Goal: Task Accomplishment & Management: Manage account settings

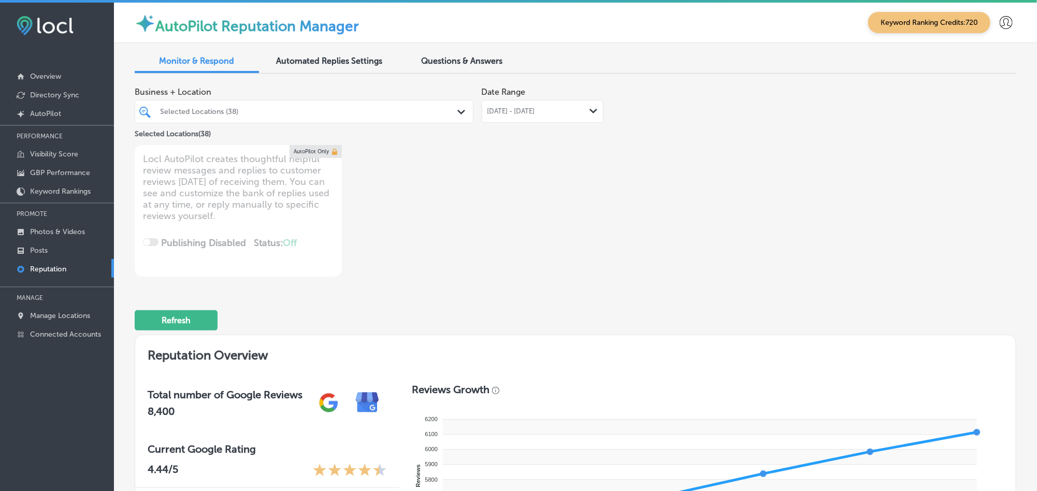
scroll to position [658, 0]
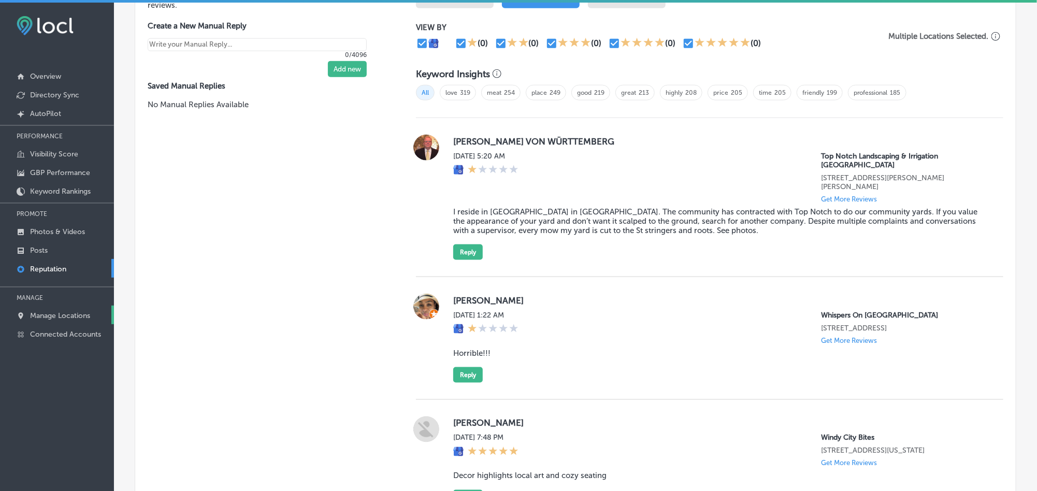
click at [46, 309] on link "Manage Locations" at bounding box center [57, 314] width 114 height 19
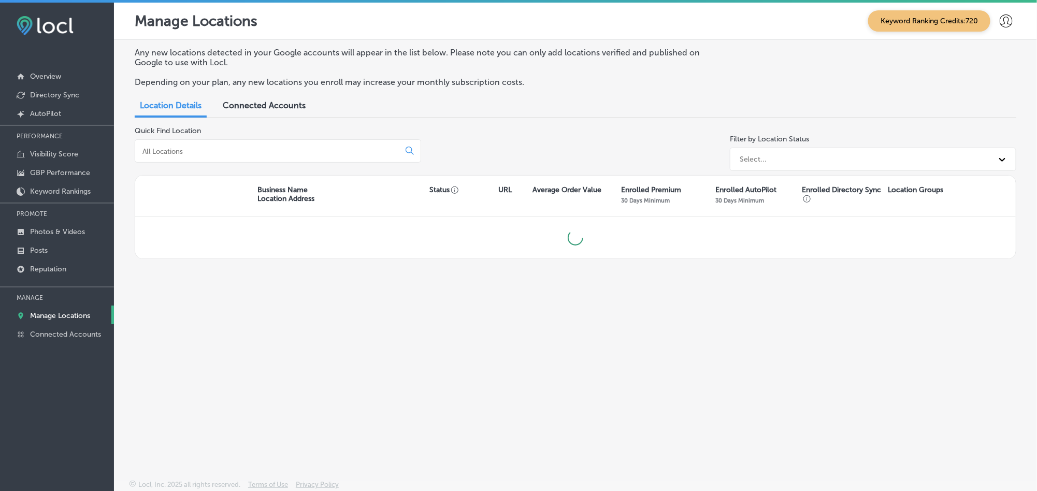
click at [279, 150] on input at bounding box center [269, 151] width 256 height 9
click at [226, 153] on input at bounding box center [269, 151] width 256 height 9
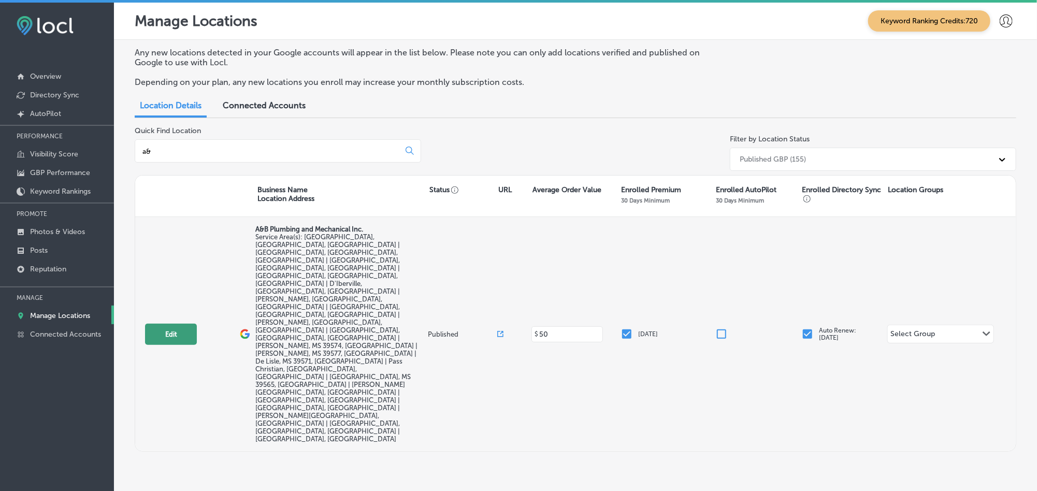
type input "a&"
click at [166, 324] on button "Edit" at bounding box center [171, 334] width 52 height 21
select select "US"
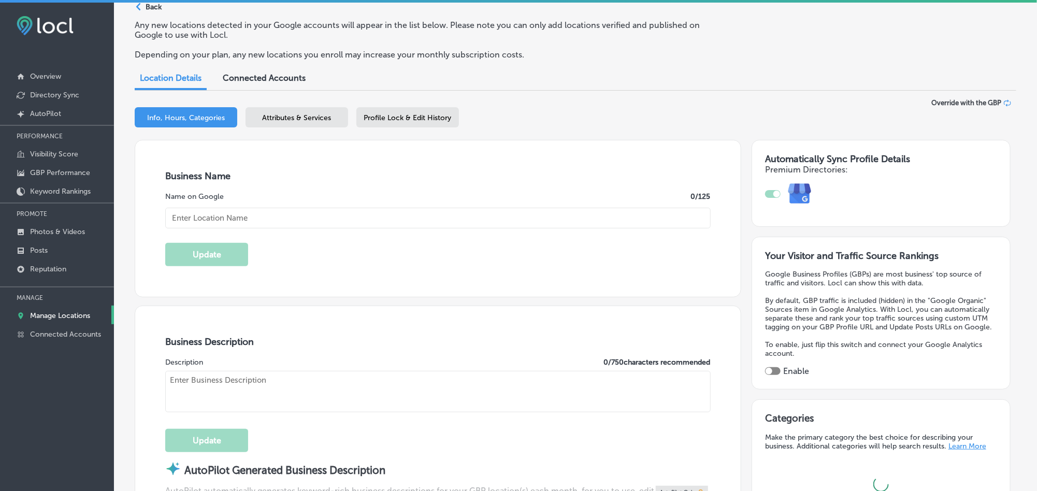
type input "A&B Plumbing and Mechanical Inc."
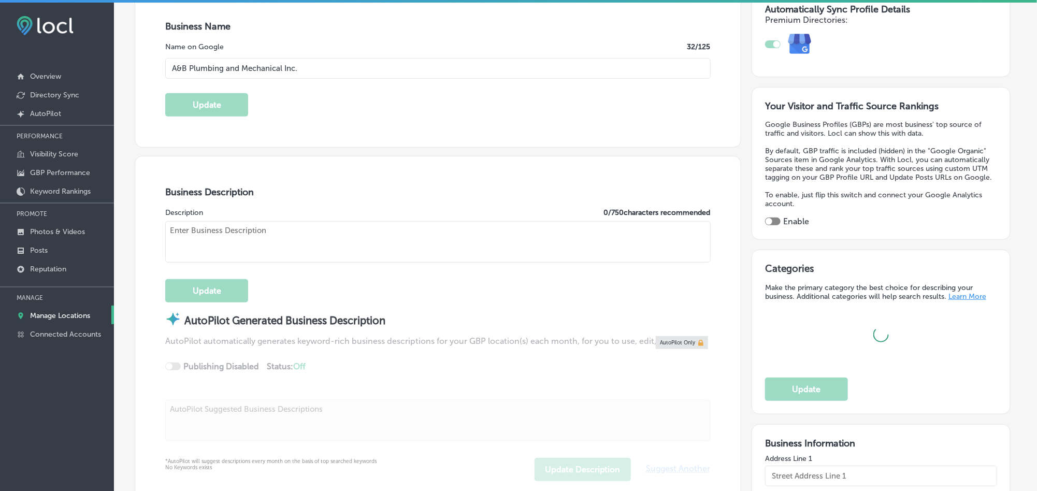
type input "[STREET_ADDRESS][PERSON_NAME]"
type input "Gulfport"
type input "39503"
type input "US"
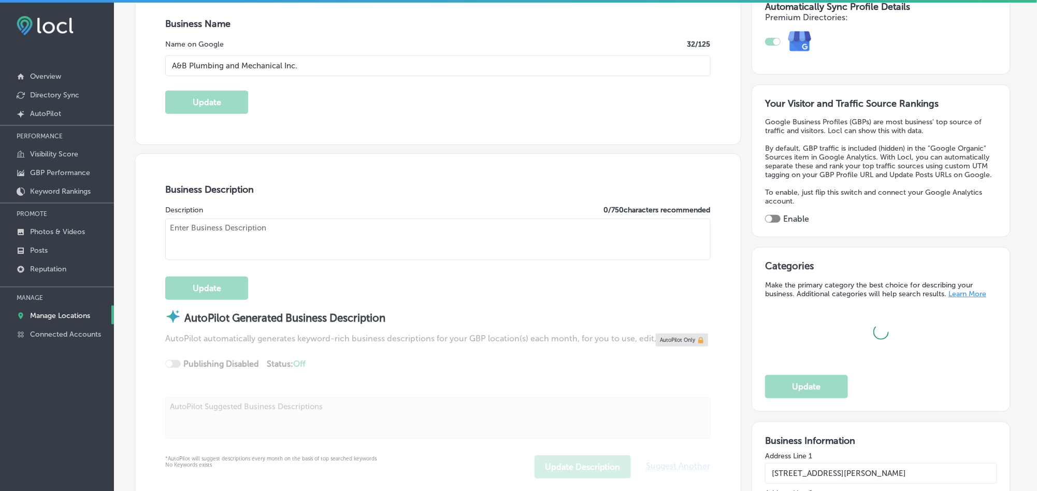
type input "[URL][DOMAIN_NAME]"
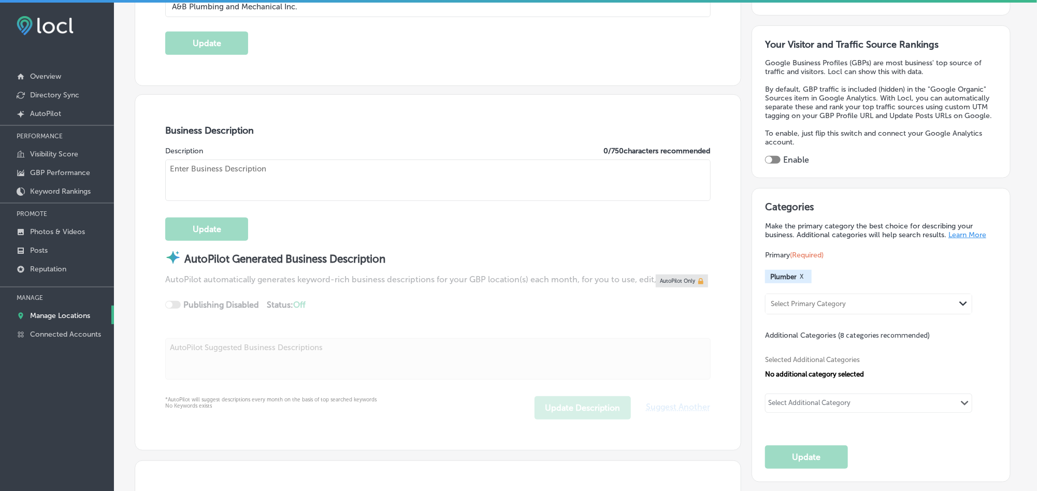
checkbox input "true"
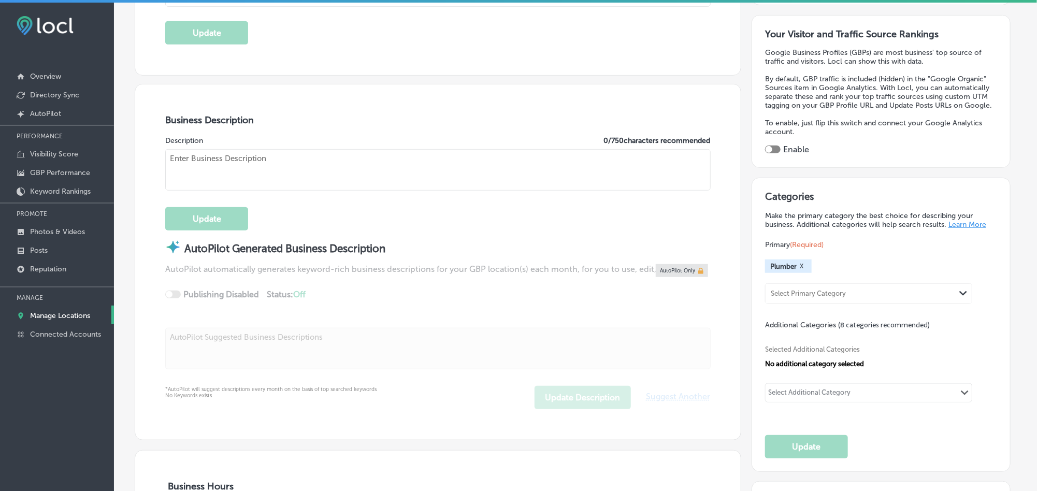
type textarea "A&B Plumbing and Mechanical Inc. , located in [GEOGRAPHIC_DATA], [GEOGRAPHIC_DA…"
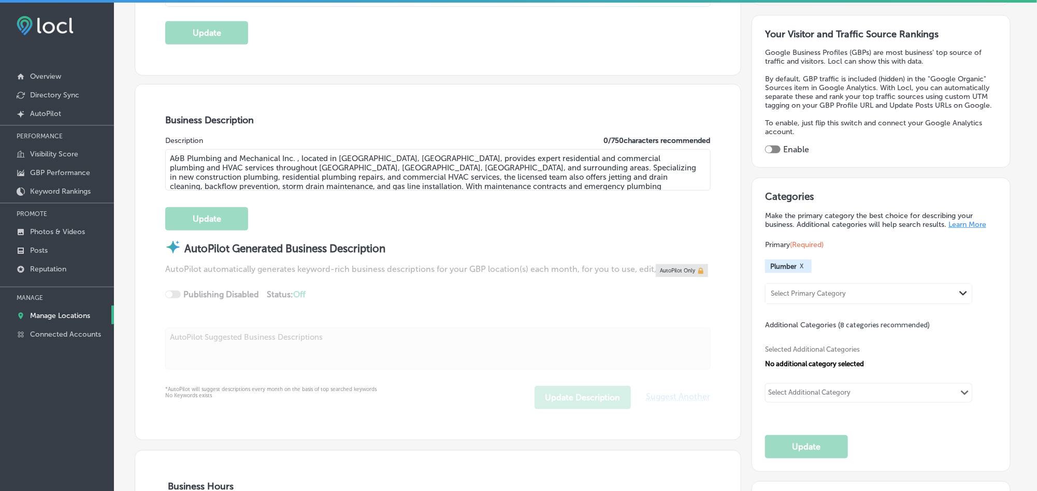
type input "[PHONE_NUMBER]"
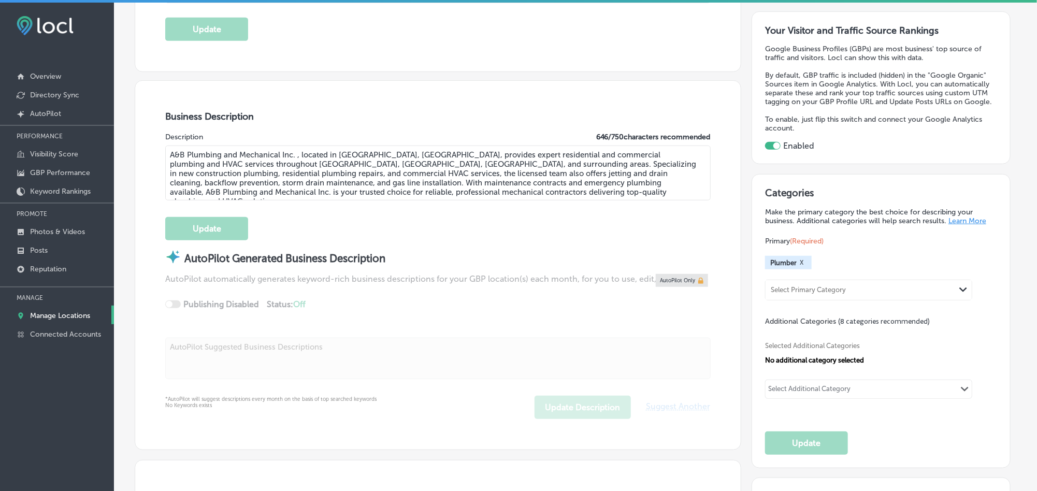
scroll to position [258, 0]
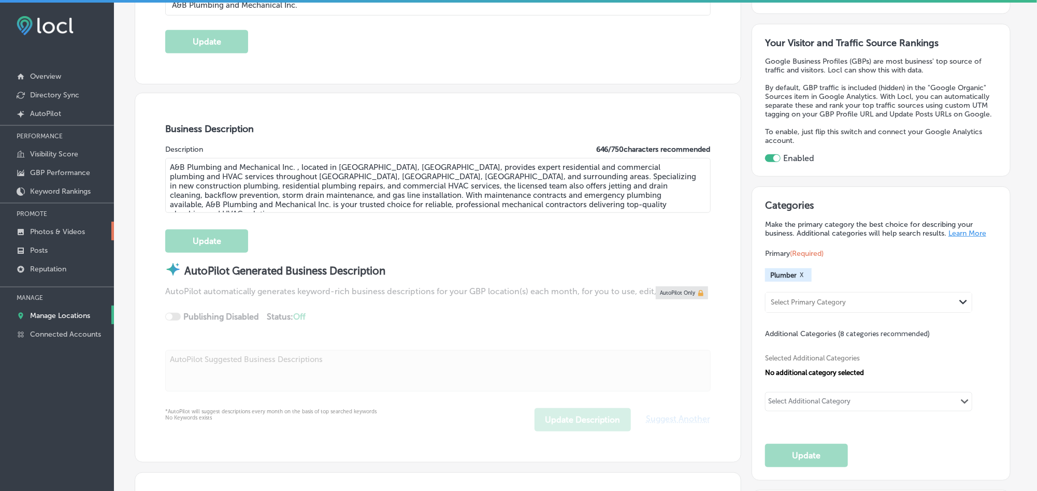
click at [71, 230] on p "Photos & Videos" at bounding box center [57, 231] width 55 height 9
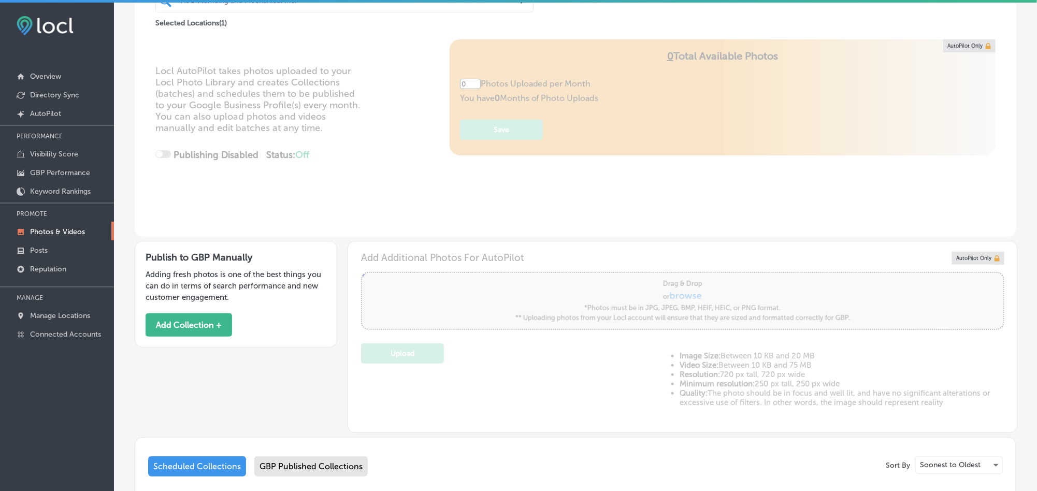
type input "5"
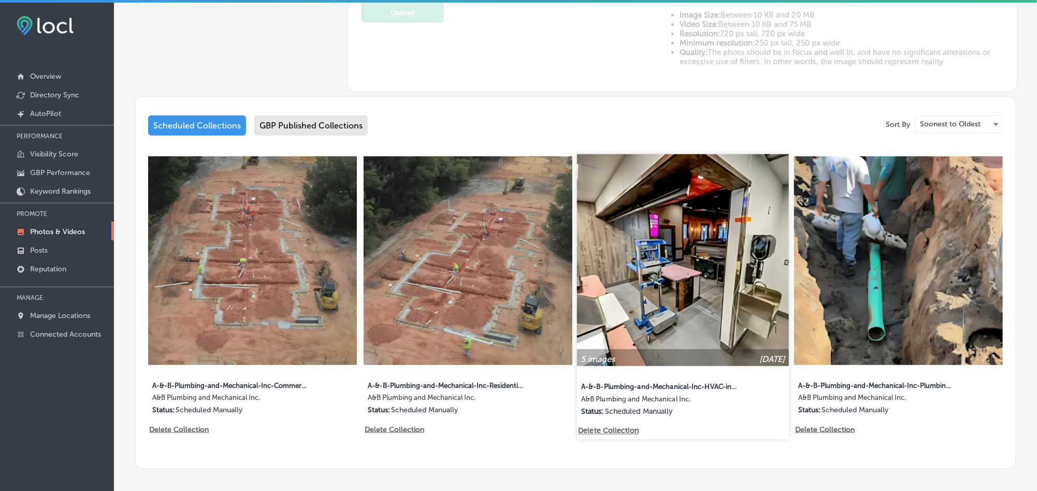
scroll to position [440, 0]
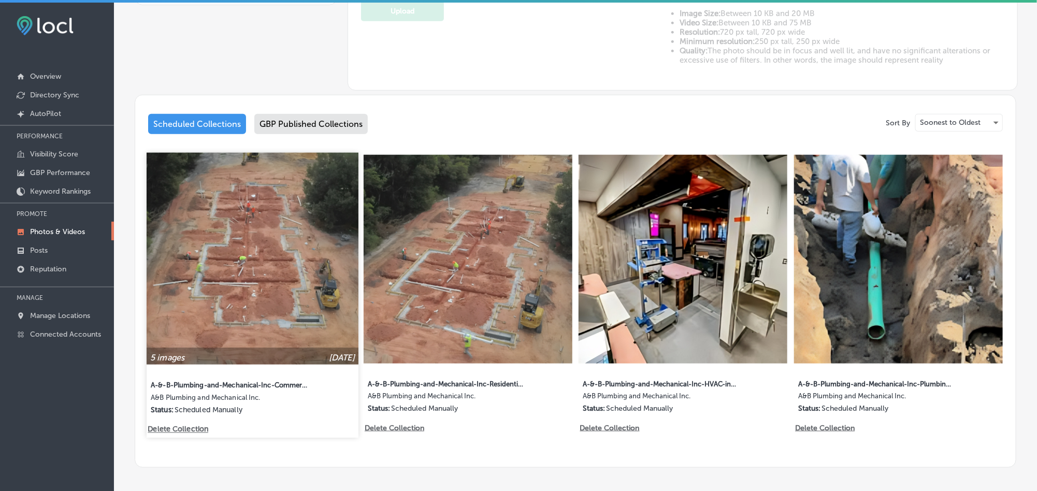
click at [254, 286] on img at bounding box center [253, 259] width 212 height 212
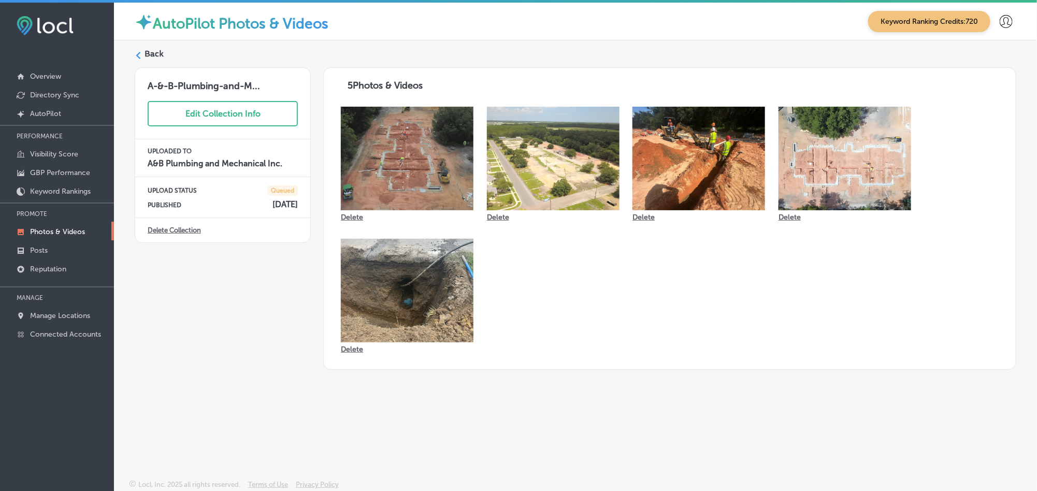
click at [162, 56] on label "Back" at bounding box center [153, 53] width 19 height 11
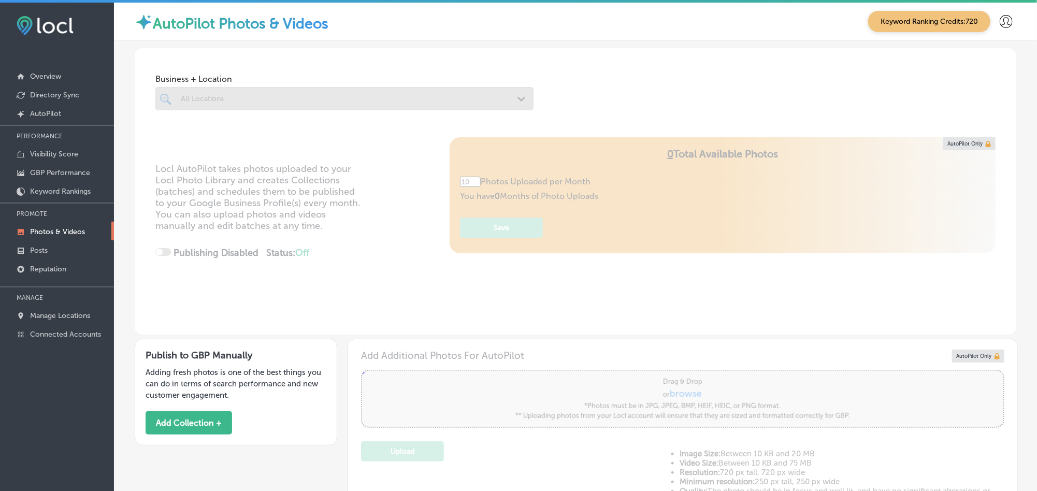
type input "5"
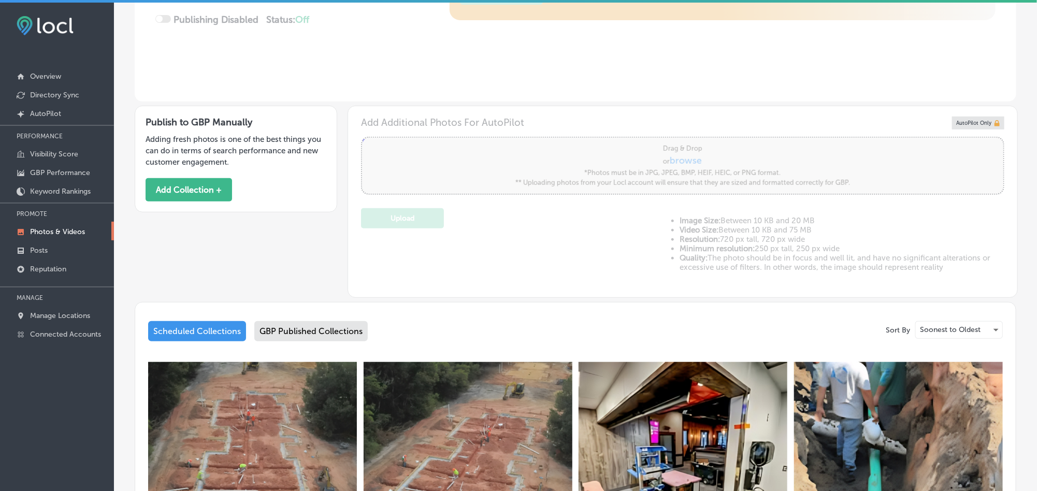
scroll to position [233, 0]
click at [448, 401] on img at bounding box center [467, 466] width 209 height 209
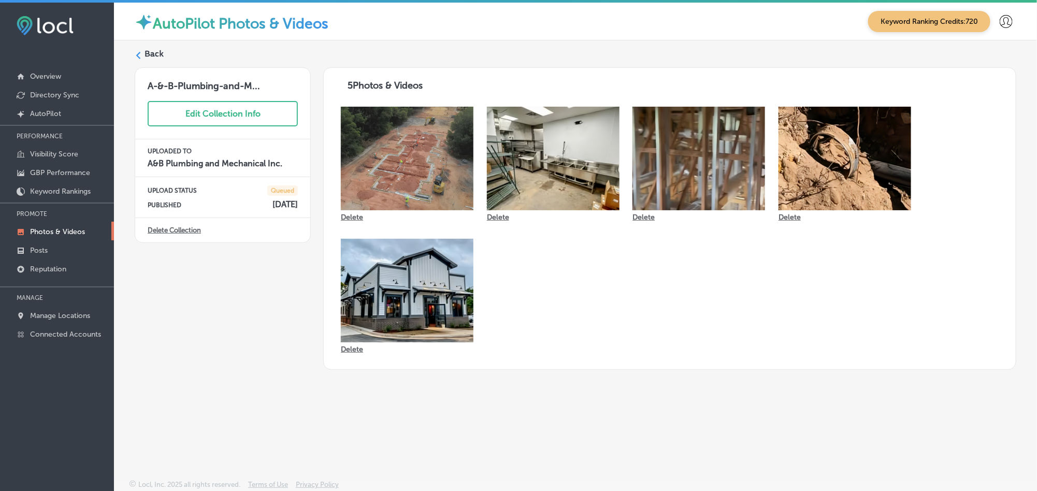
click at [152, 56] on label "Back" at bounding box center [153, 53] width 19 height 11
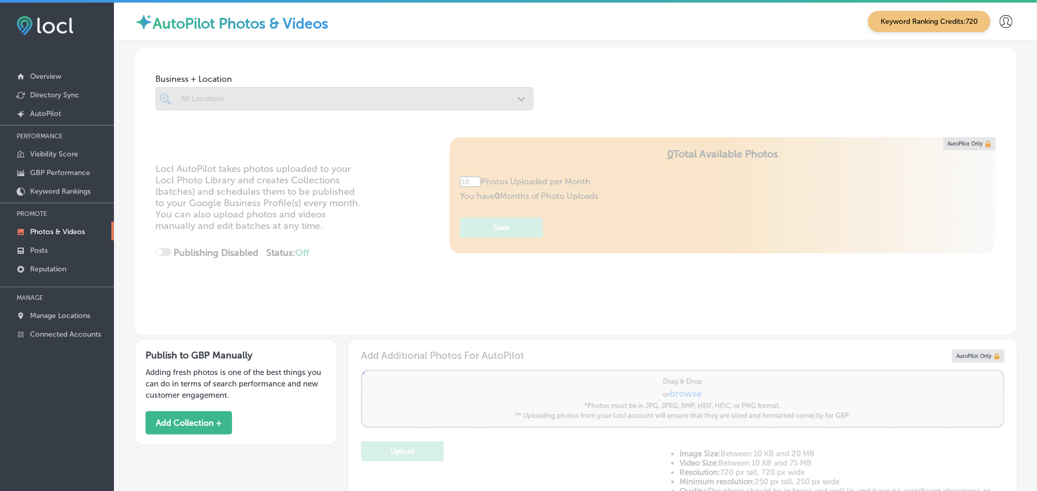
type input "5"
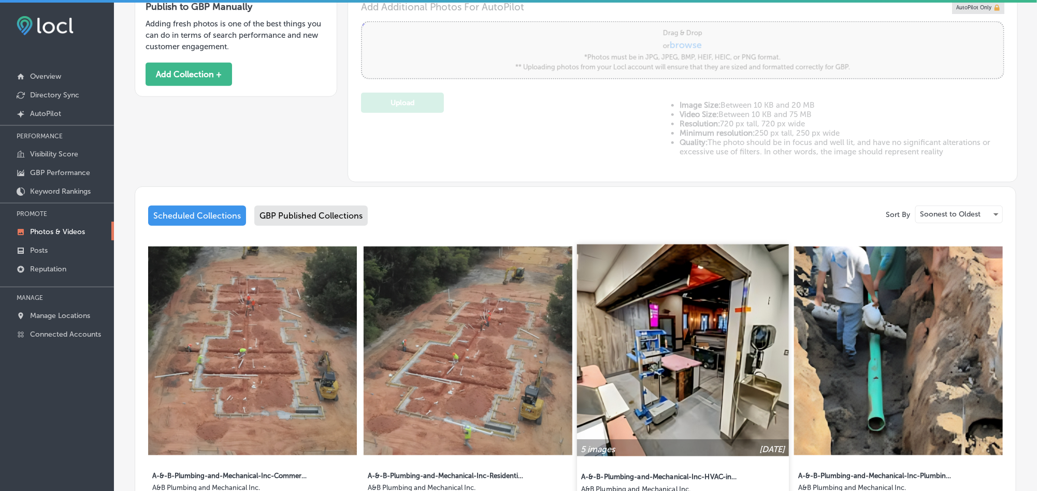
scroll to position [362, 0]
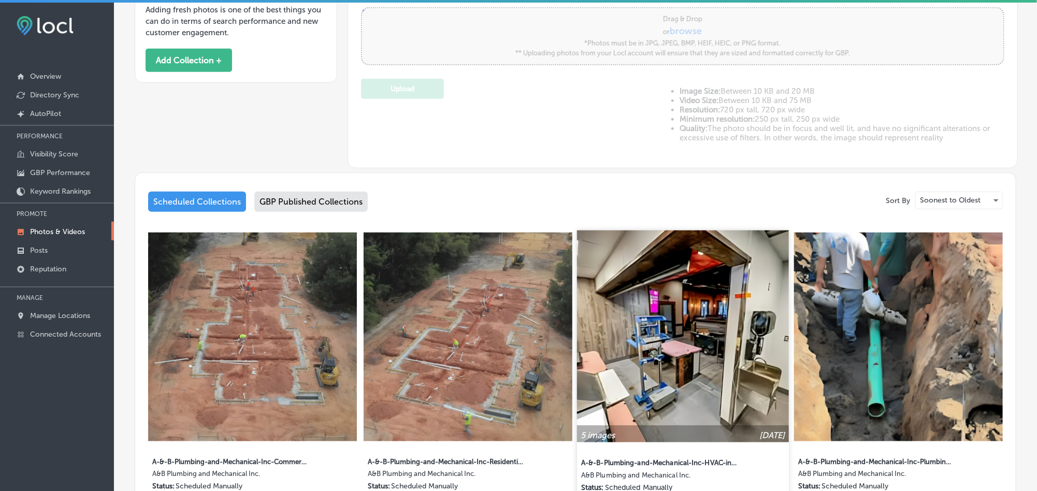
click at [711, 416] on img at bounding box center [683, 336] width 212 height 212
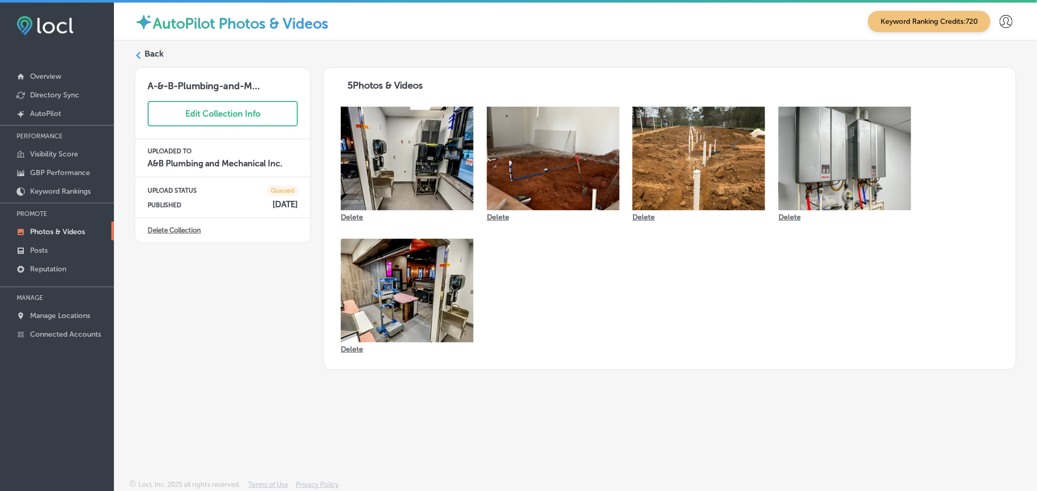
click at [154, 56] on label "Back" at bounding box center [153, 53] width 19 height 11
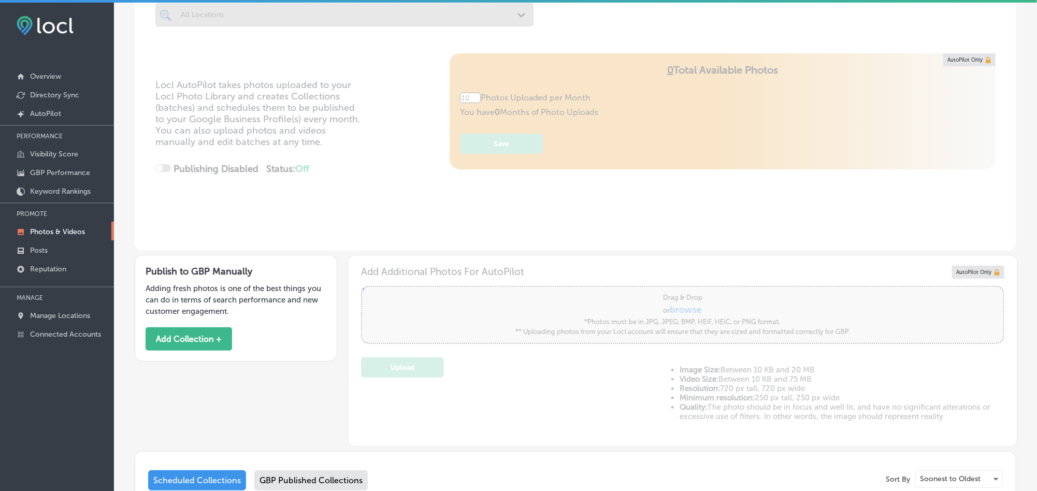
type input "5"
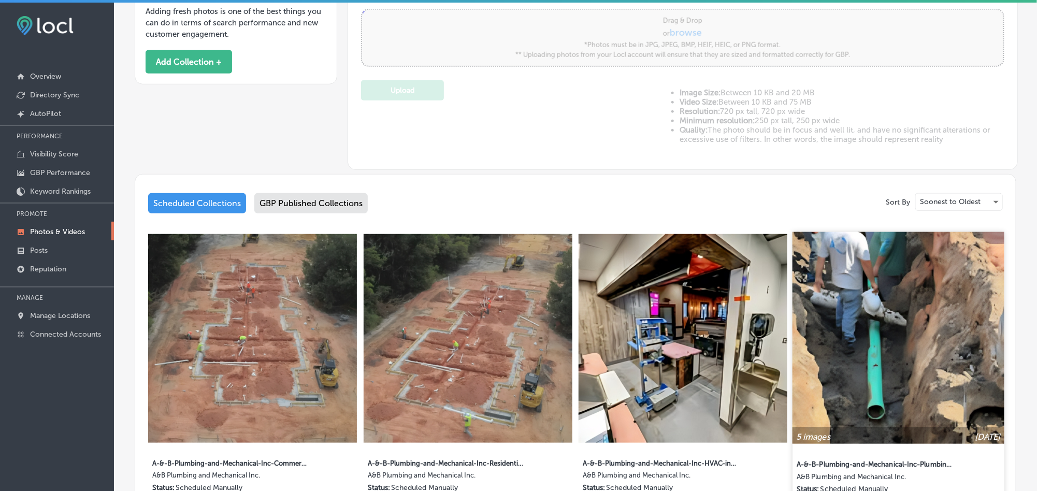
scroll to position [362, 0]
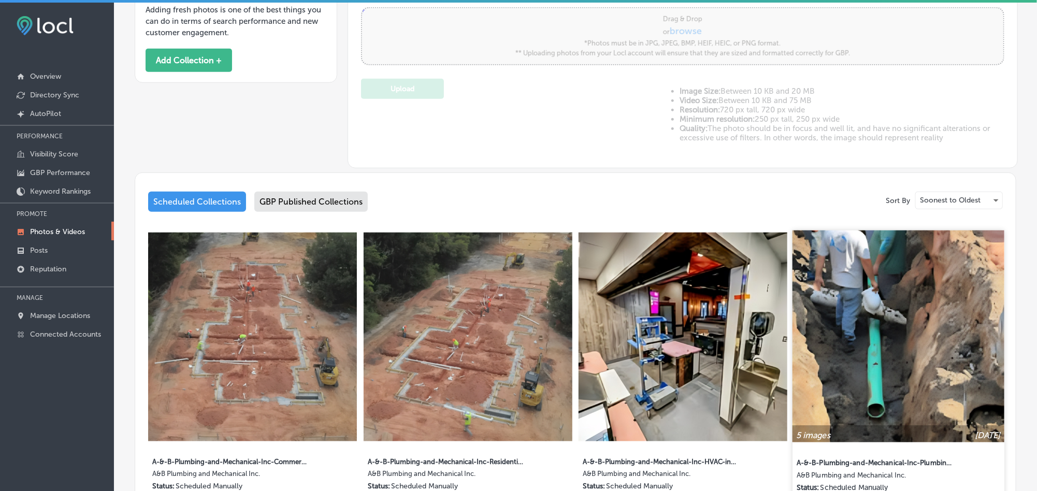
click at [867, 362] on img at bounding box center [898, 336] width 212 height 212
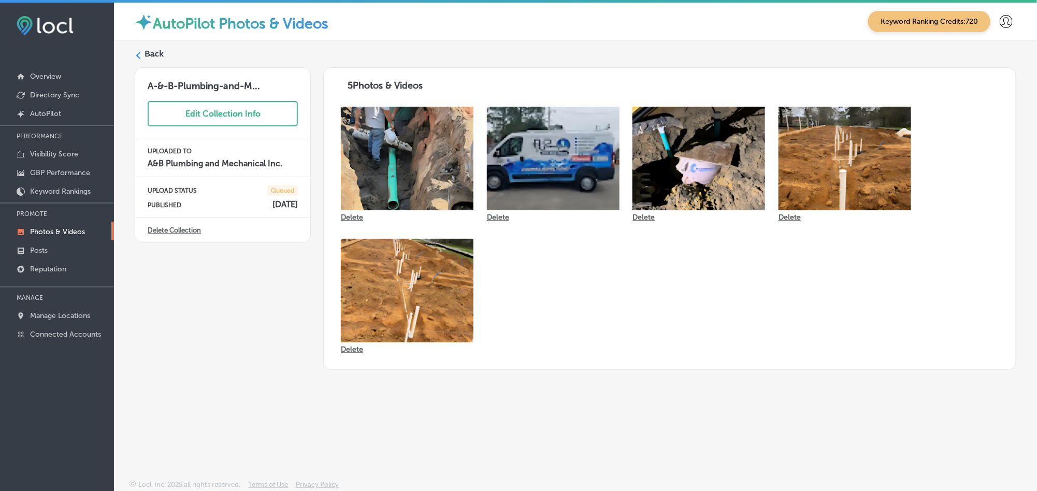
click at [151, 52] on label "Back" at bounding box center [153, 53] width 19 height 11
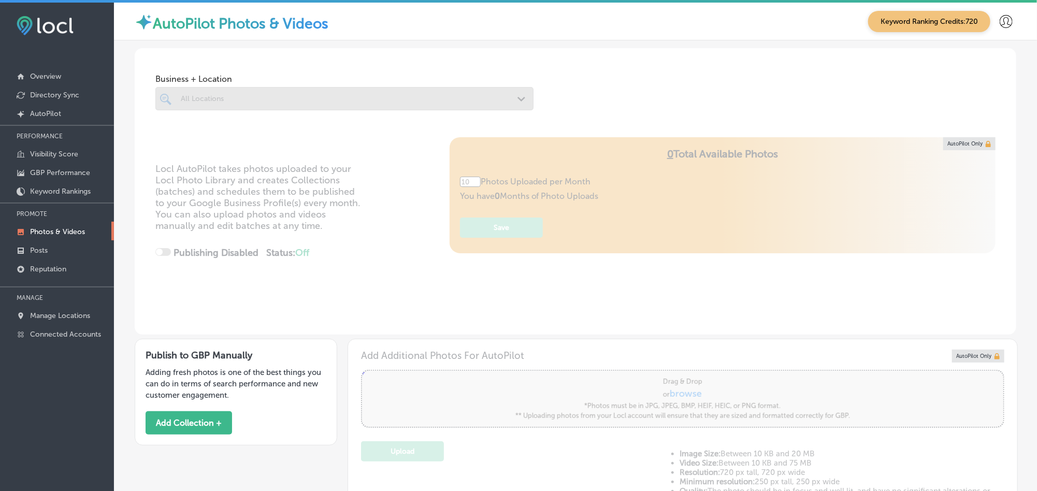
type input "5"
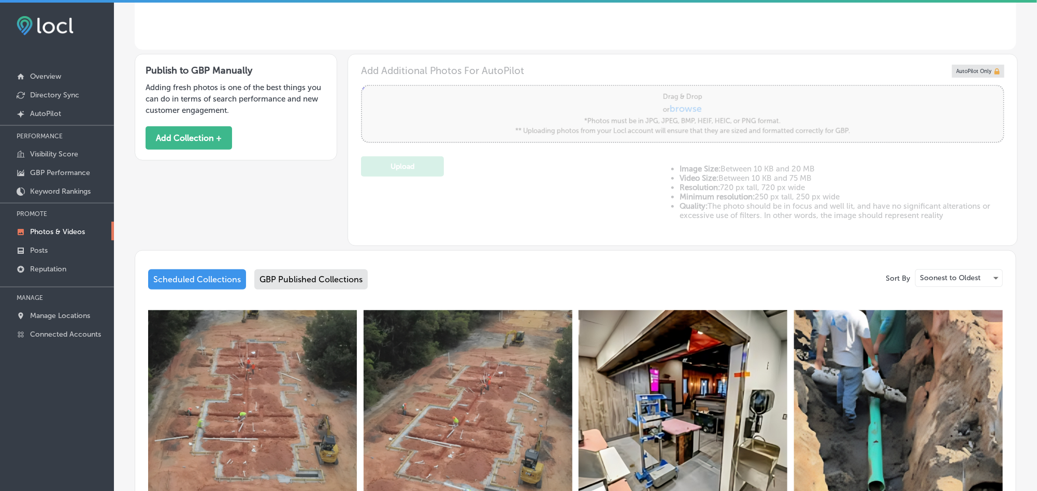
click at [337, 282] on div "GBP Published Collections" at bounding box center [310, 279] width 113 height 20
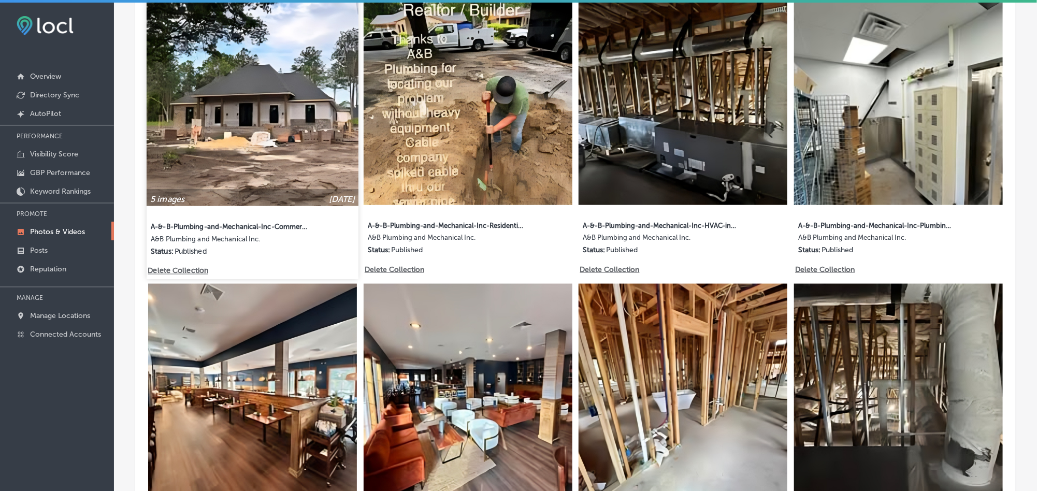
scroll to position [621, 0]
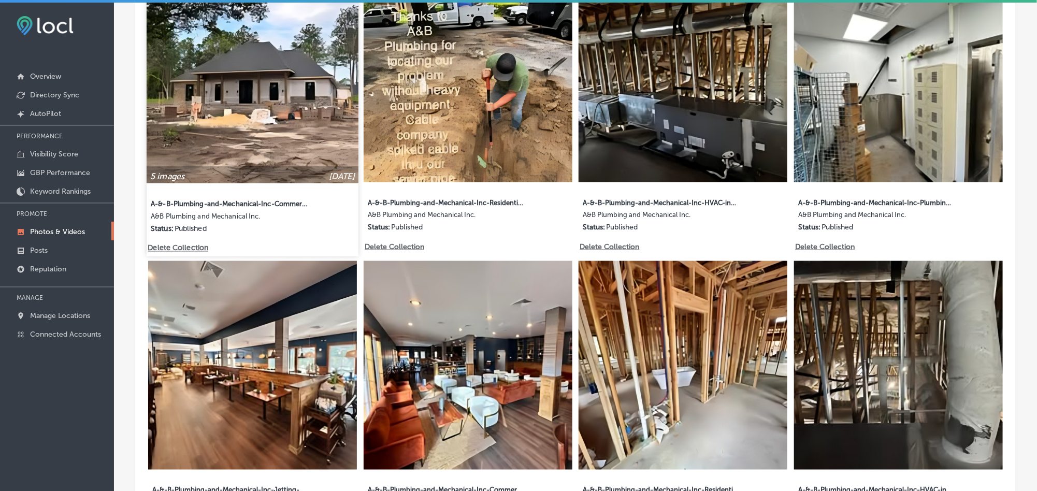
click at [289, 115] on img at bounding box center [253, 78] width 212 height 212
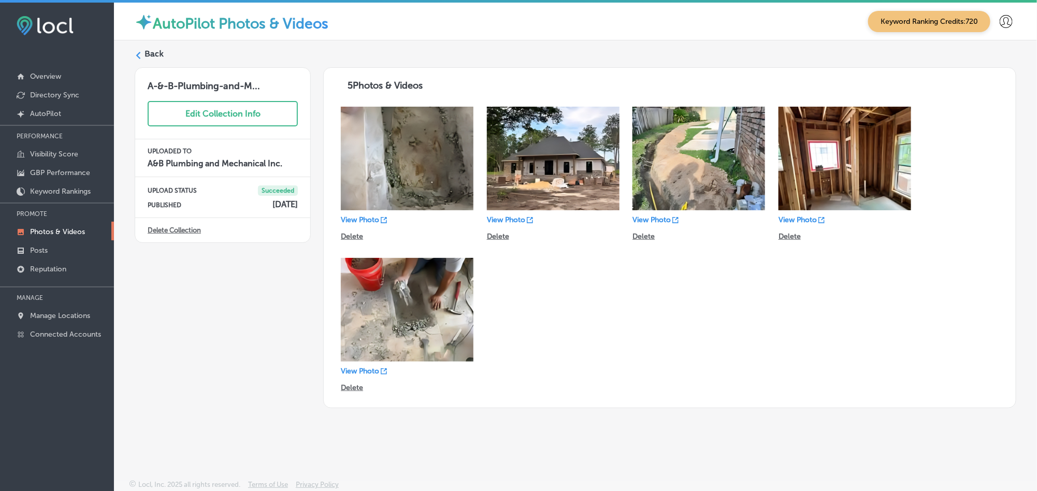
click at [143, 55] on div "Back" at bounding box center [575, 57] width 881 height 19
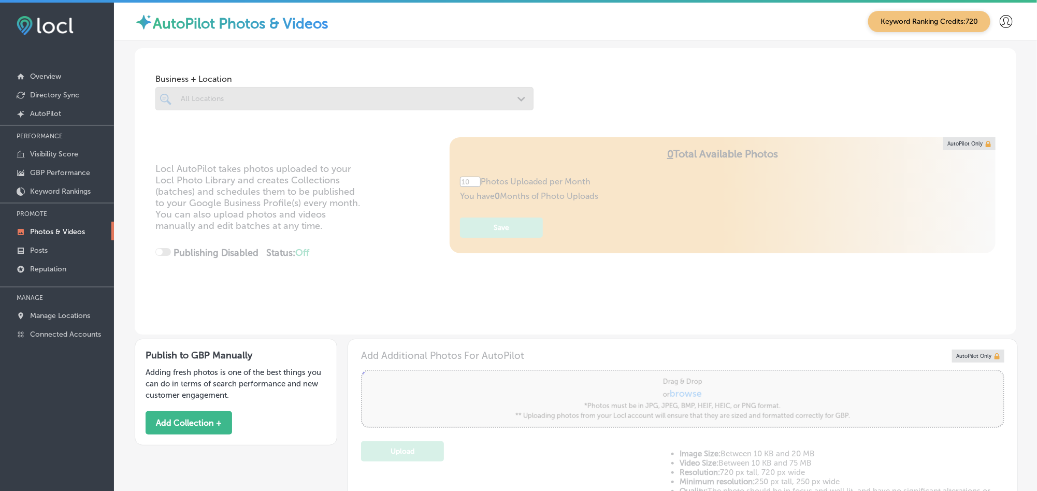
type input "5"
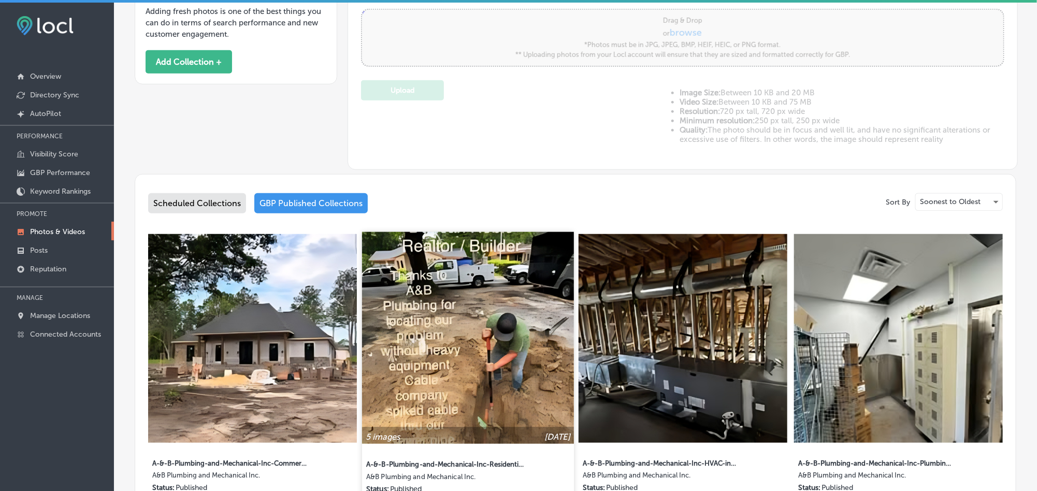
scroll to position [362, 0]
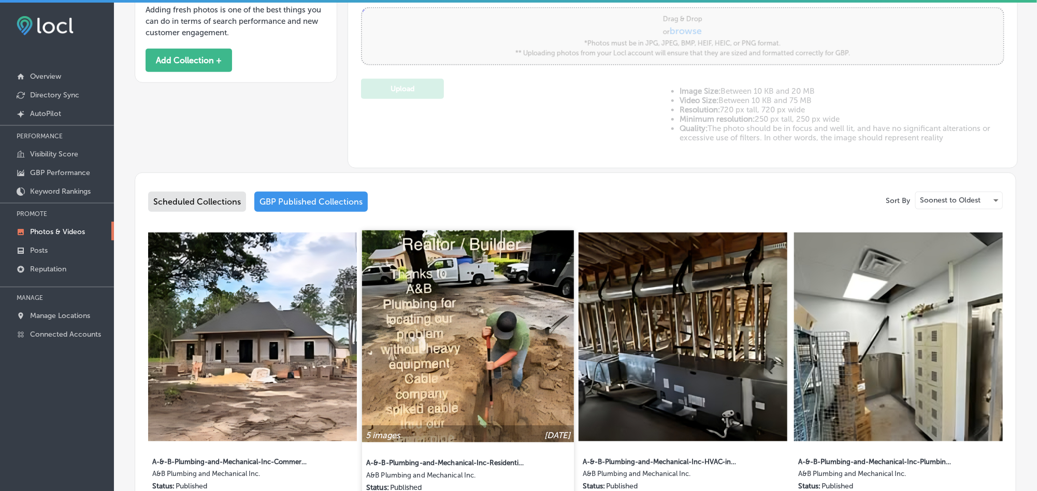
click at [510, 342] on img at bounding box center [468, 336] width 212 height 212
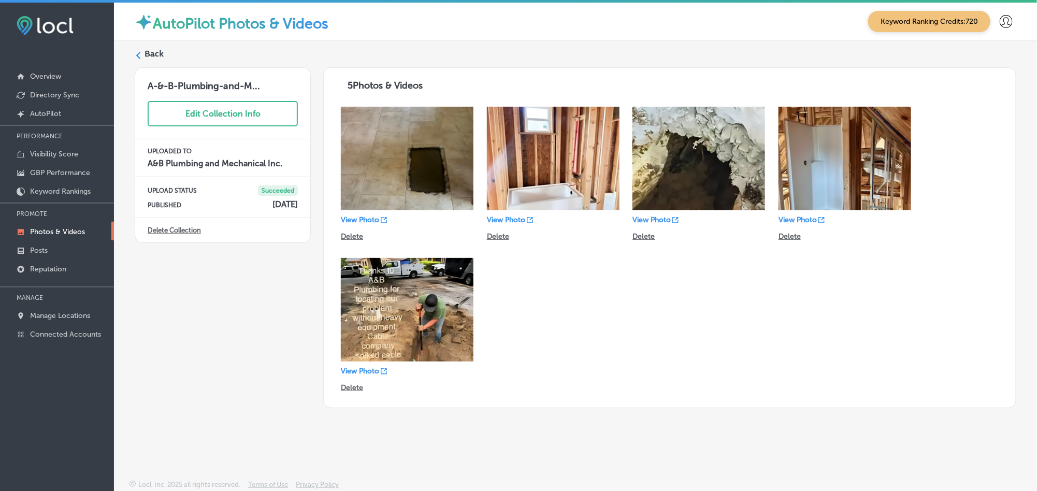
click at [149, 54] on label "Back" at bounding box center [153, 53] width 19 height 11
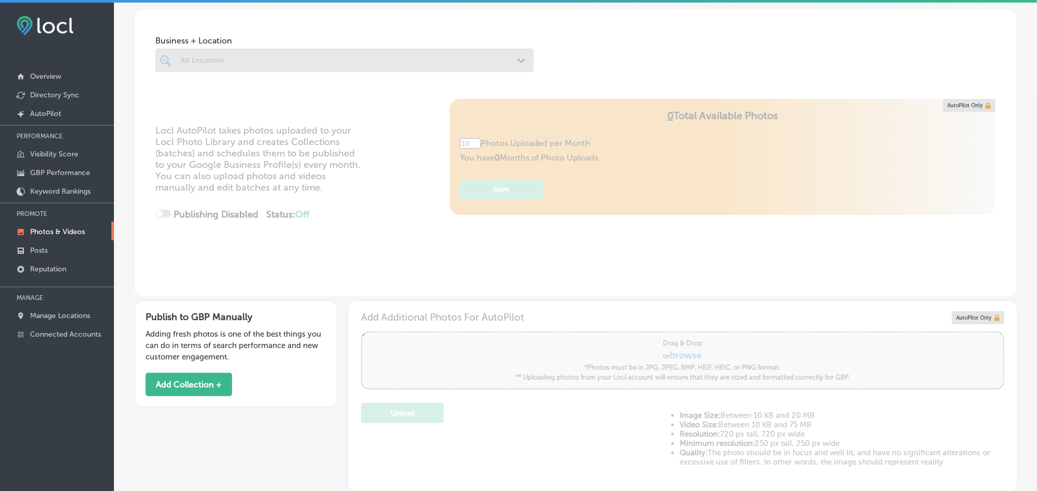
type input "5"
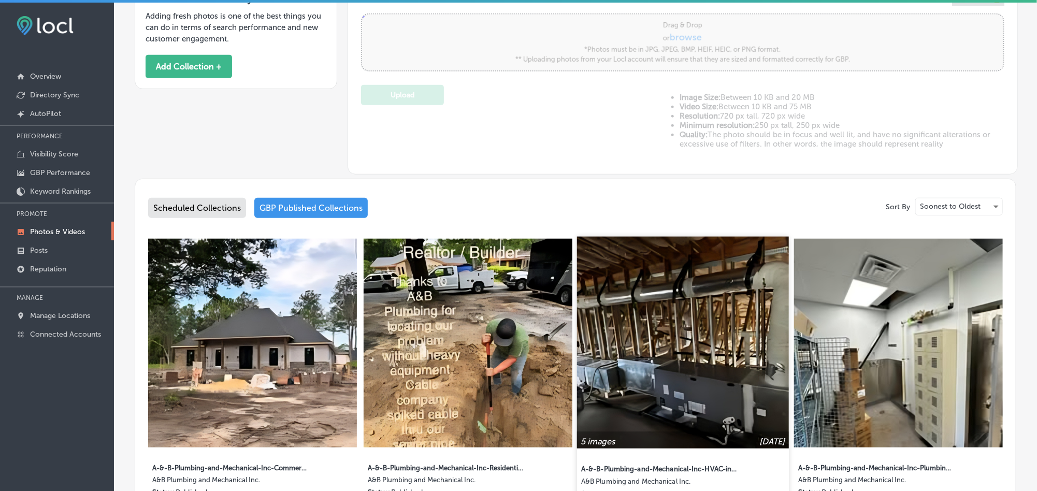
scroll to position [362, 0]
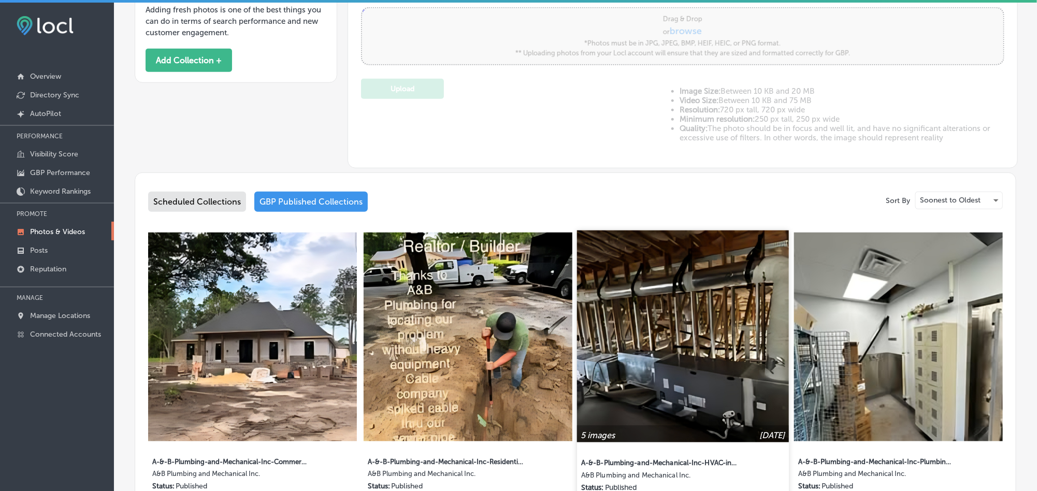
click at [726, 367] on img at bounding box center [683, 336] width 212 height 212
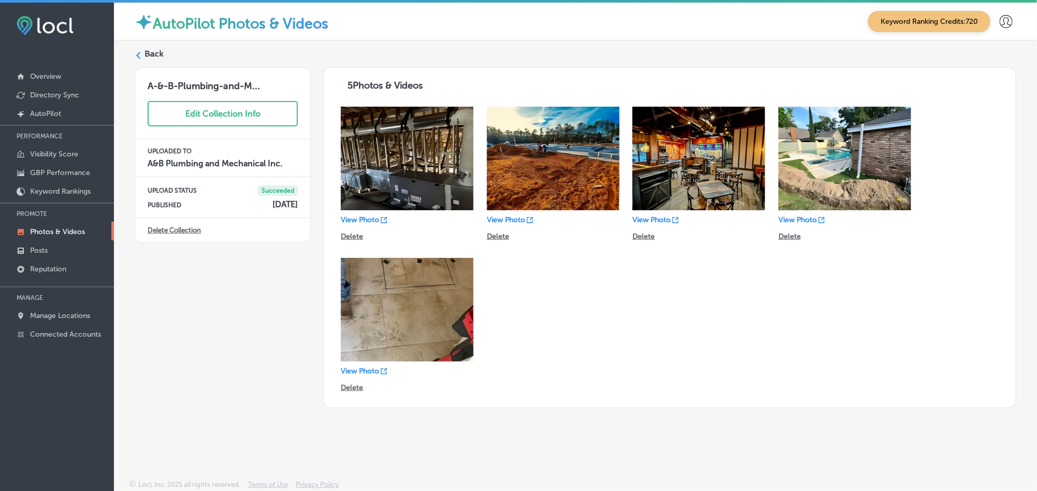
click at [143, 56] on div "Back" at bounding box center [575, 57] width 881 height 19
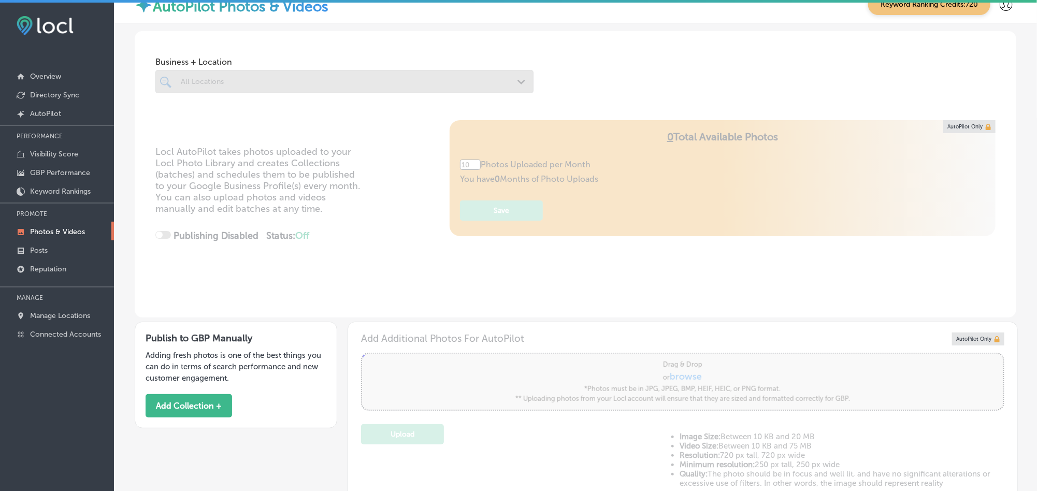
type input "5"
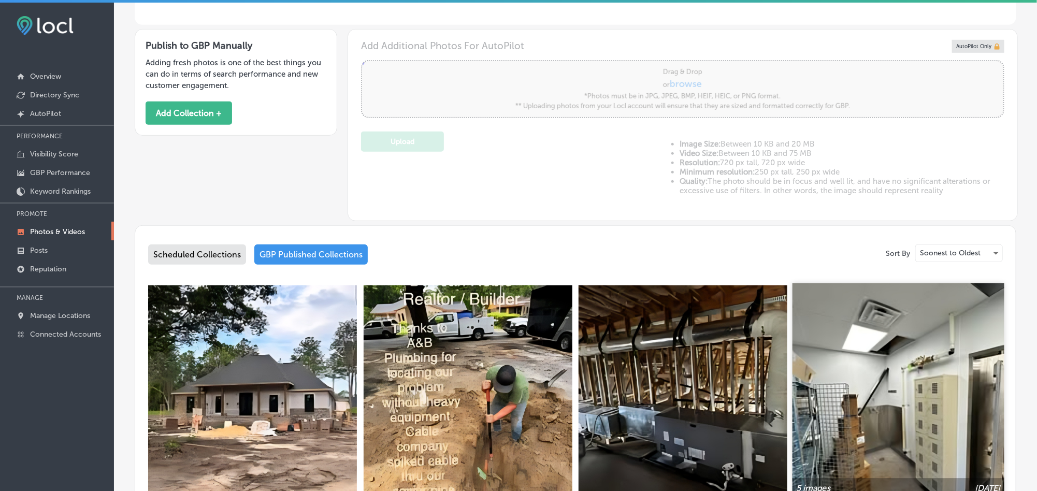
scroll to position [311, 0]
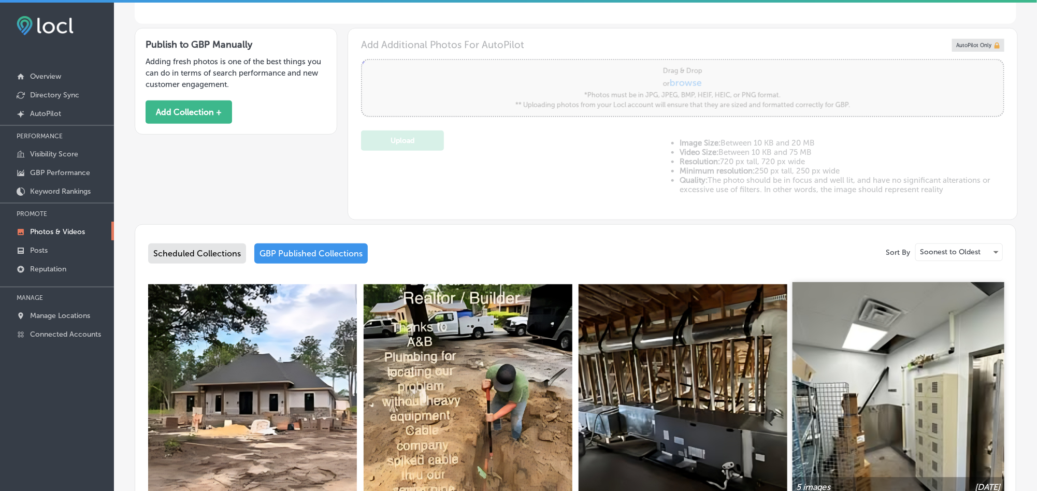
click at [903, 405] on img at bounding box center [898, 388] width 212 height 212
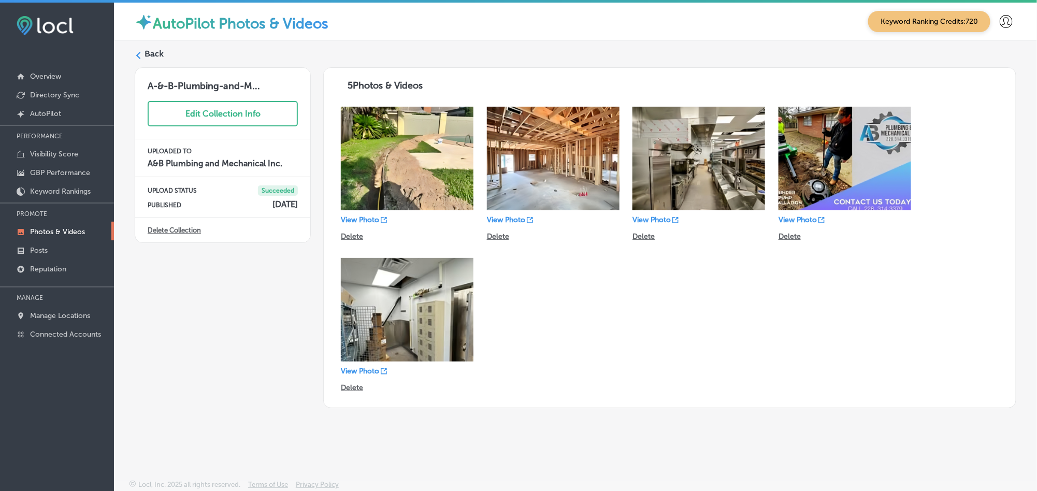
click at [144, 54] on label "Back" at bounding box center [153, 53] width 19 height 11
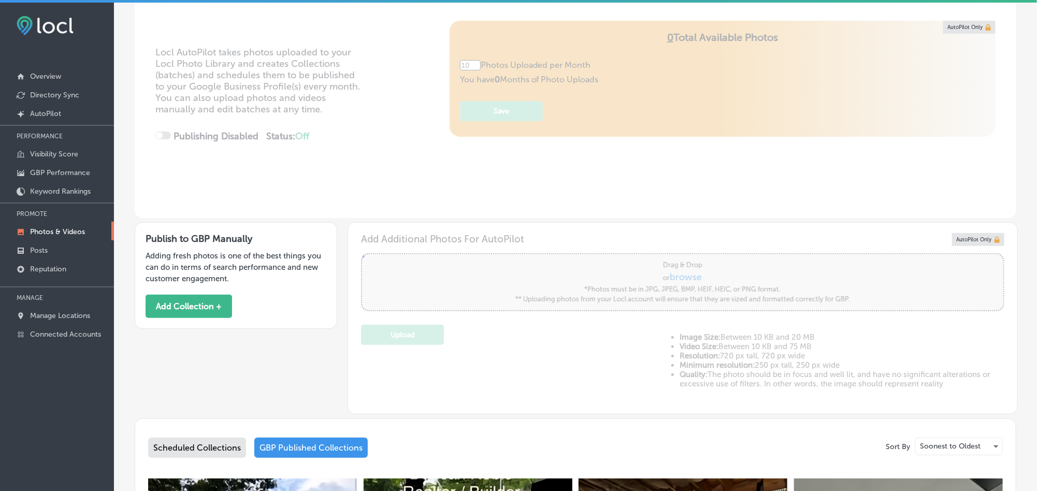
type input "5"
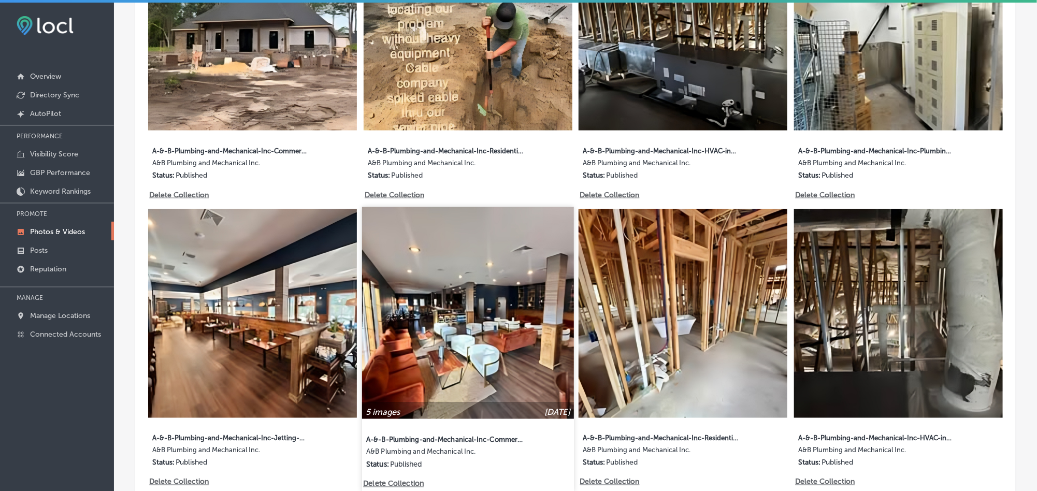
scroll to position [699, 0]
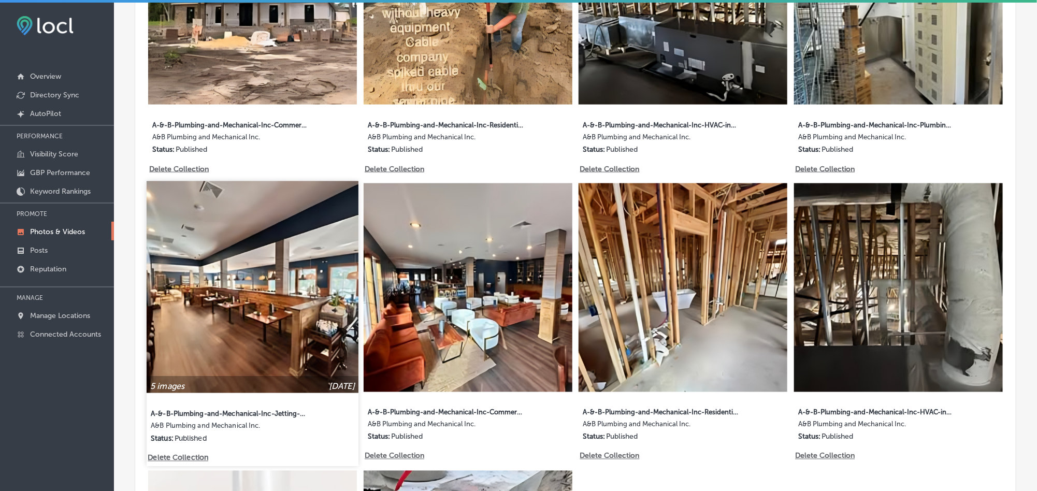
click at [259, 286] on img at bounding box center [253, 287] width 212 height 212
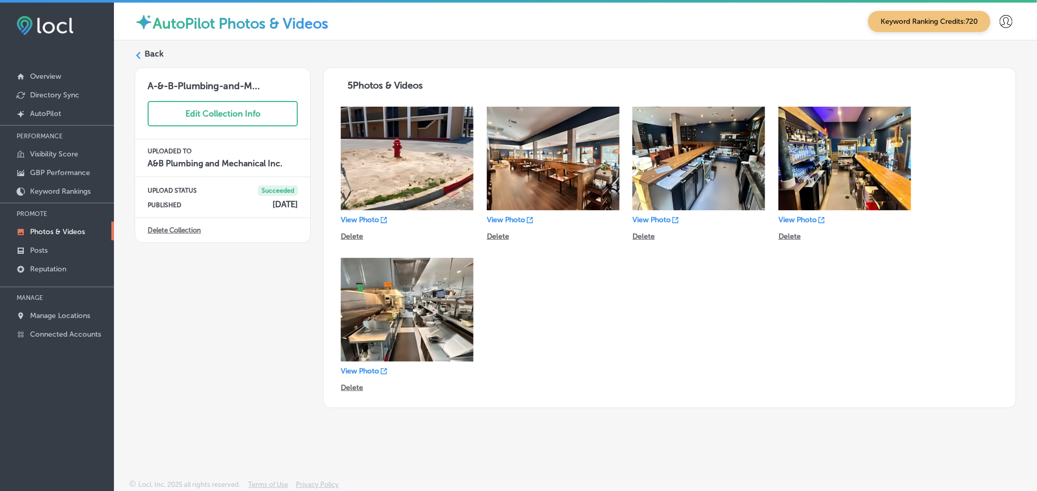
click at [147, 55] on label "Back" at bounding box center [153, 53] width 19 height 11
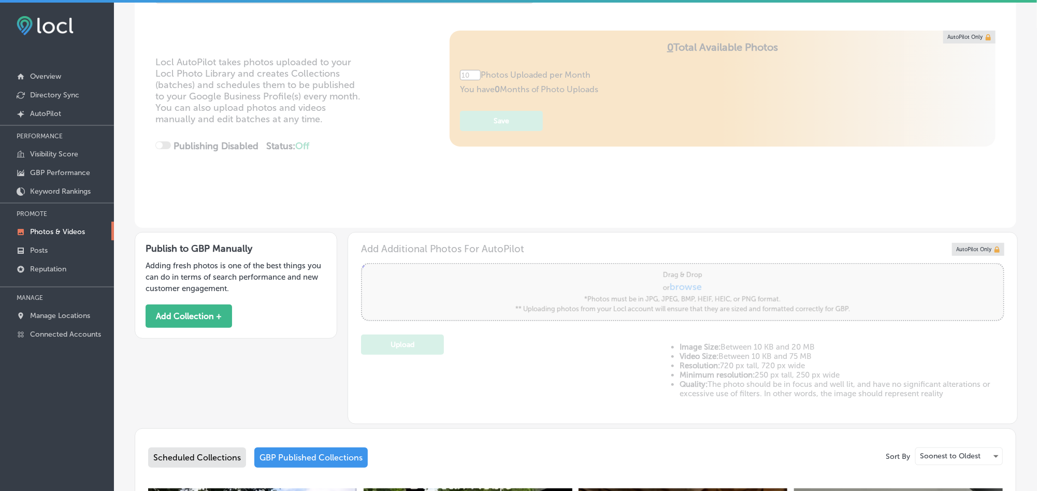
type input "5"
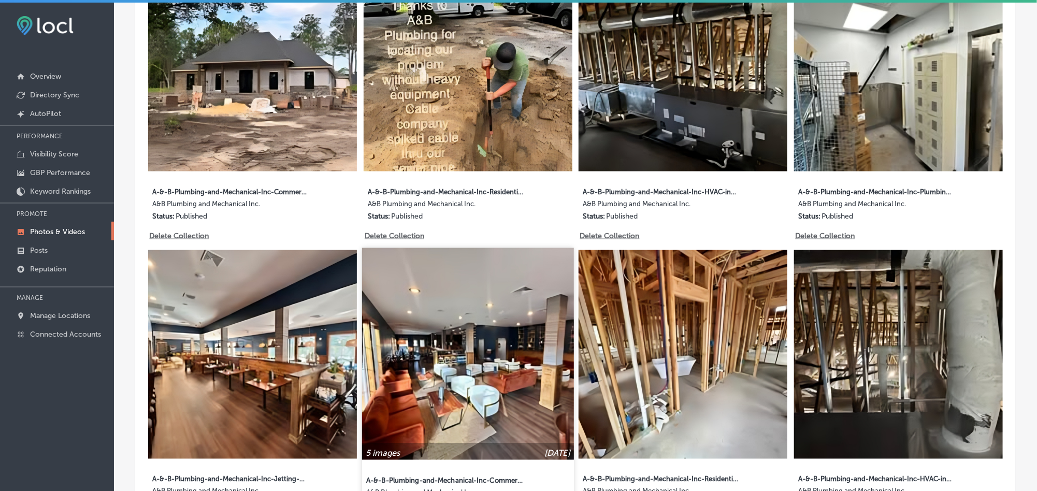
scroll to position [647, 0]
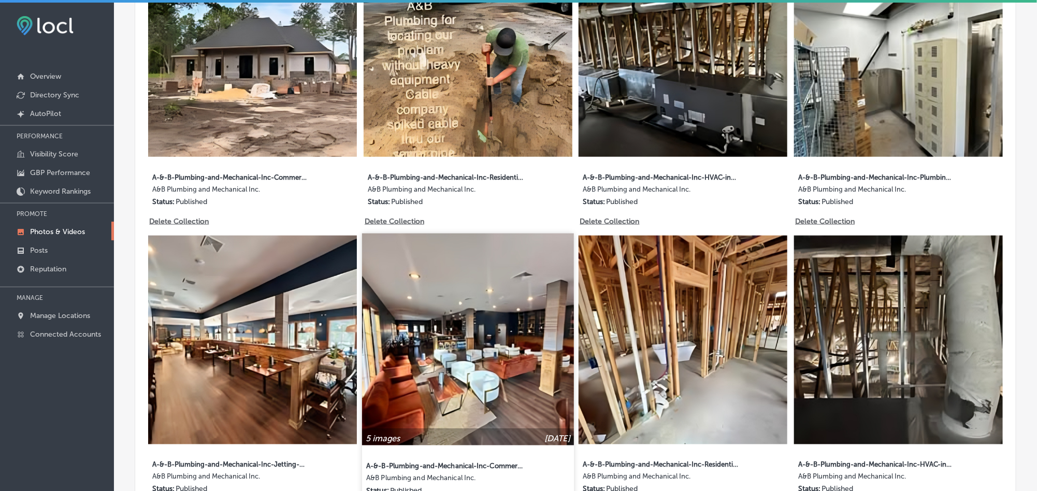
click at [446, 362] on img at bounding box center [468, 340] width 212 height 212
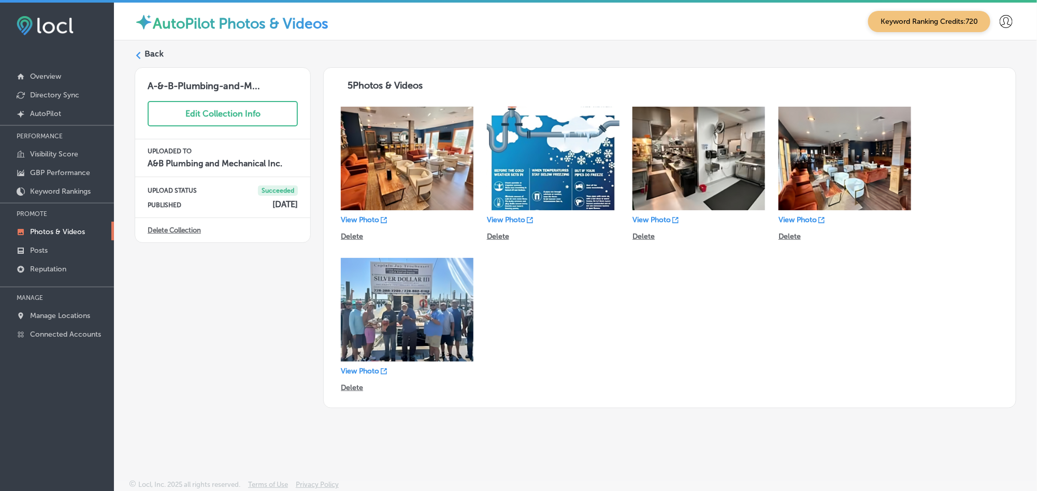
click at [137, 50] on div "Back" at bounding box center [575, 57] width 881 height 19
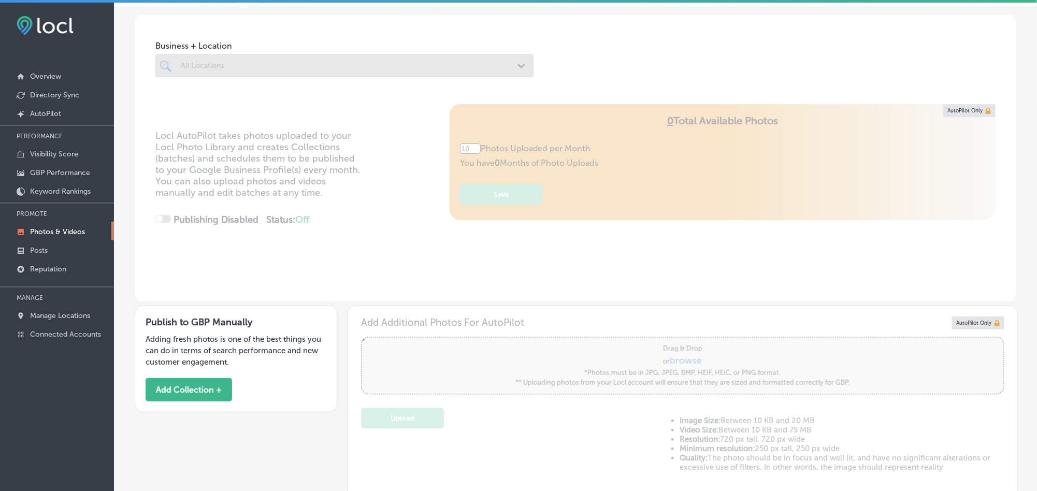
type input "5"
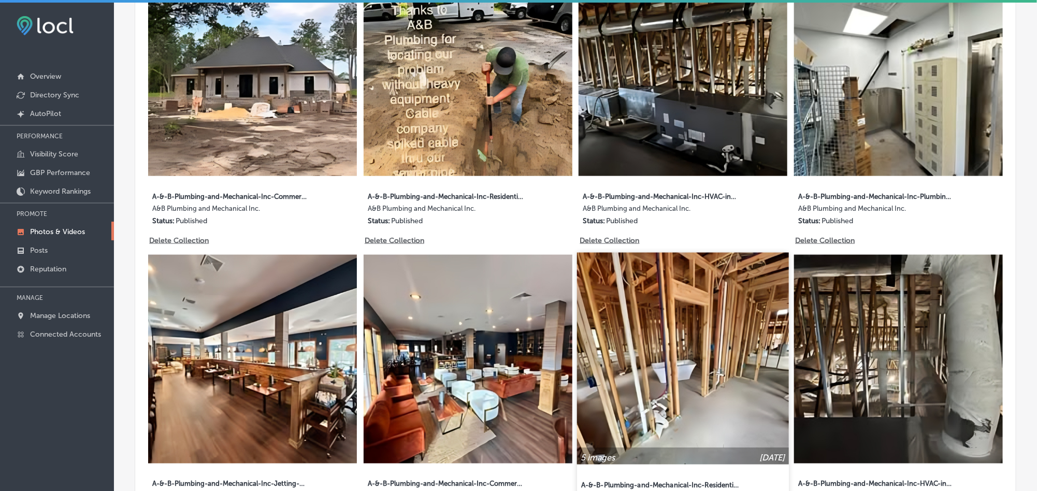
scroll to position [647, 0]
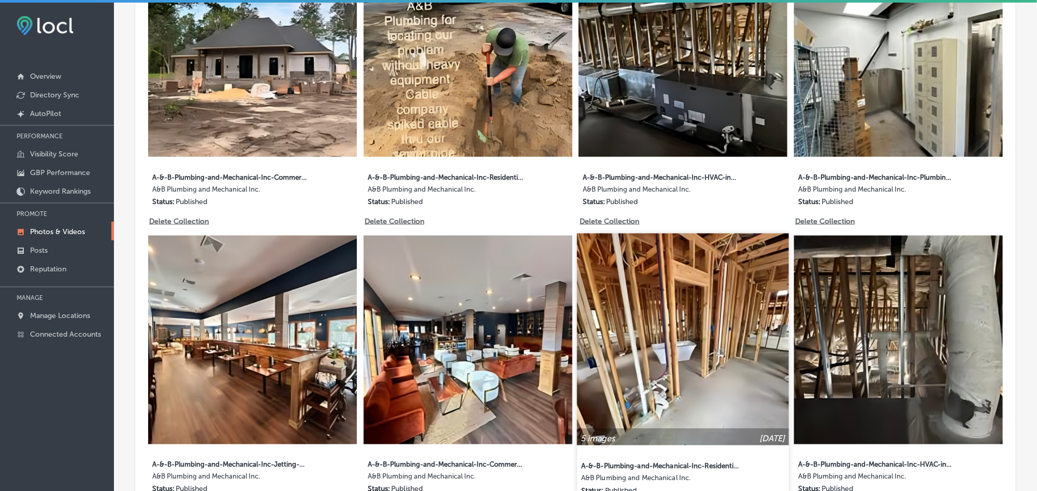
click at [720, 384] on img at bounding box center [683, 340] width 212 height 212
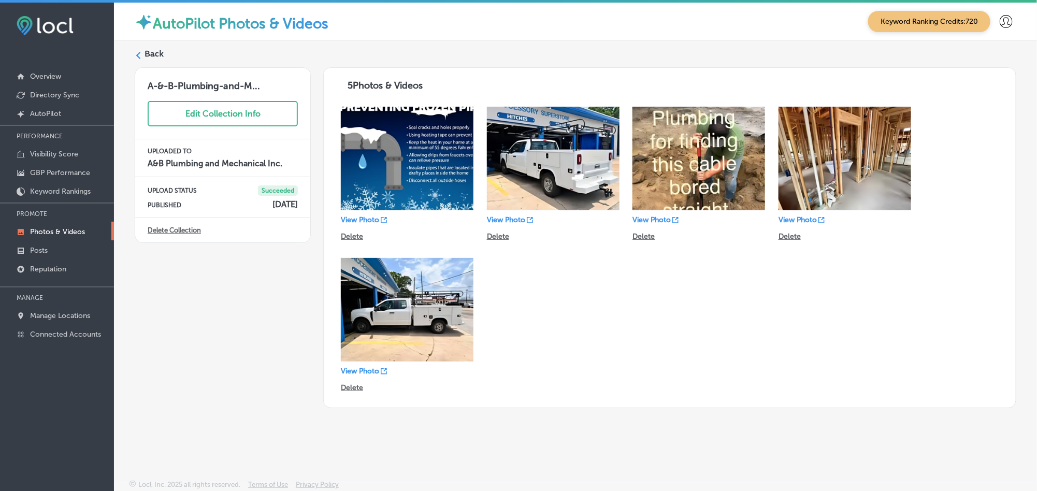
click at [153, 54] on label "Back" at bounding box center [153, 53] width 19 height 11
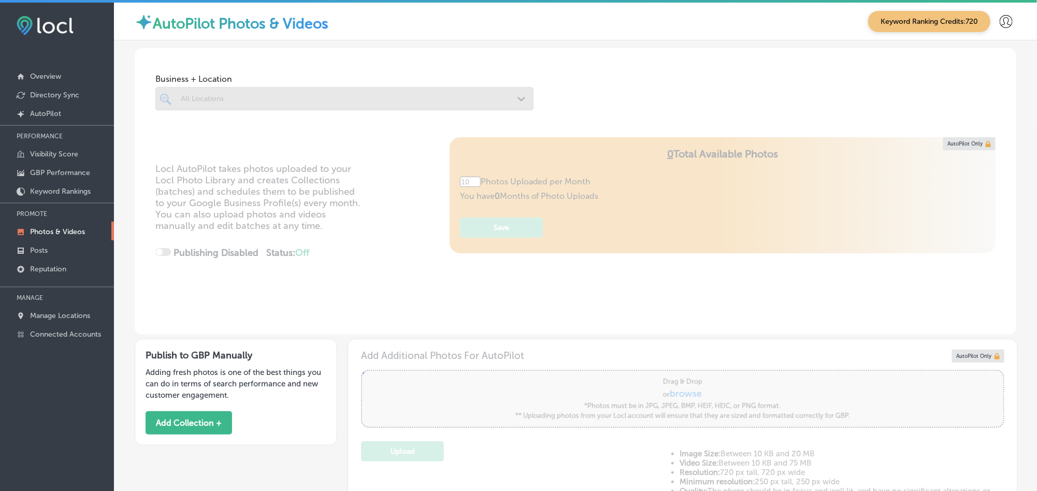
type input "5"
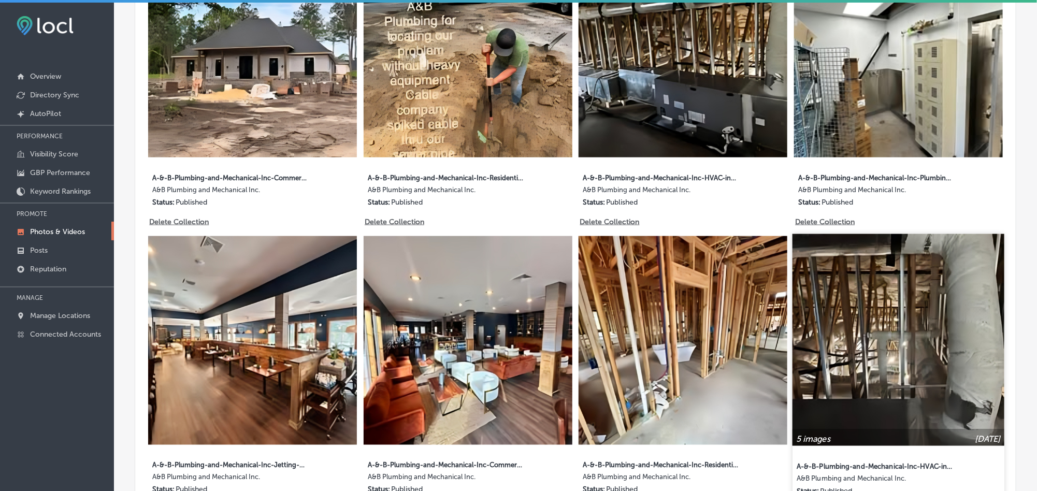
scroll to position [647, 0]
click at [886, 367] on img at bounding box center [898, 340] width 212 height 212
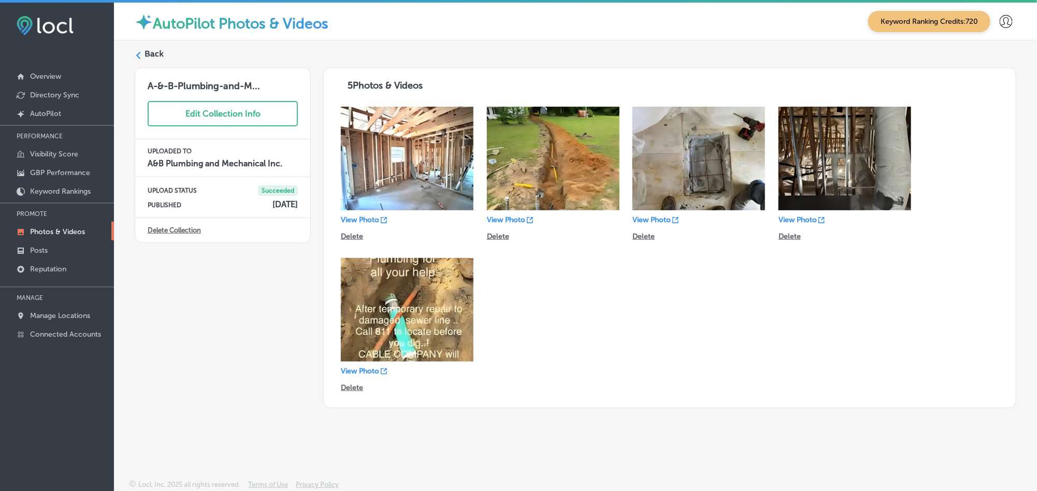
click at [146, 56] on label "Back" at bounding box center [153, 53] width 19 height 11
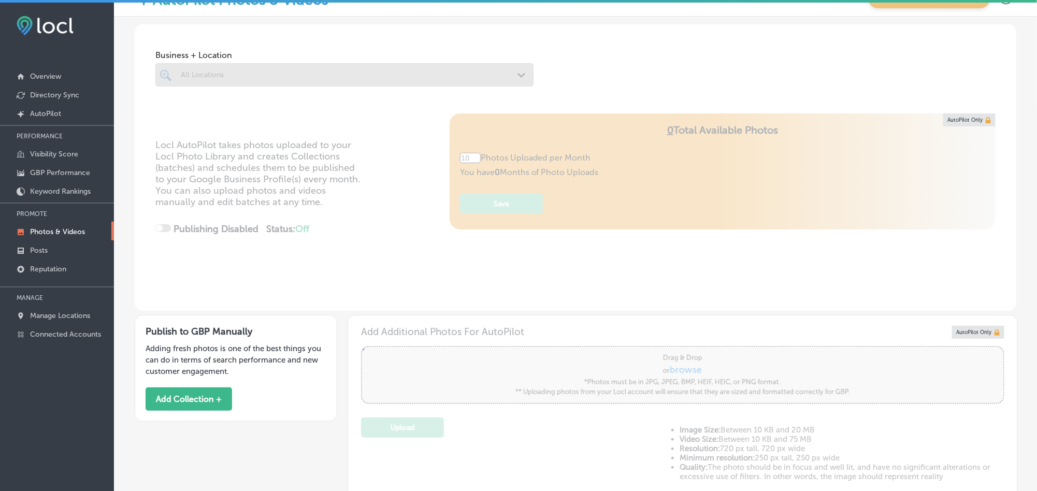
type input "5"
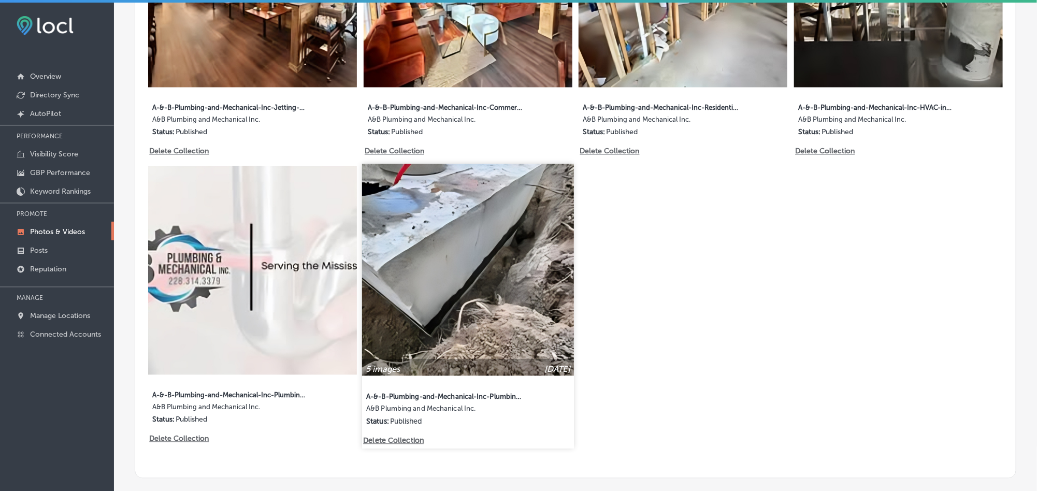
scroll to position [1010, 0]
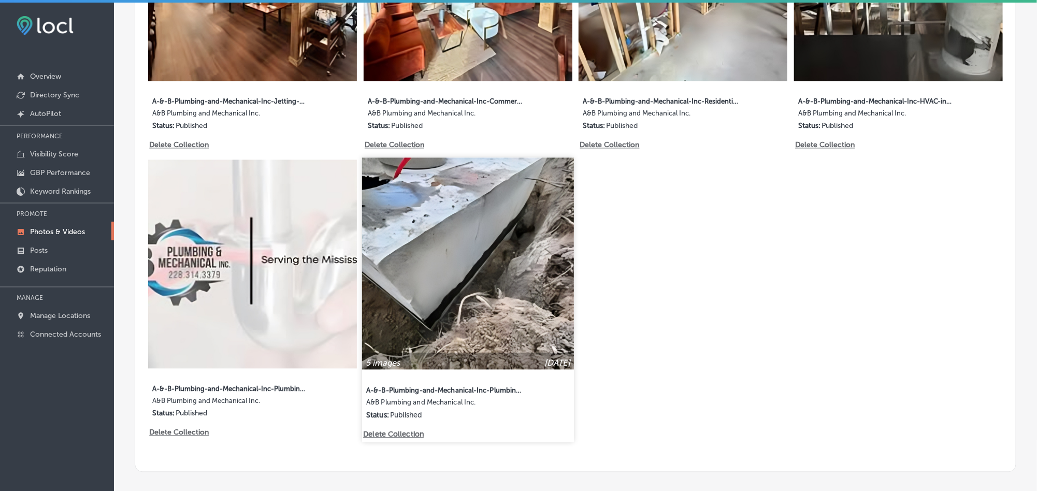
click at [437, 305] on img at bounding box center [468, 264] width 212 height 212
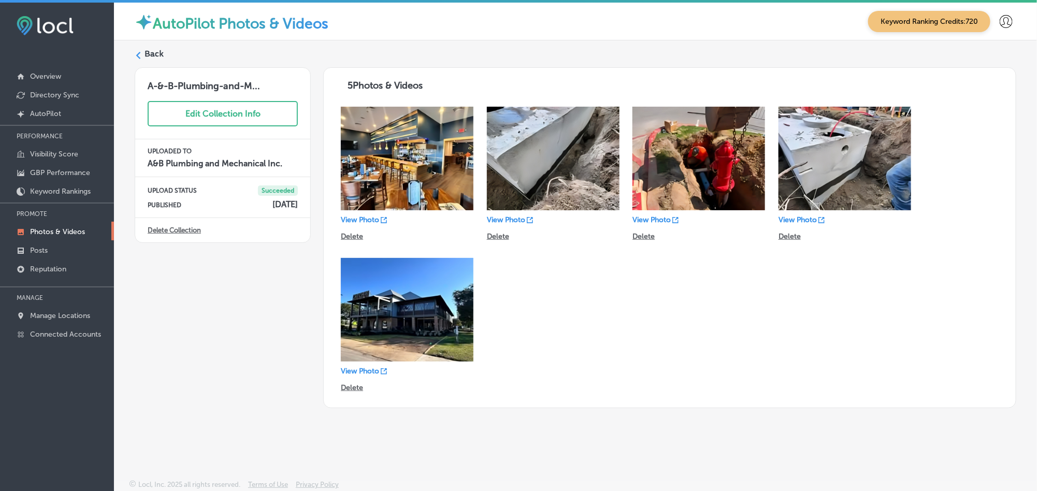
click at [142, 53] on div "Back" at bounding box center [575, 57] width 881 height 19
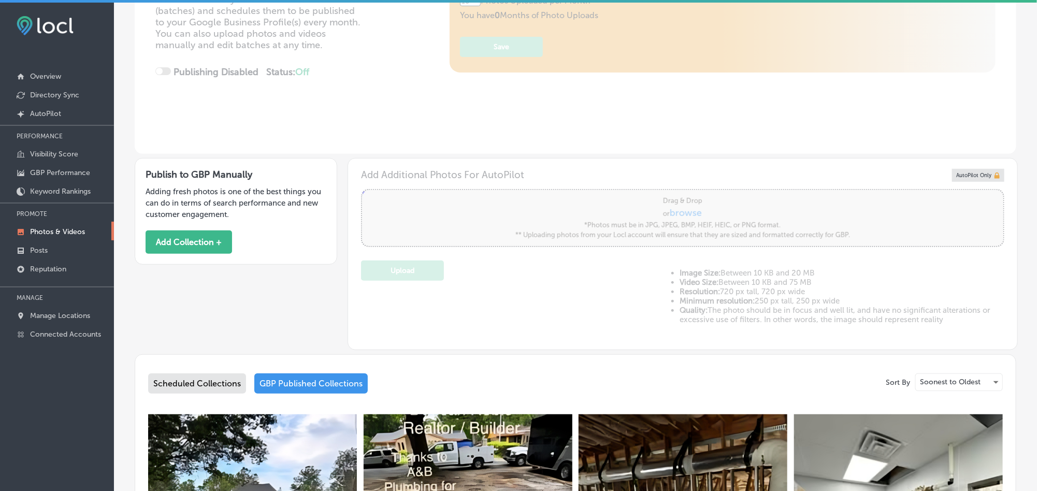
type input "5"
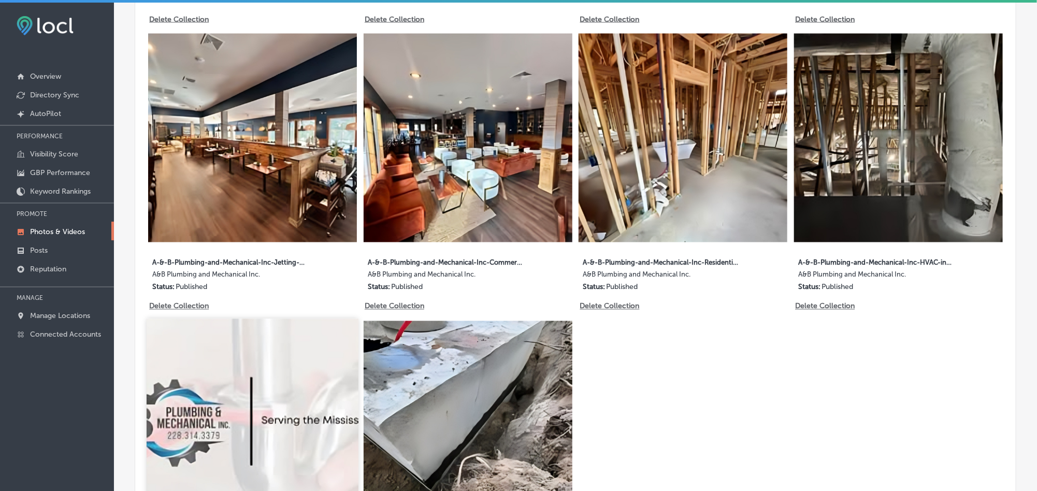
scroll to position [854, 0]
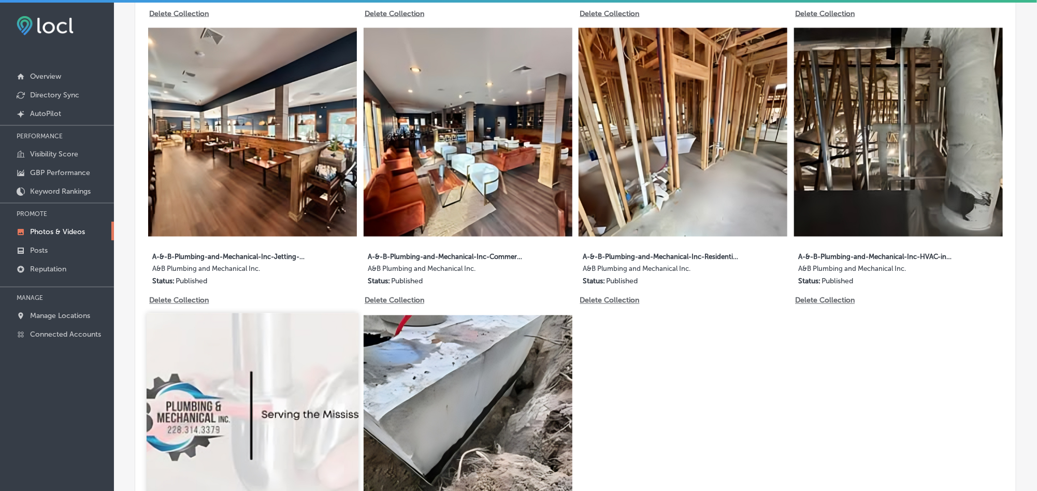
click at [183, 426] on img at bounding box center [253, 419] width 212 height 212
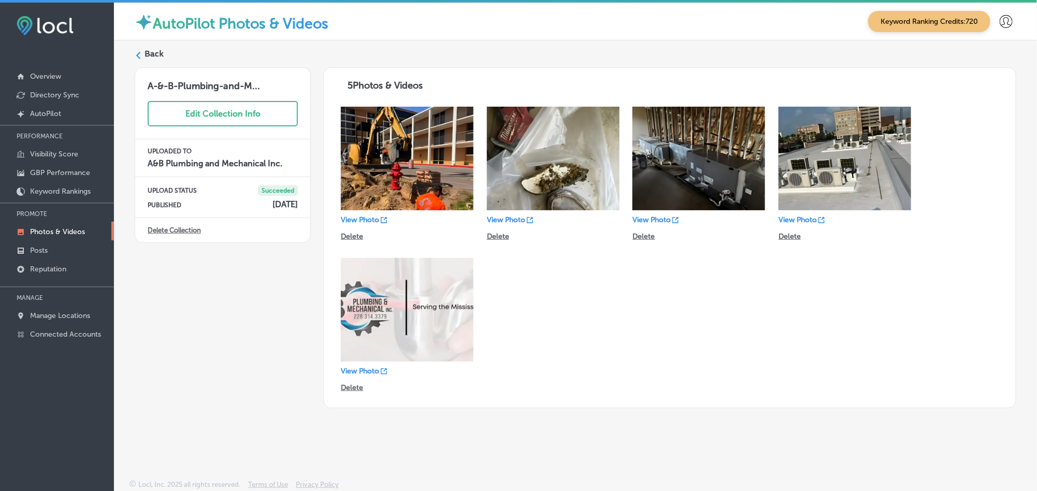
click at [152, 55] on label "Back" at bounding box center [153, 53] width 19 height 11
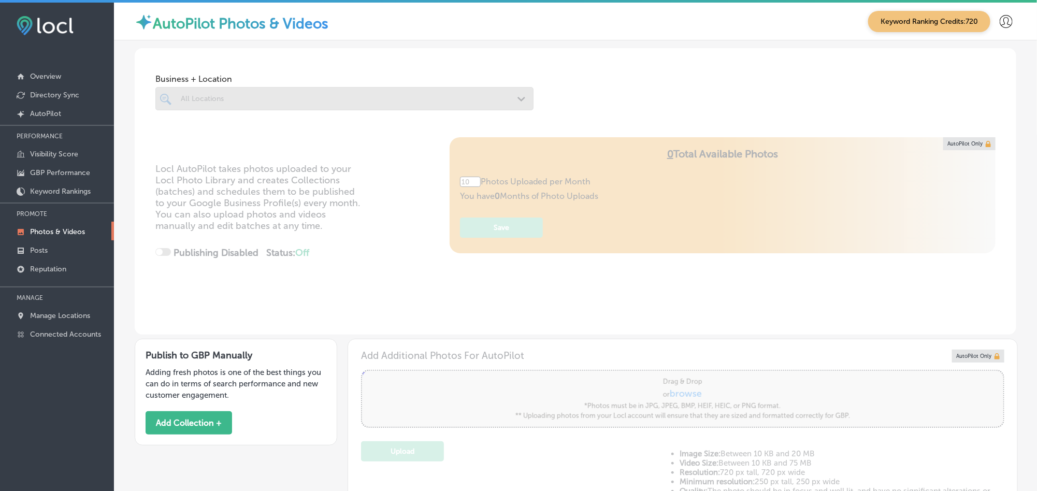
type input "5"
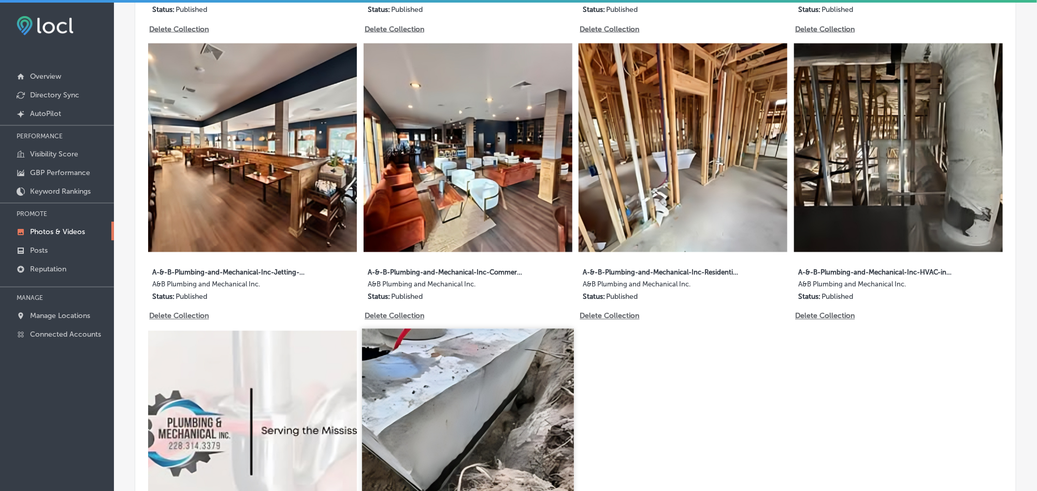
scroll to position [854, 0]
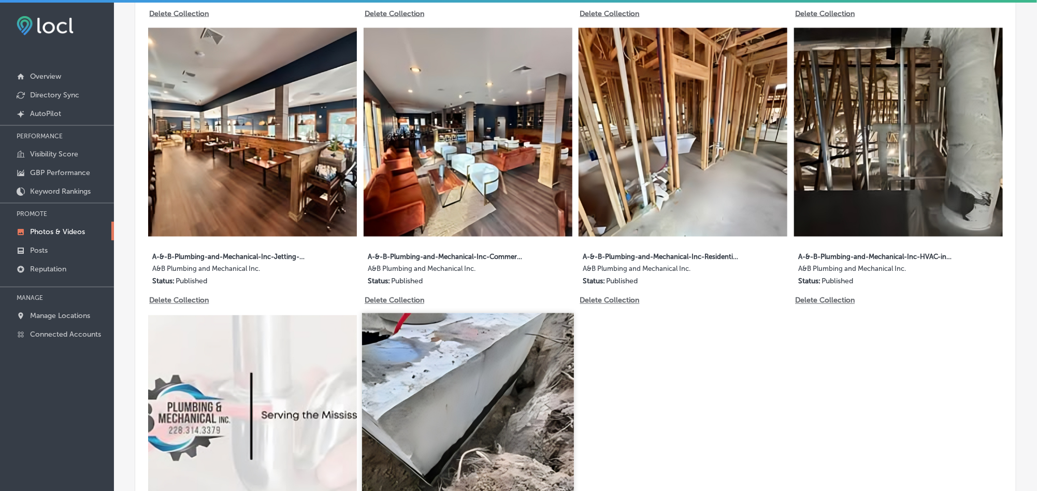
click at [441, 401] on img at bounding box center [468, 419] width 212 height 212
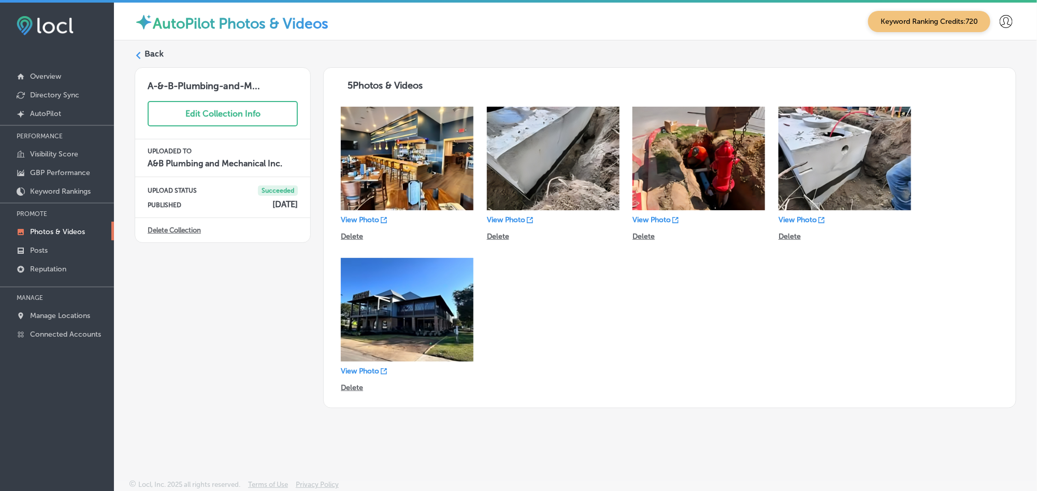
click at [151, 50] on label "Back" at bounding box center [153, 53] width 19 height 11
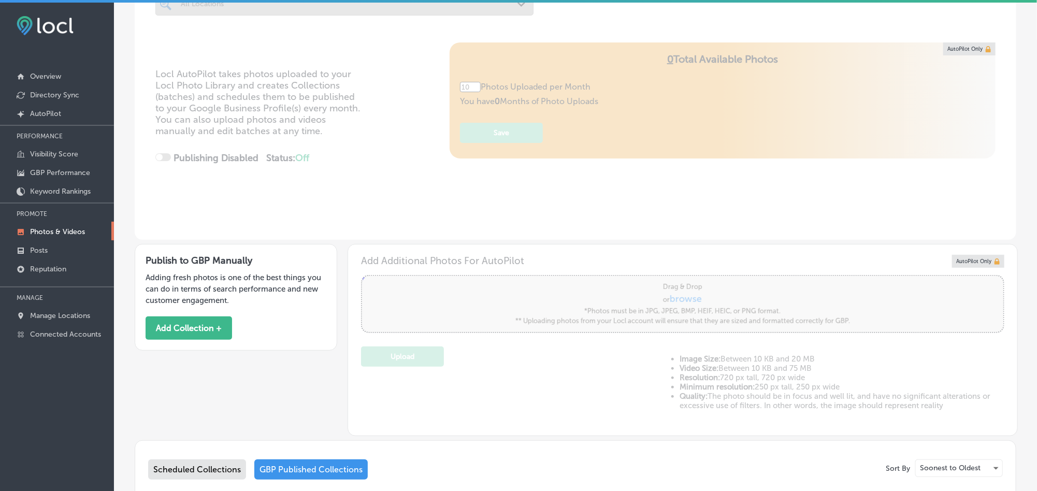
type input "5"
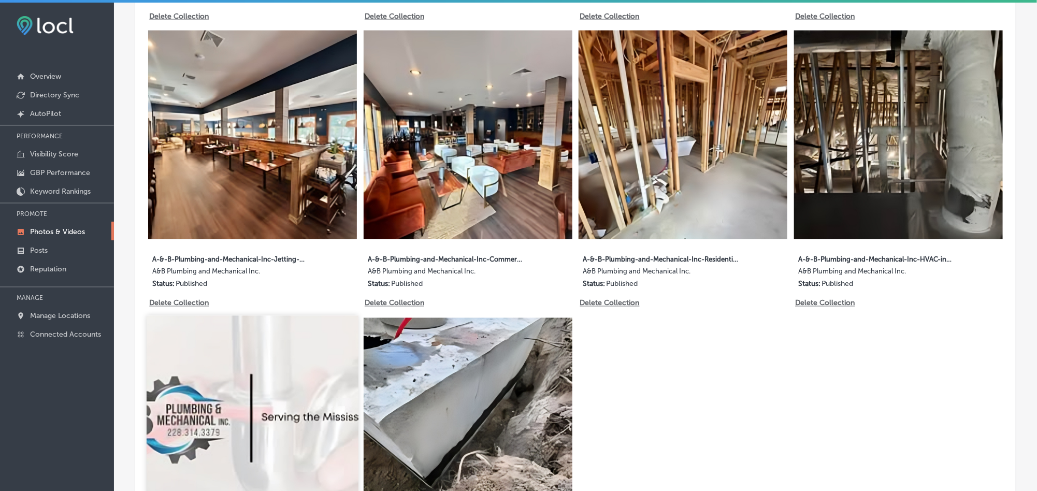
scroll to position [854, 0]
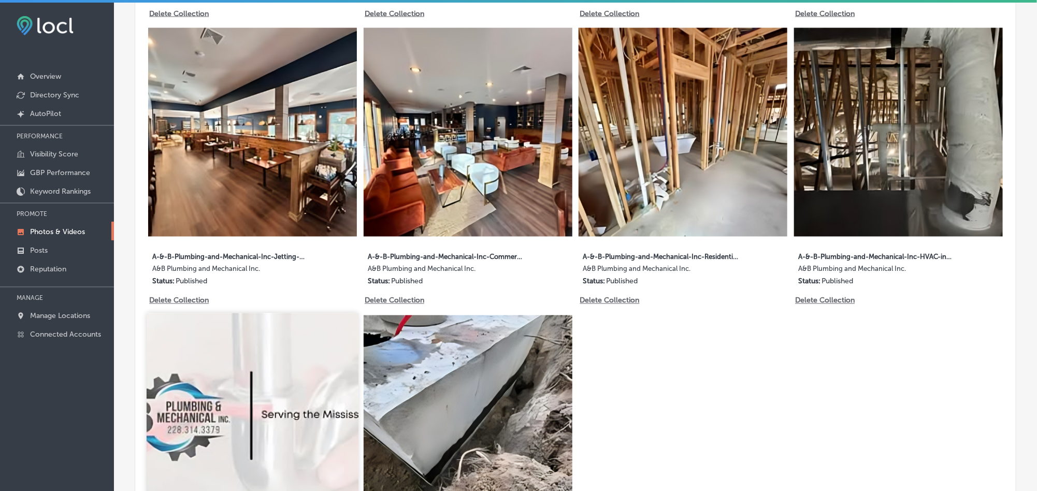
click at [258, 402] on img at bounding box center [253, 419] width 212 height 212
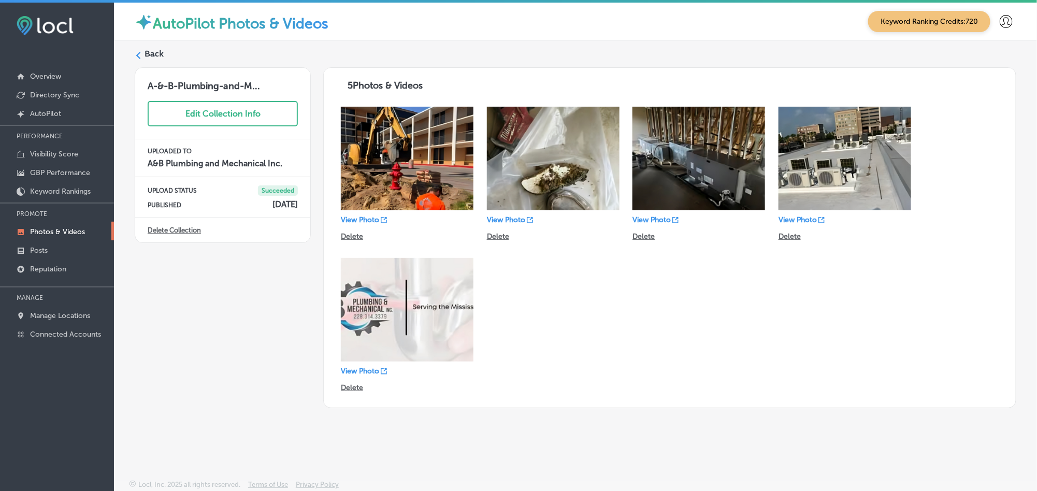
click at [143, 53] on div "Back" at bounding box center [575, 57] width 881 height 19
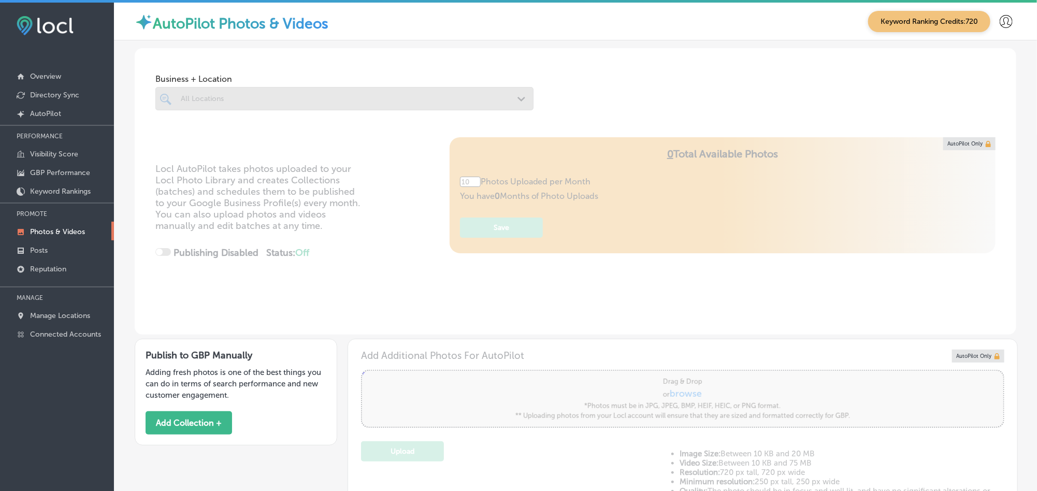
type input "5"
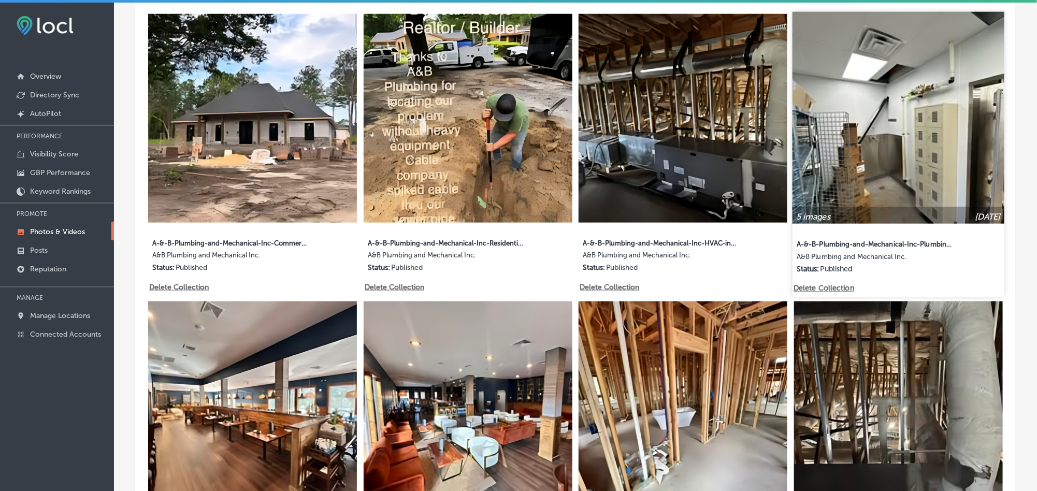
scroll to position [621, 0]
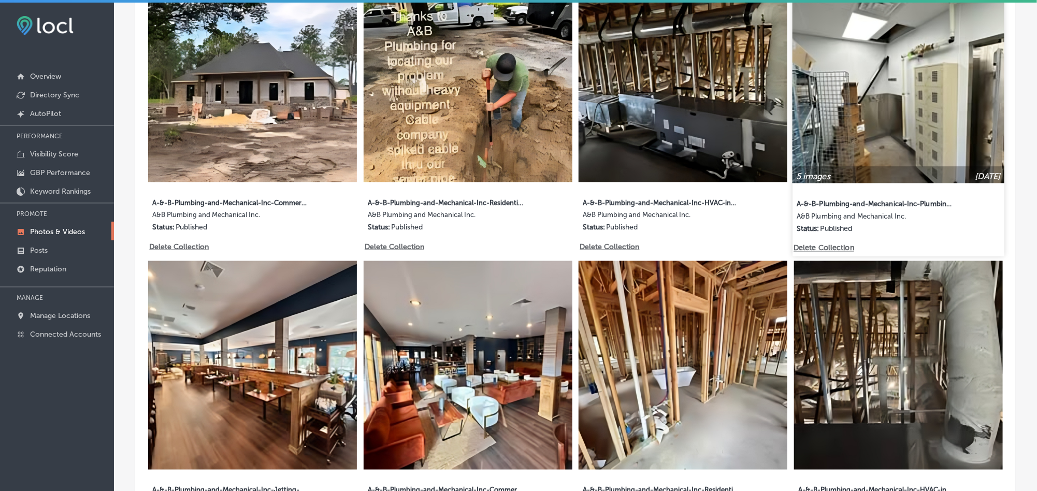
click at [850, 358] on img at bounding box center [898, 365] width 209 height 209
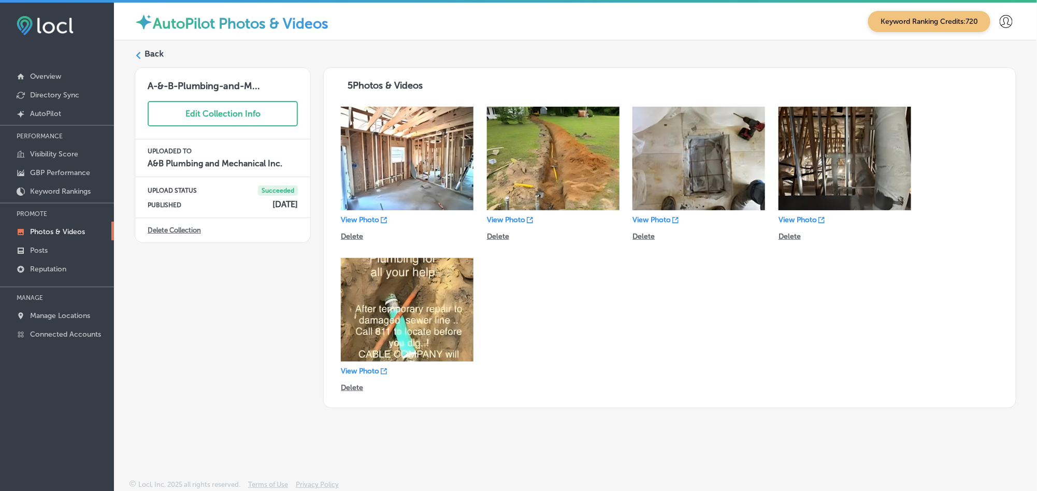
click at [152, 54] on label "Back" at bounding box center [153, 53] width 19 height 11
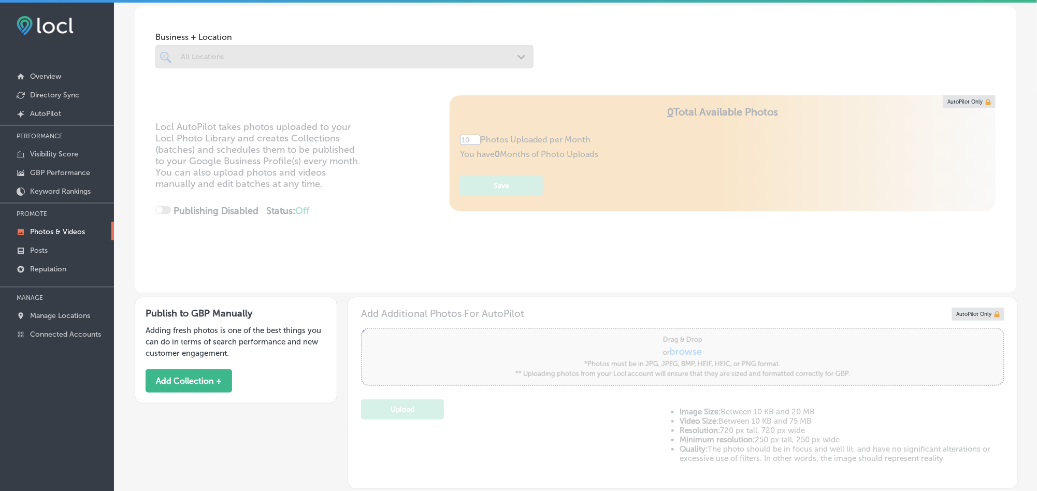
type input "5"
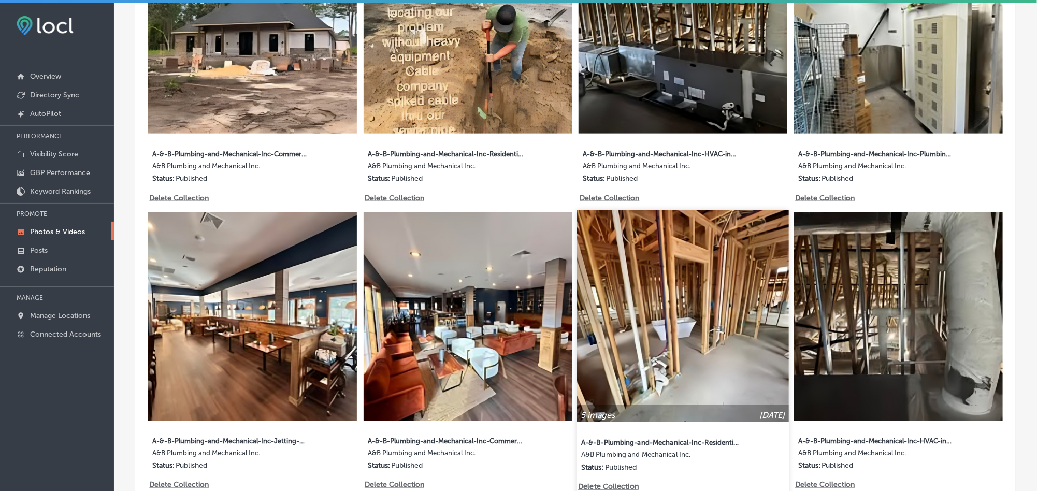
scroll to position [673, 0]
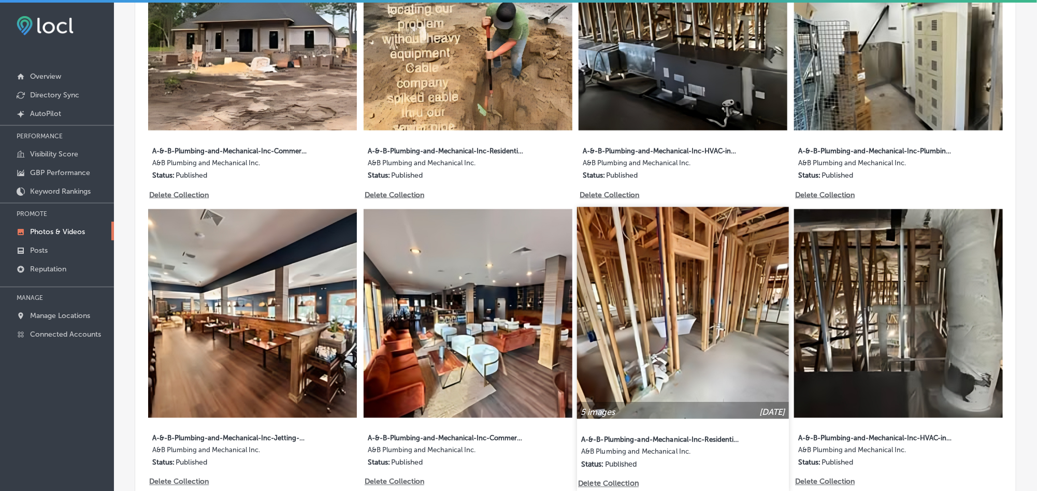
click at [694, 362] on img at bounding box center [683, 313] width 212 height 212
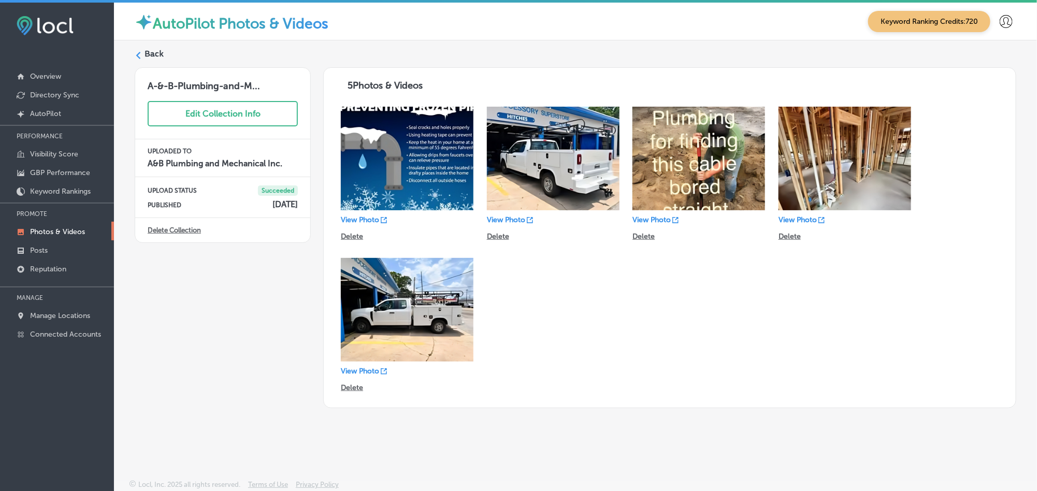
click at [141, 51] on div at bounding box center [138, 54] width 7 height 7
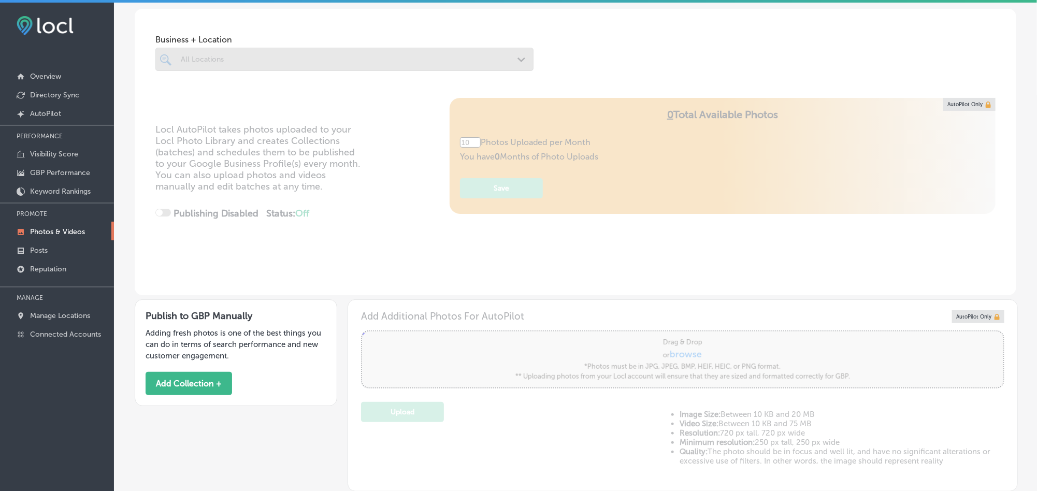
type input "5"
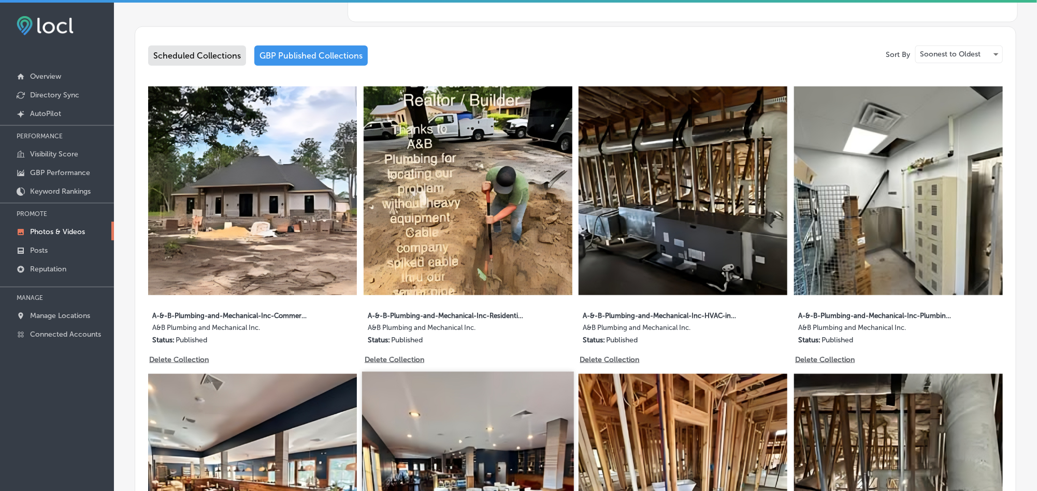
scroll to position [518, 0]
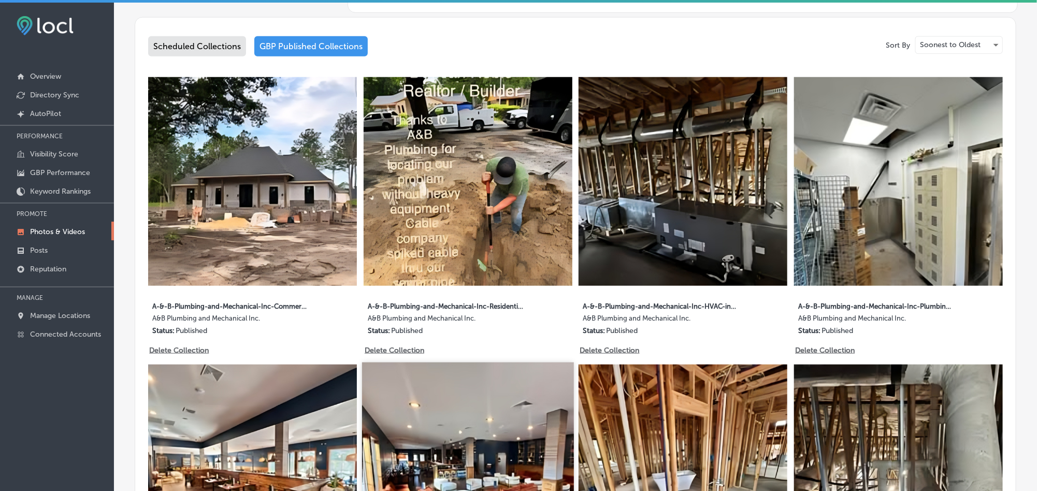
click at [452, 395] on img at bounding box center [468, 468] width 212 height 212
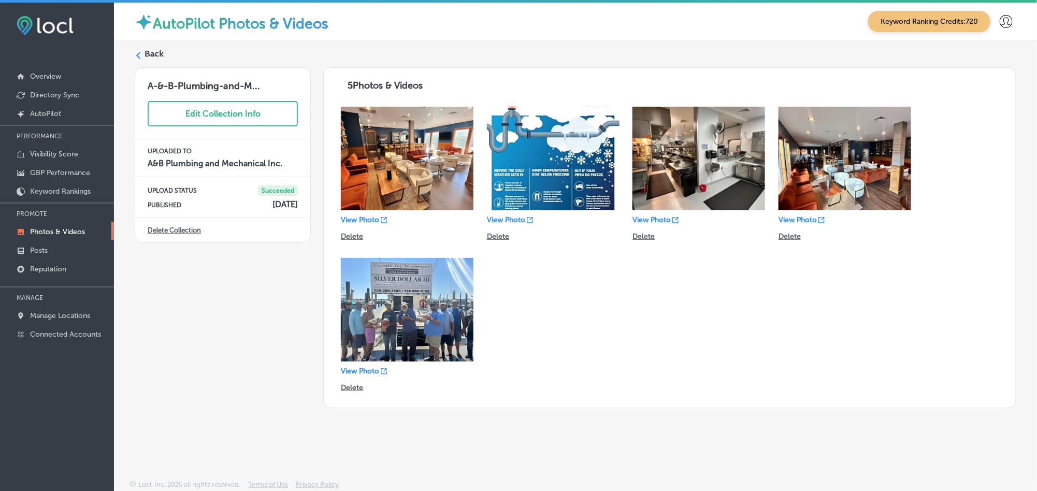
click at [140, 56] on icon at bounding box center [138, 55] width 7 height 7
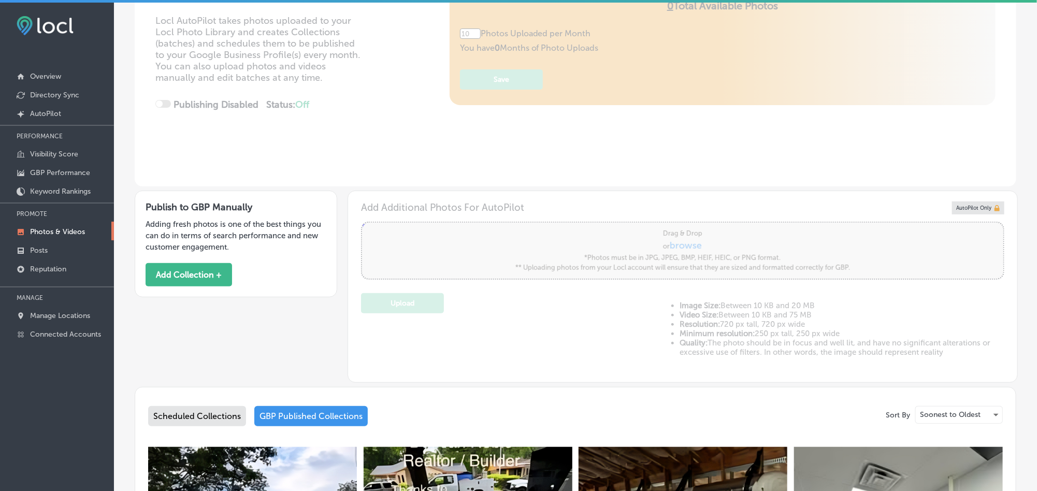
type input "5"
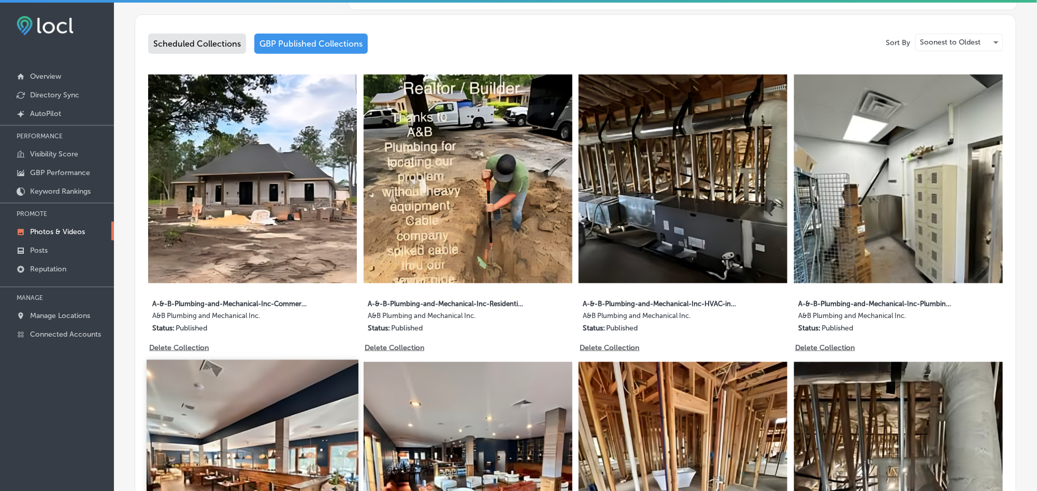
scroll to position [544, 0]
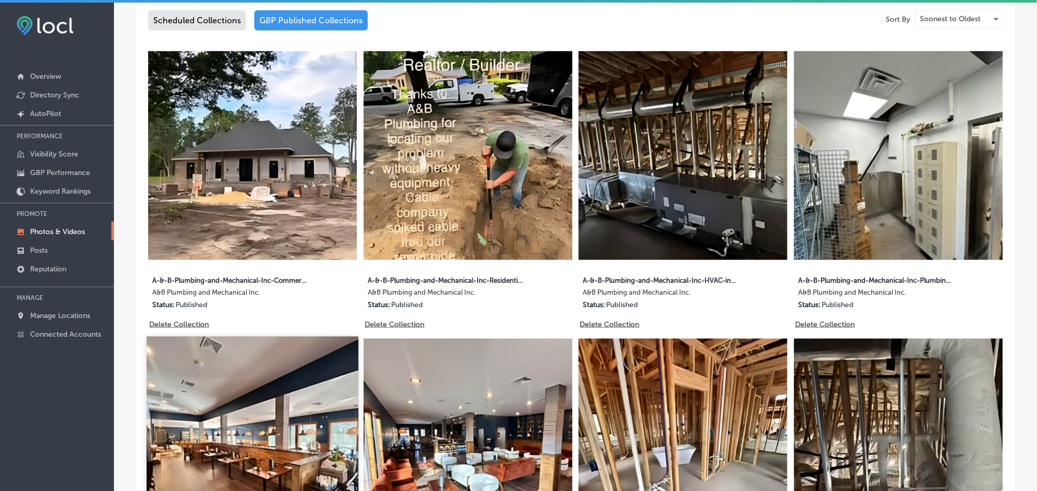
click at [255, 414] on img at bounding box center [253, 443] width 212 height 212
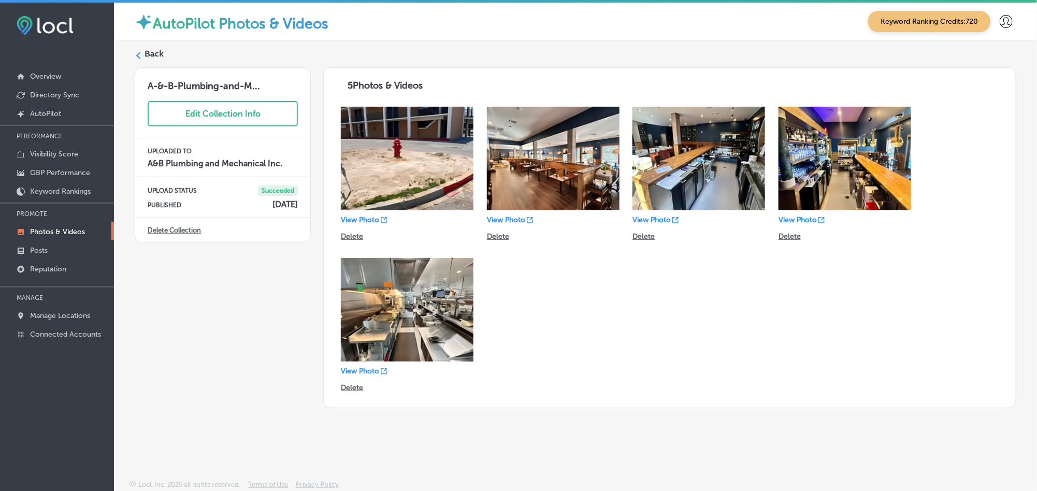
click at [148, 55] on label "Back" at bounding box center [153, 53] width 19 height 11
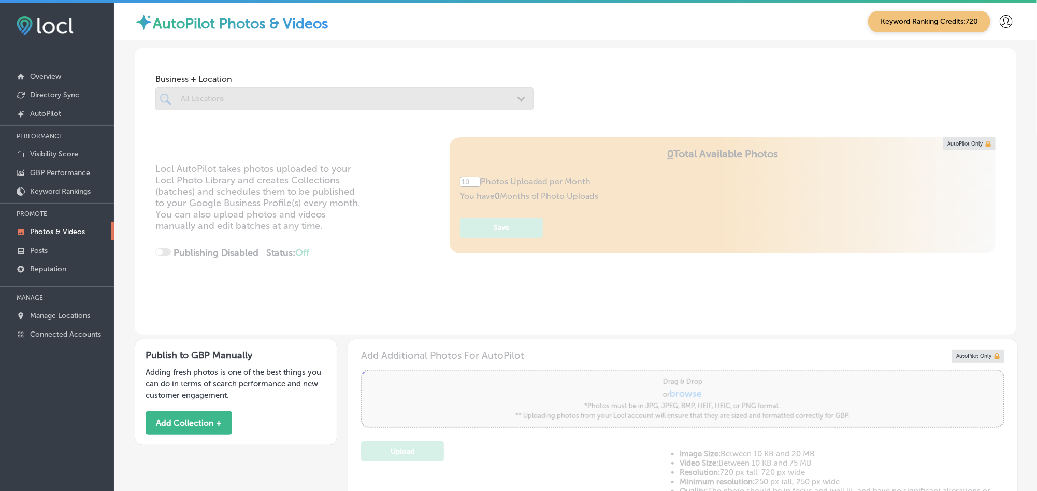
type input "5"
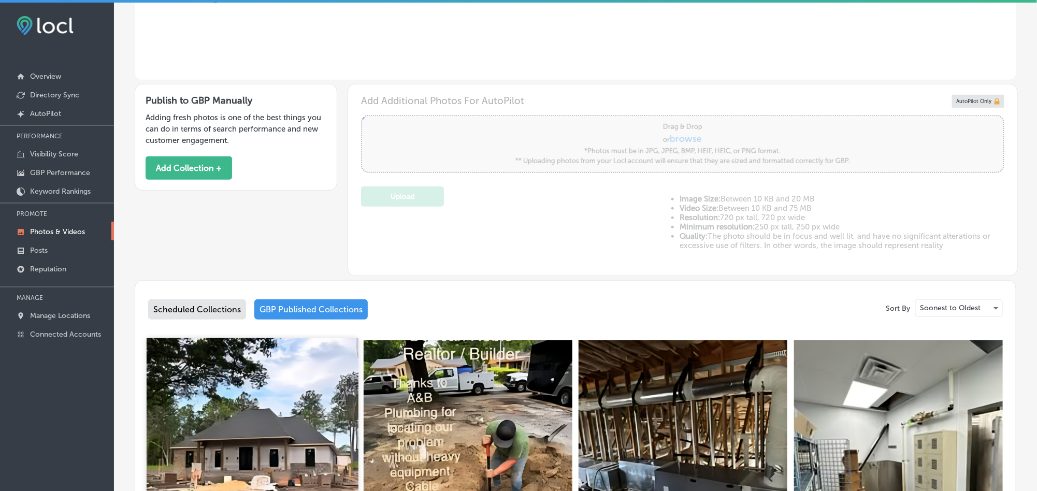
scroll to position [285, 0]
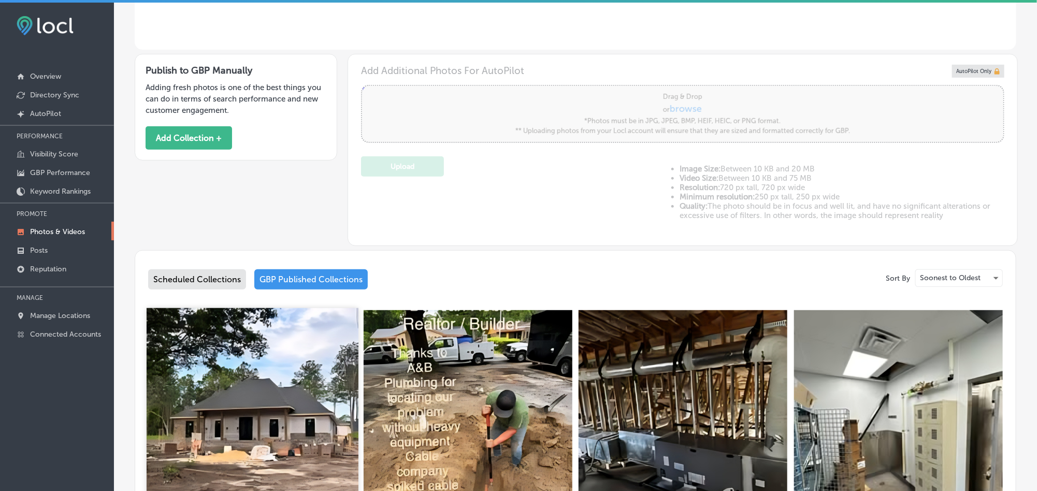
click at [288, 384] on img at bounding box center [253, 414] width 212 height 212
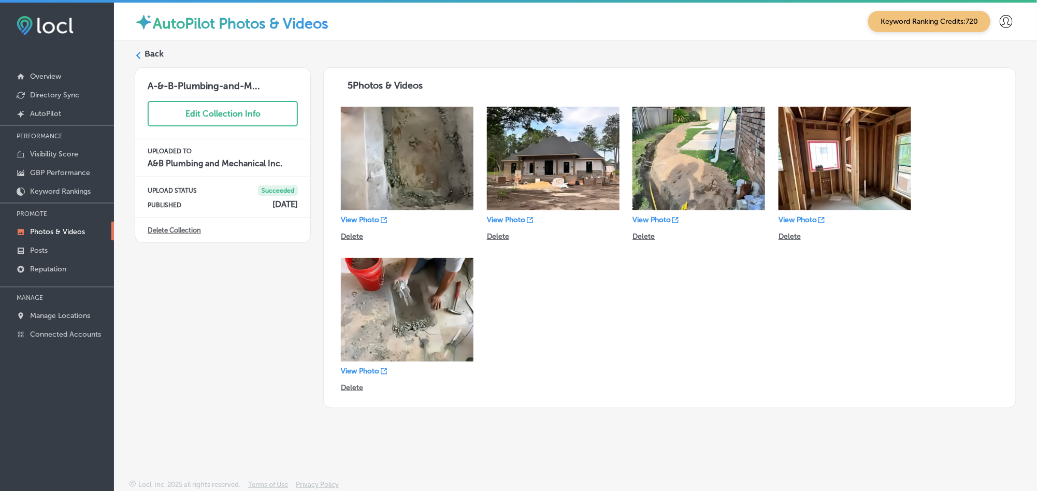
click at [157, 50] on label "Back" at bounding box center [153, 53] width 19 height 11
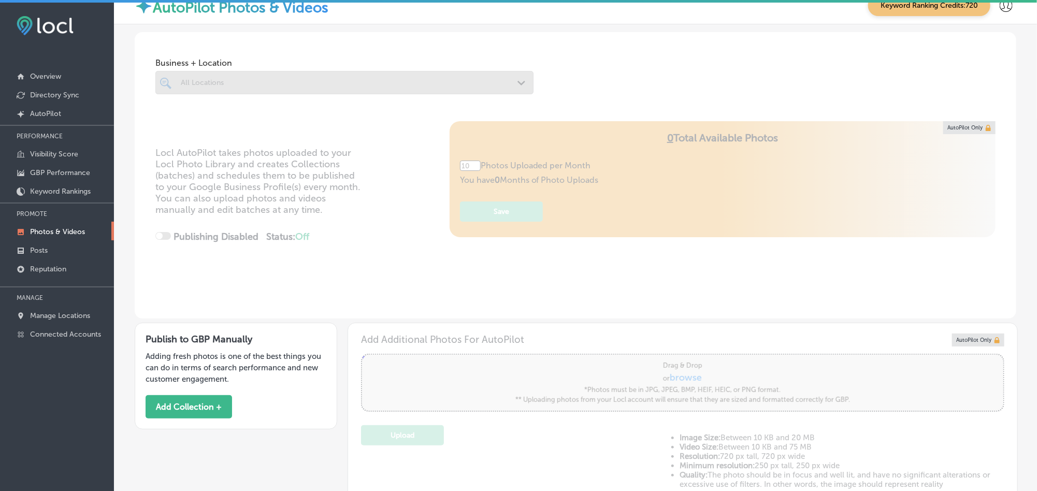
type input "5"
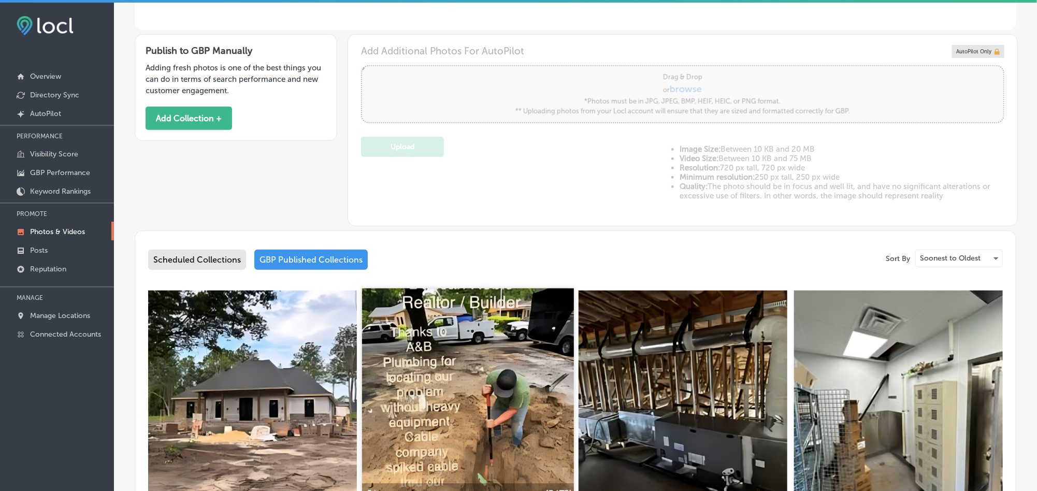
scroll to position [311, 0]
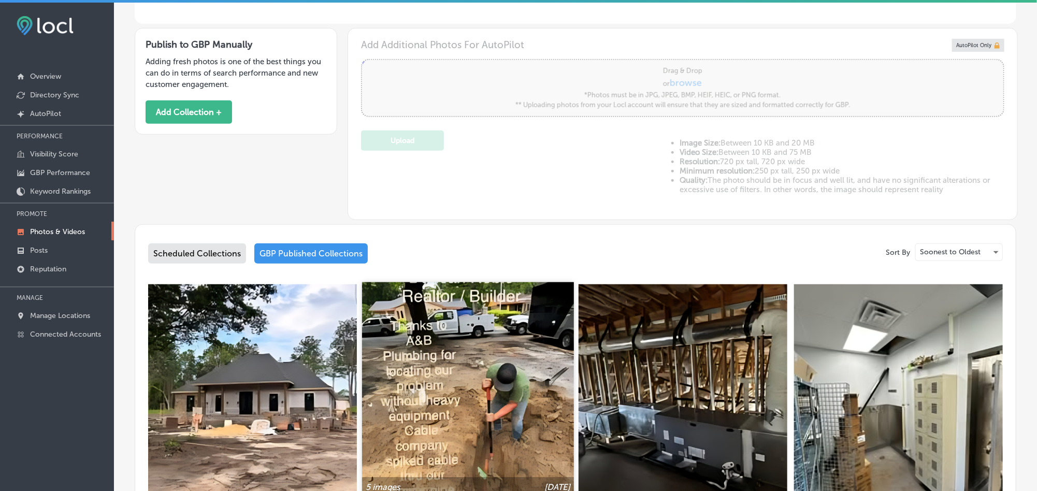
click at [440, 398] on img at bounding box center [468, 388] width 212 height 212
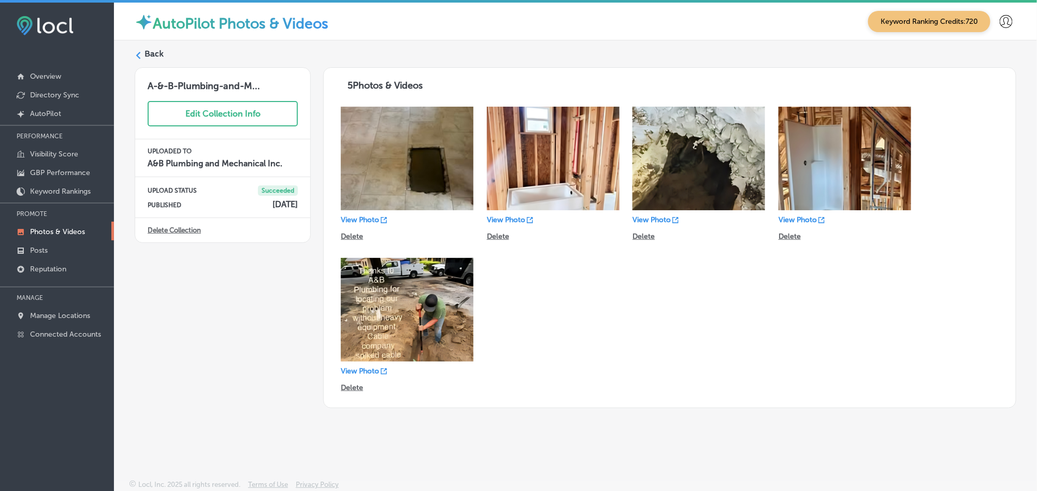
click at [152, 53] on label "Back" at bounding box center [153, 53] width 19 height 11
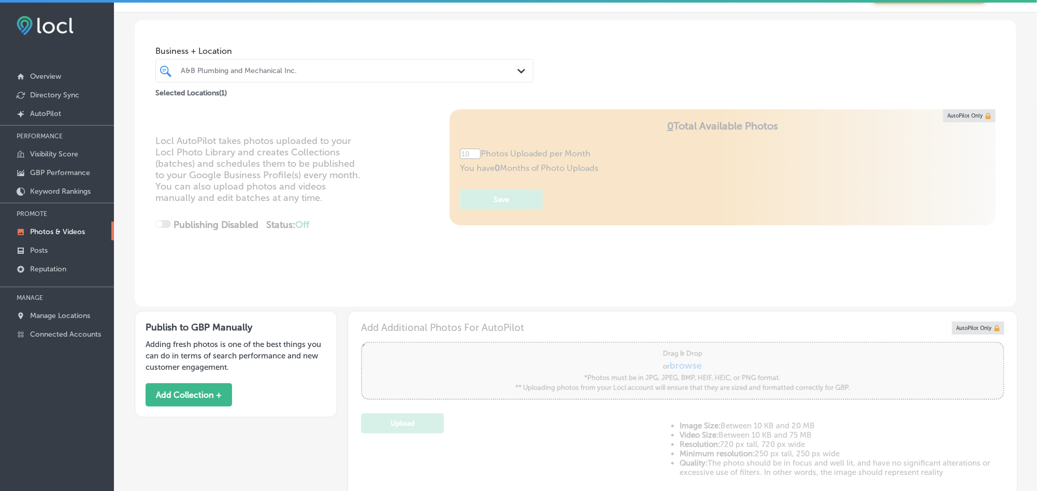
type input "5"
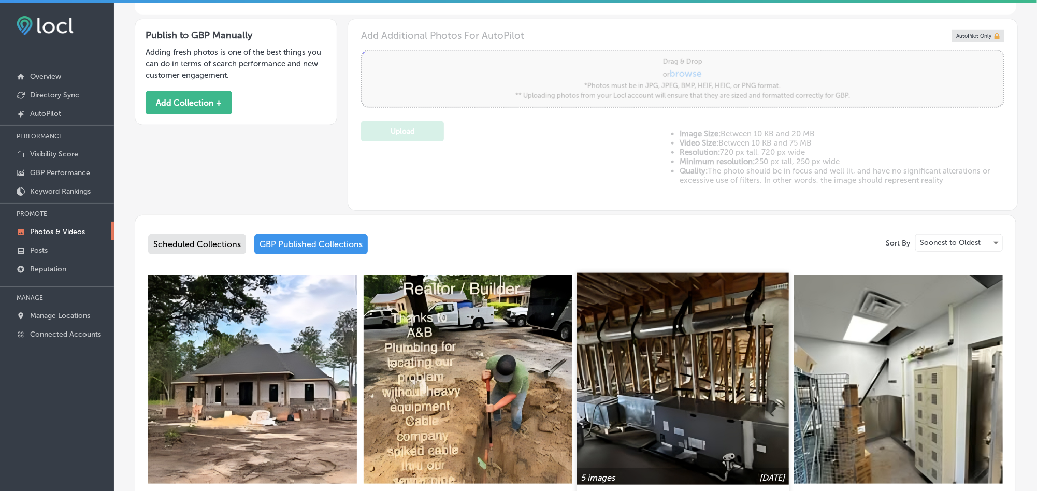
scroll to position [336, 0]
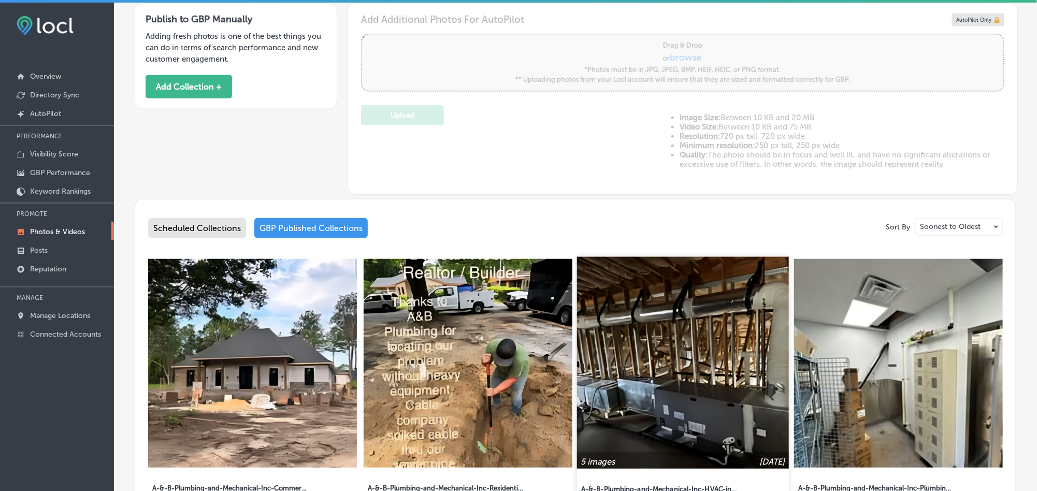
click at [738, 407] on img at bounding box center [683, 363] width 212 height 212
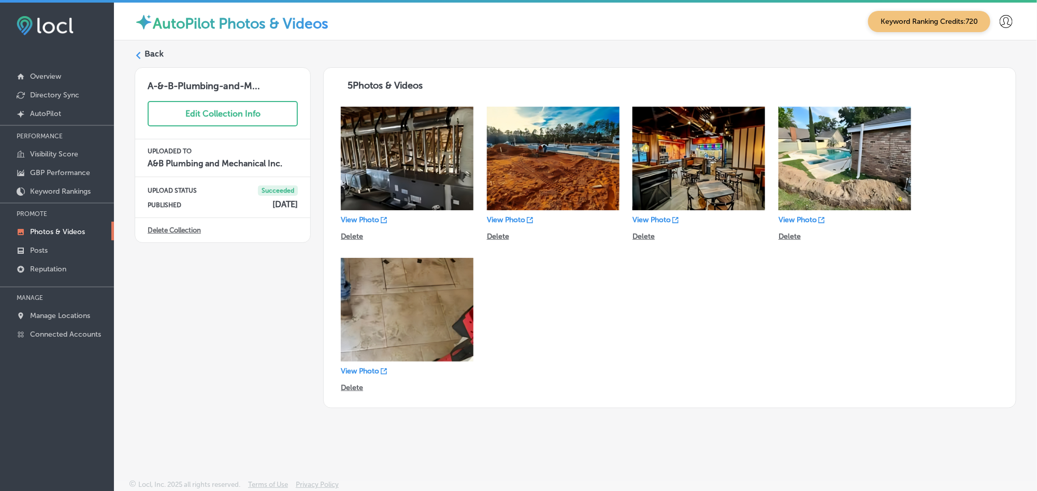
click at [148, 50] on label "Back" at bounding box center [153, 53] width 19 height 11
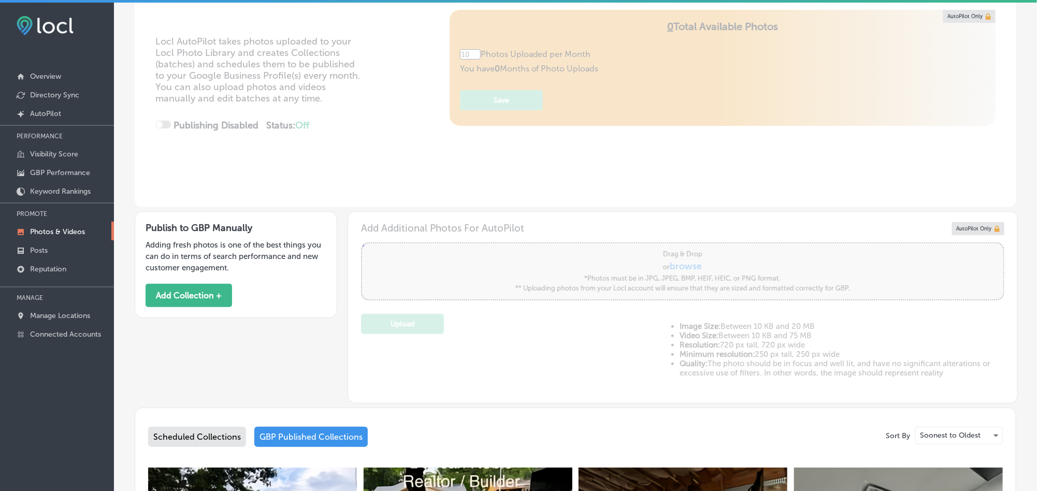
type input "5"
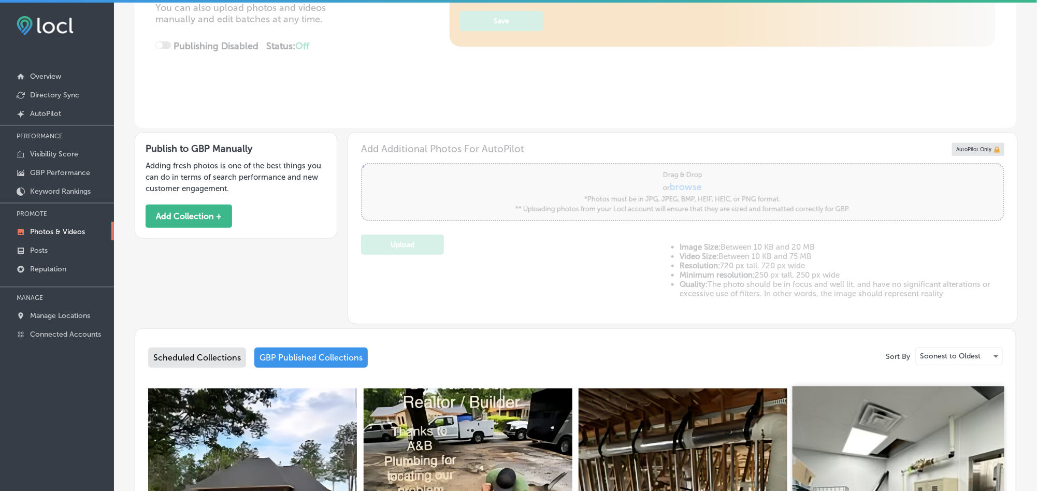
scroll to position [207, 0]
click at [831, 413] on img at bounding box center [898, 492] width 212 height 212
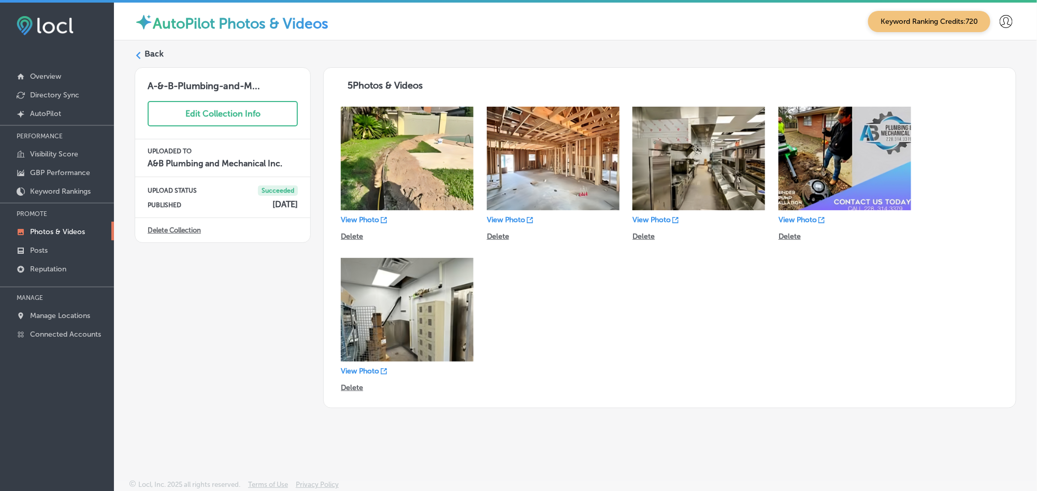
click at [155, 57] on label "Back" at bounding box center [153, 53] width 19 height 11
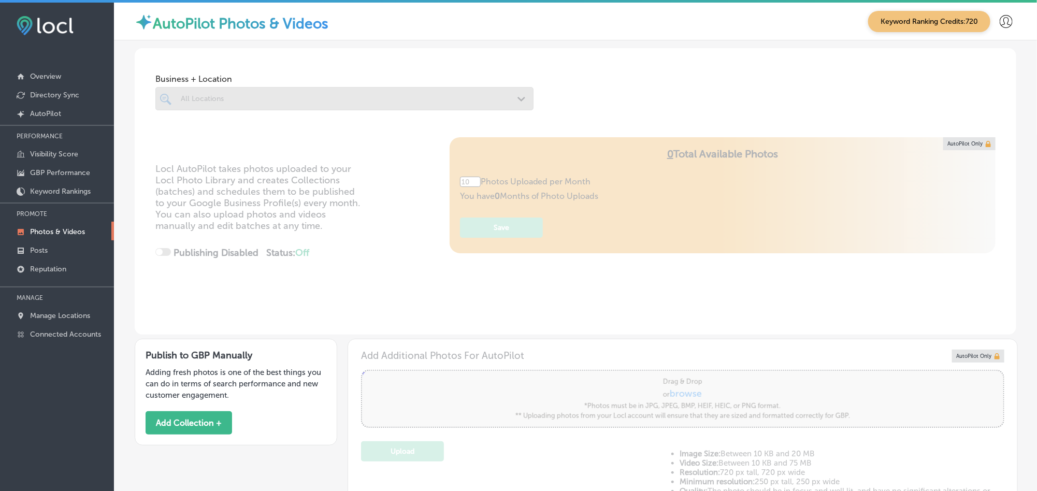
type input "5"
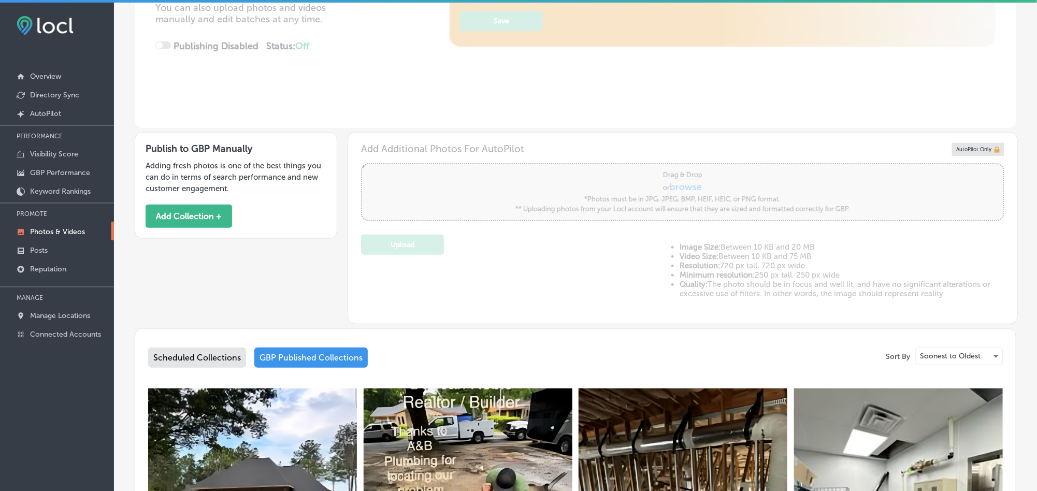
scroll to position [207, 0]
click at [177, 354] on div "Scheduled Collections" at bounding box center [197, 357] width 98 height 20
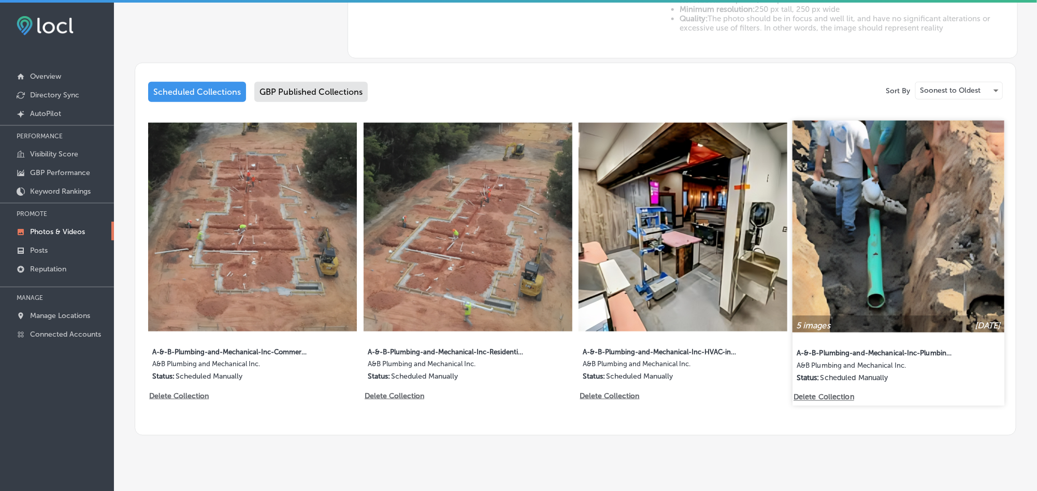
scroll to position [478, 0]
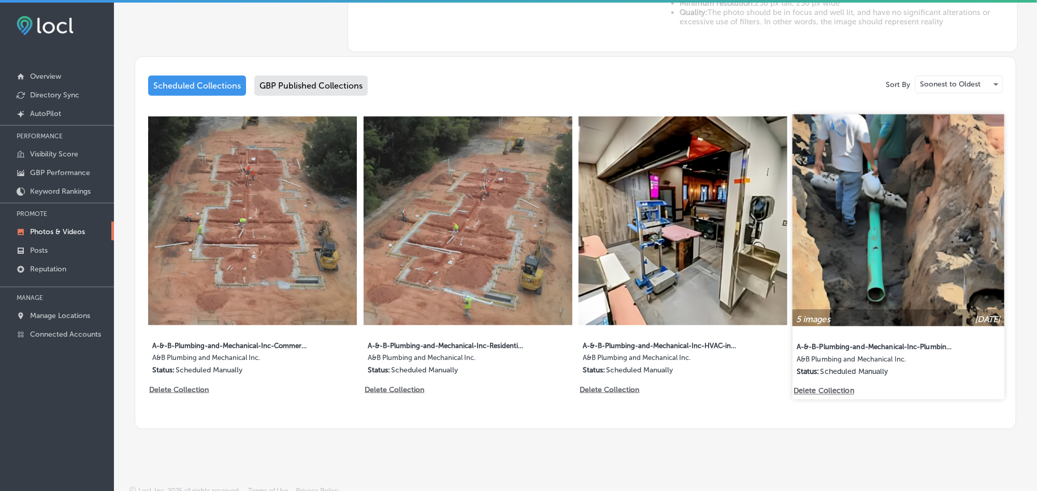
click at [897, 182] on img at bounding box center [898, 220] width 212 height 212
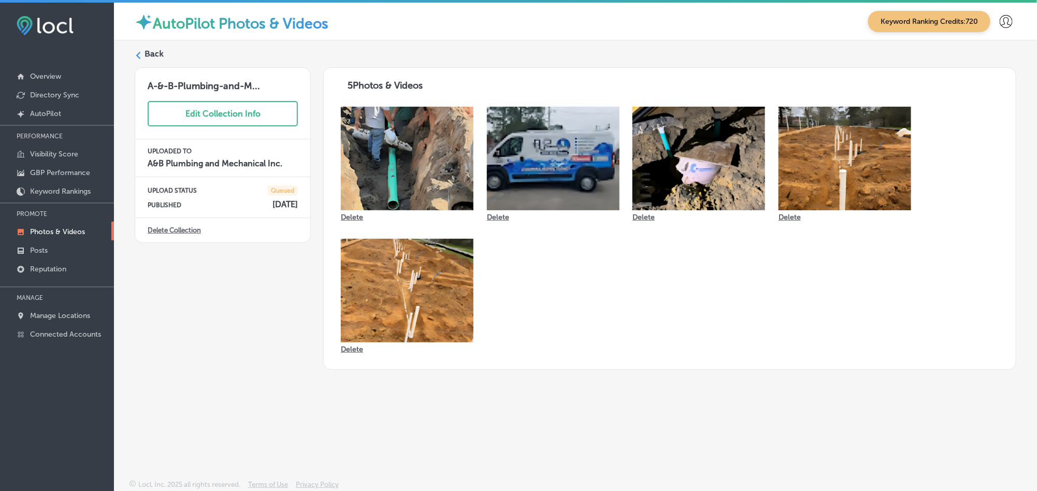
click at [156, 56] on label "Back" at bounding box center [153, 53] width 19 height 11
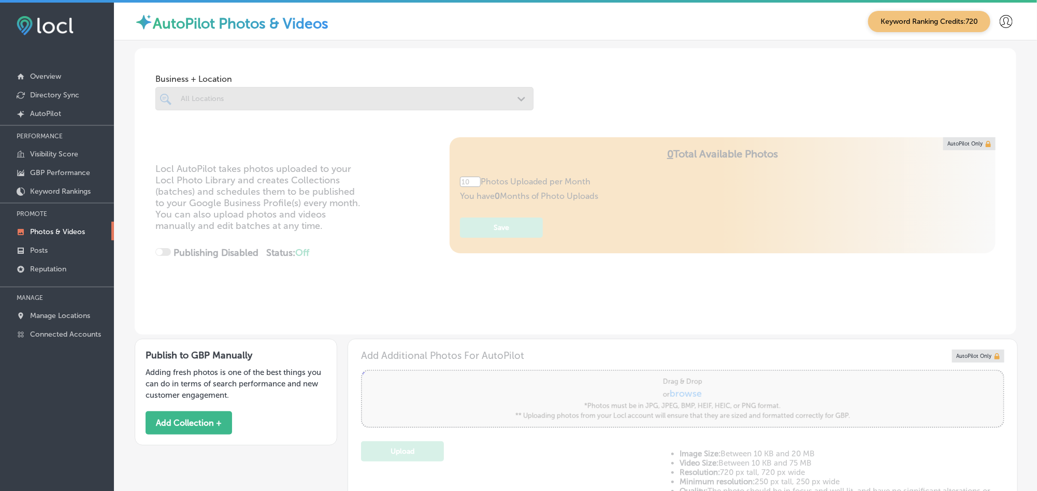
type input "5"
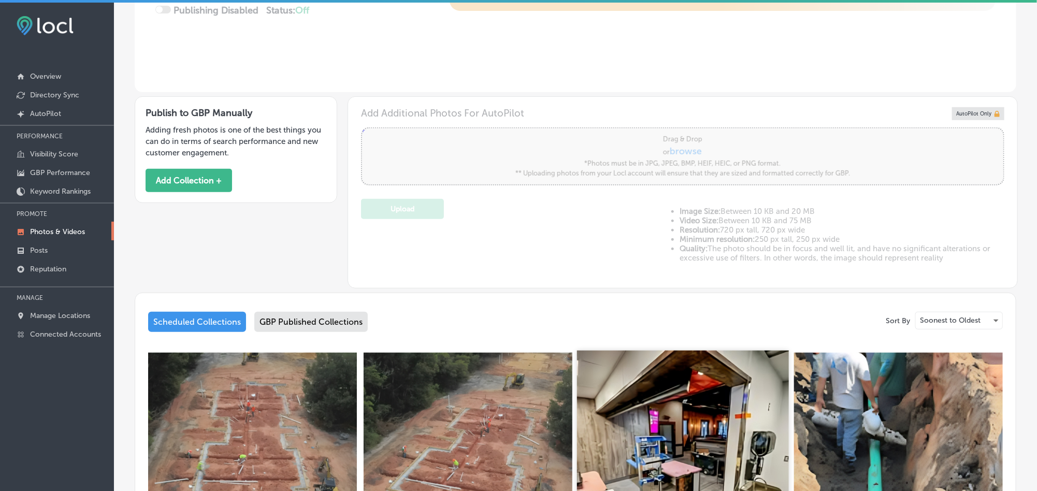
scroll to position [285, 0]
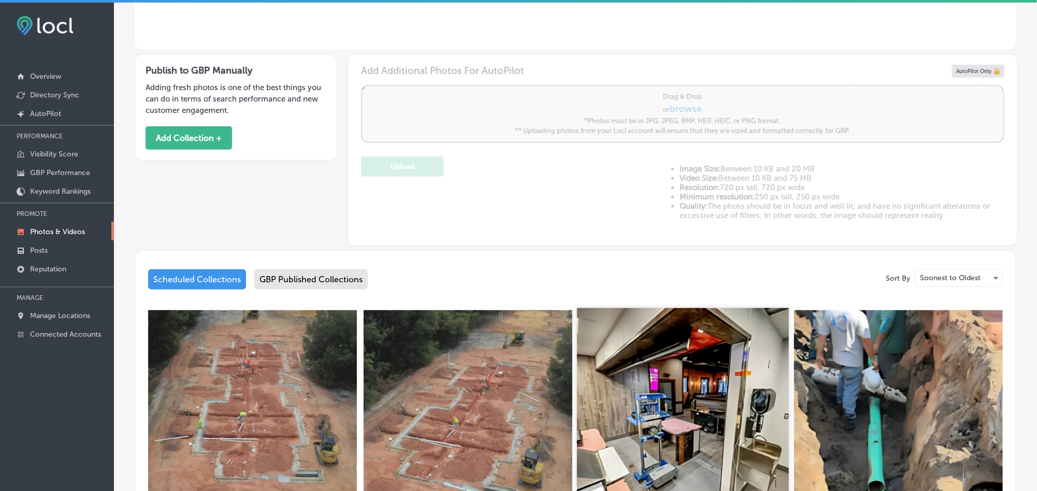
click at [701, 400] on img at bounding box center [683, 414] width 212 height 212
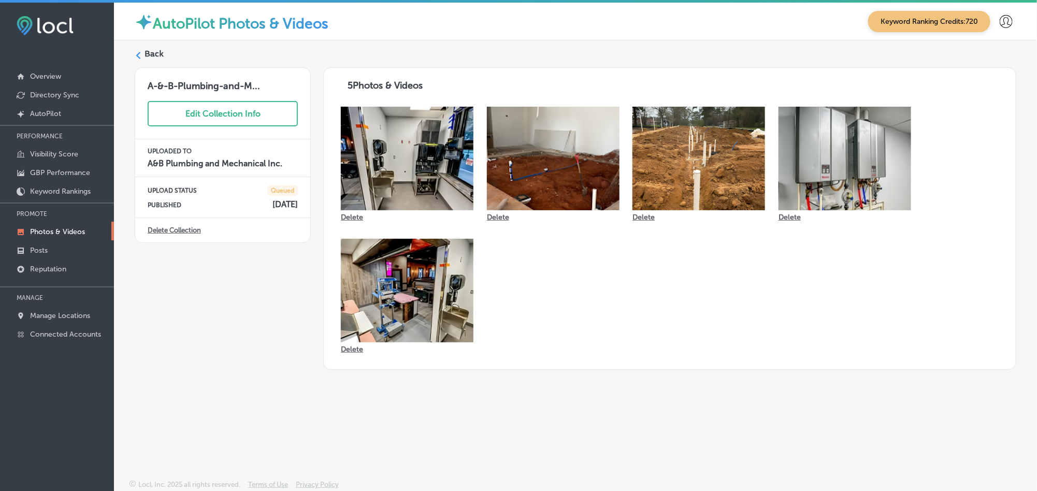
click at [151, 51] on label "Back" at bounding box center [153, 53] width 19 height 11
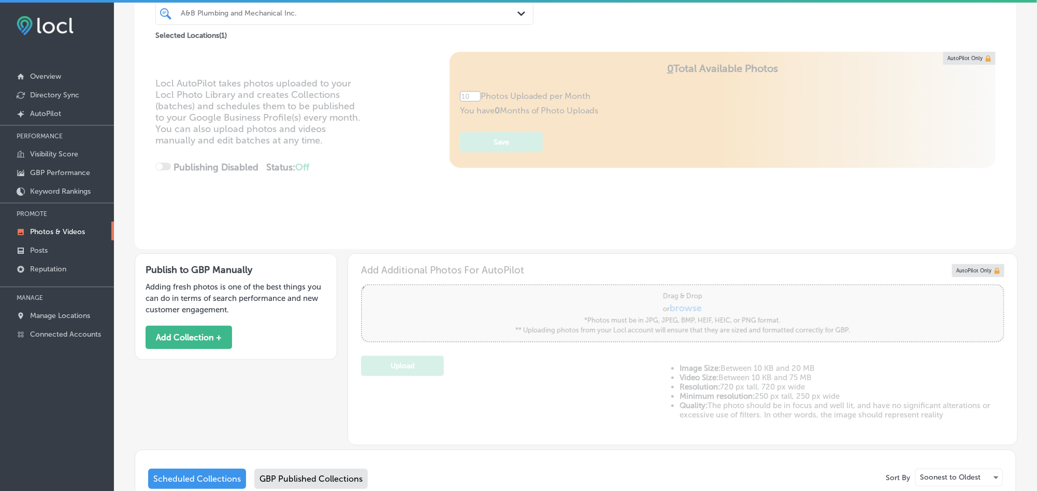
type input "5"
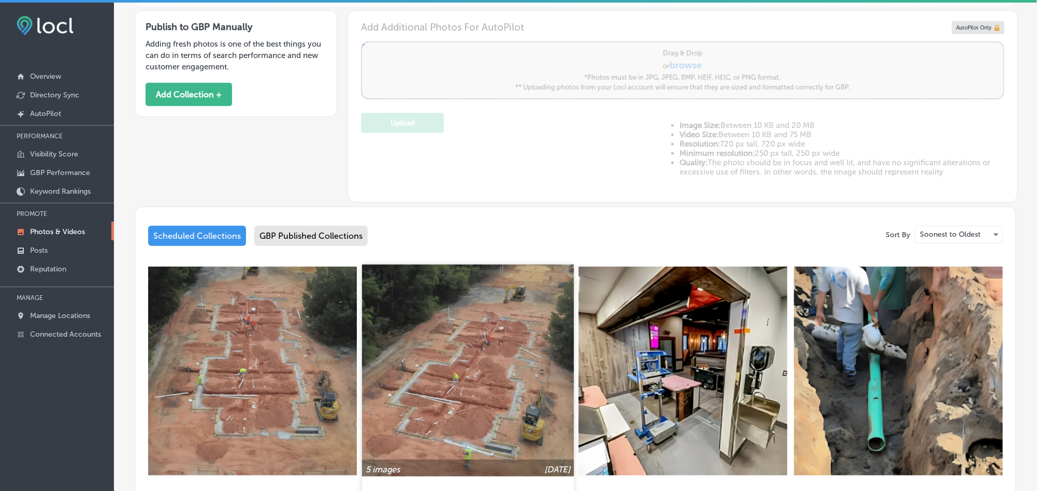
scroll to position [336, 0]
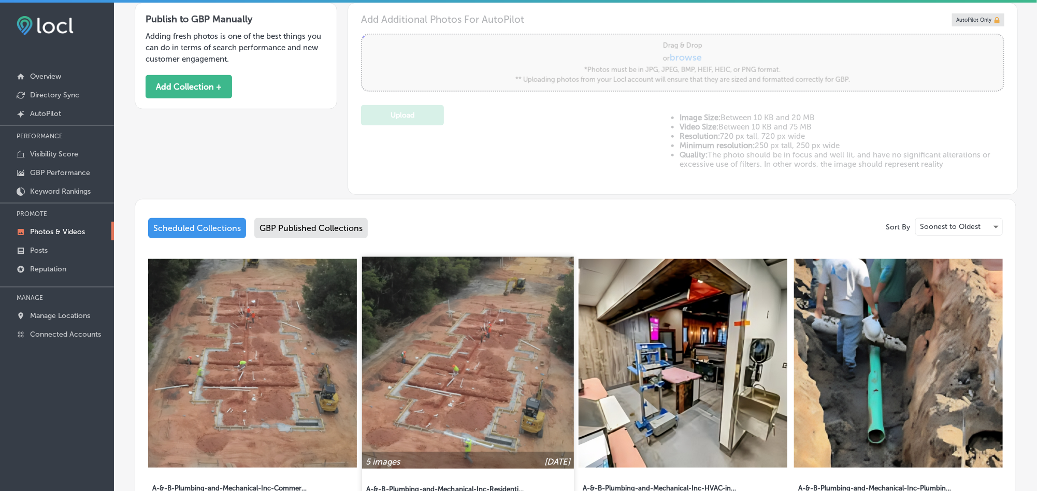
click at [448, 377] on img at bounding box center [468, 363] width 212 height 212
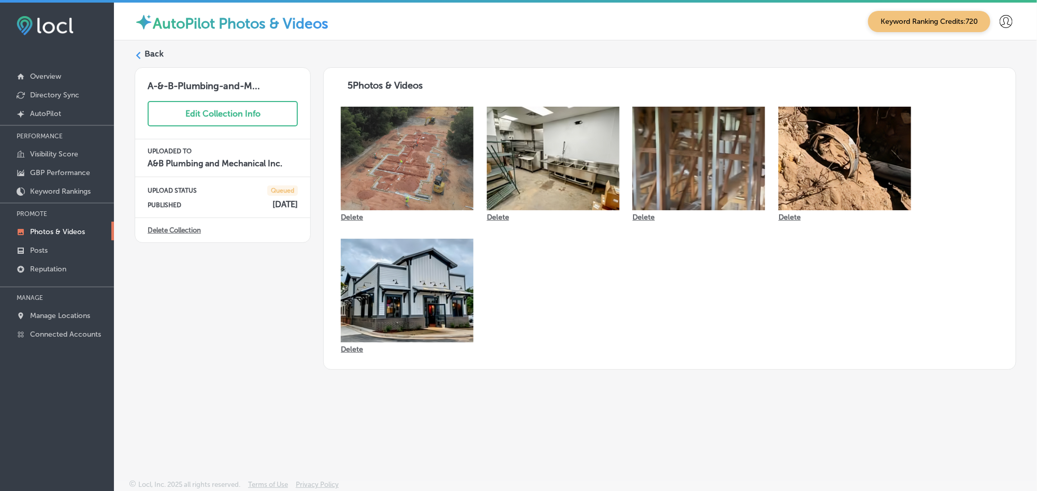
click at [157, 59] on label "Back" at bounding box center [153, 53] width 19 height 11
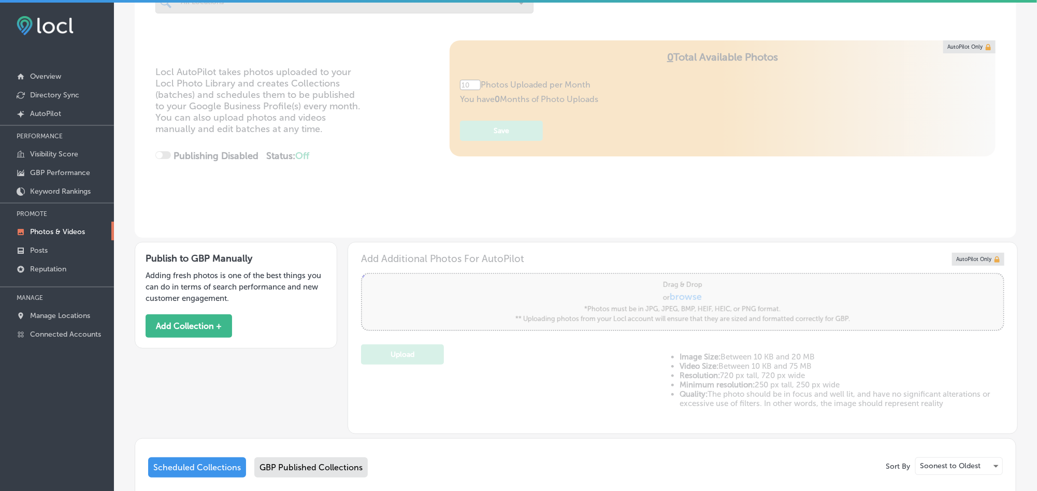
type input "5"
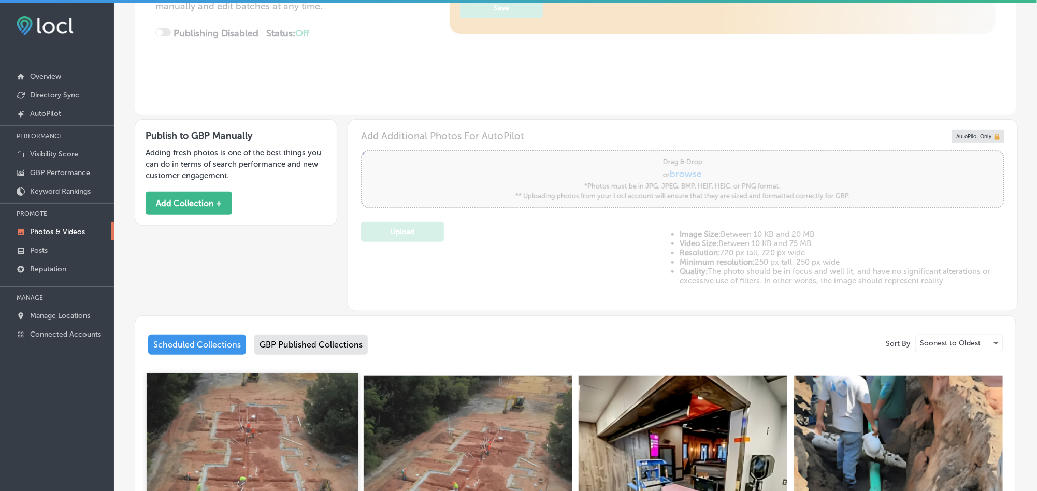
scroll to position [258, 0]
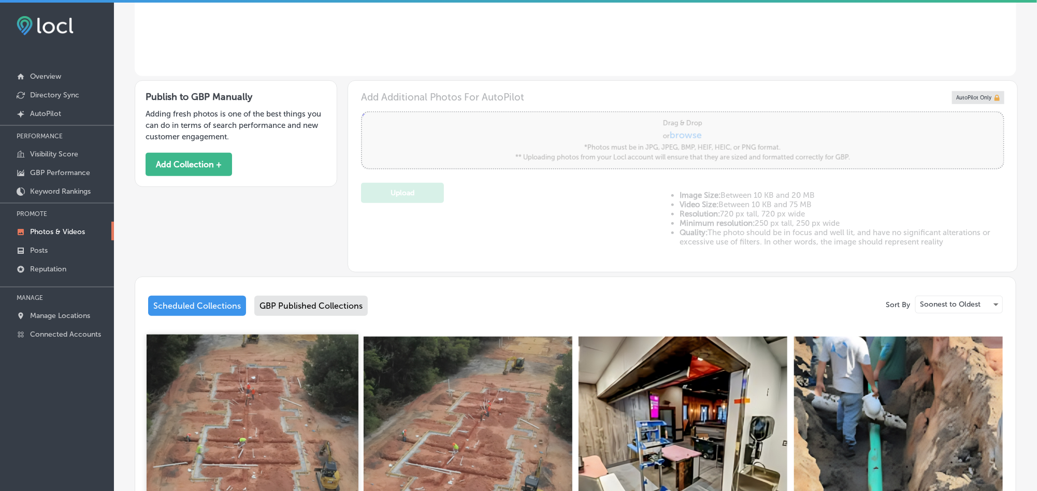
click at [239, 429] on img at bounding box center [253, 440] width 212 height 212
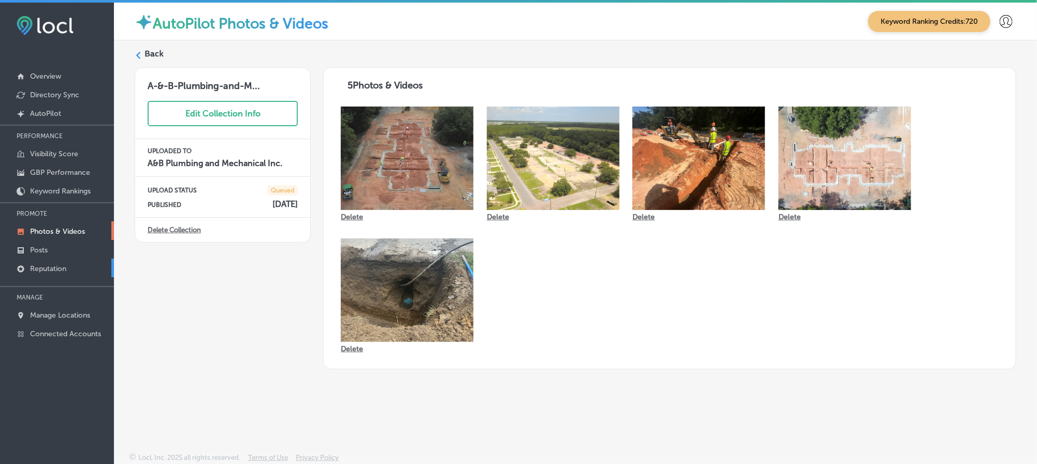
click at [79, 269] on link "Reputation" at bounding box center [57, 268] width 114 height 19
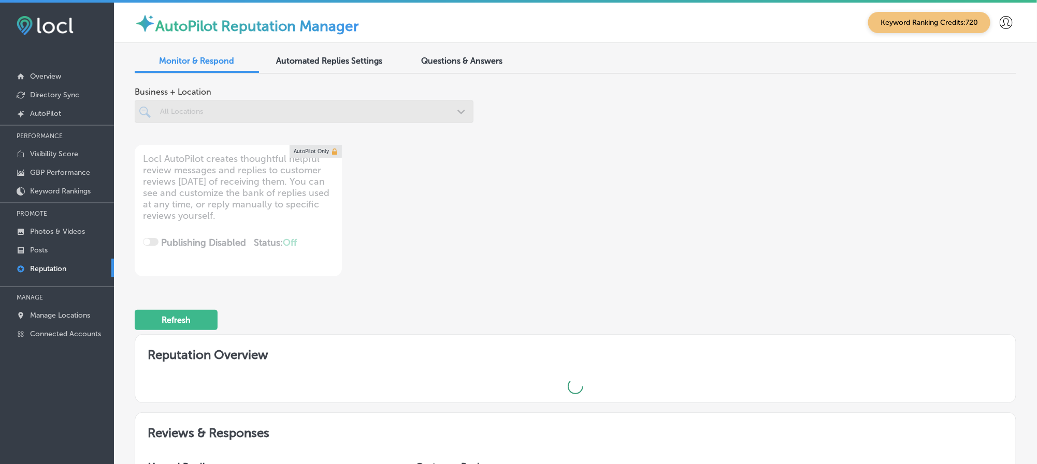
click at [311, 104] on div at bounding box center [304, 111] width 339 height 23
click at [347, 115] on div at bounding box center [304, 111] width 339 height 23
click at [346, 126] on div at bounding box center [304, 131] width 339 height 17
click at [347, 120] on div at bounding box center [304, 111] width 339 height 23
click at [51, 311] on p "Manage Locations" at bounding box center [60, 315] width 60 height 9
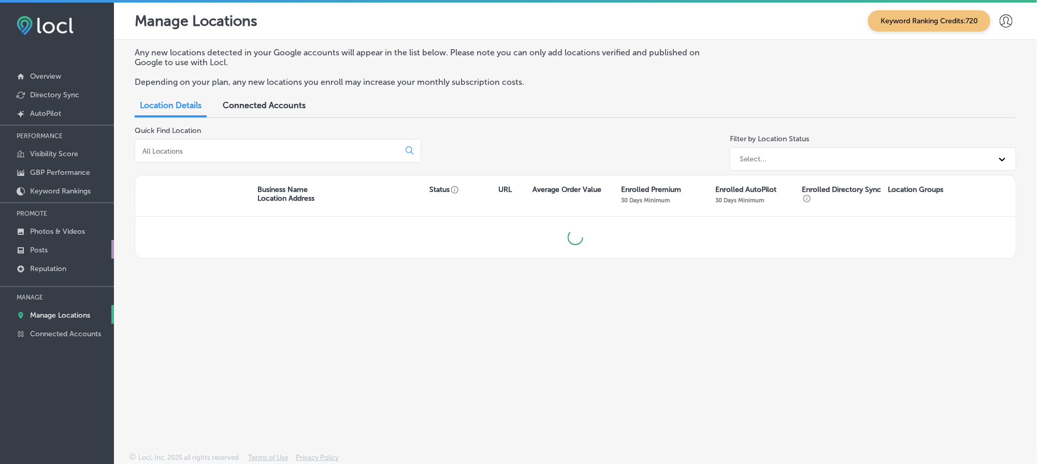
click at [50, 252] on link "Posts" at bounding box center [57, 249] width 114 height 19
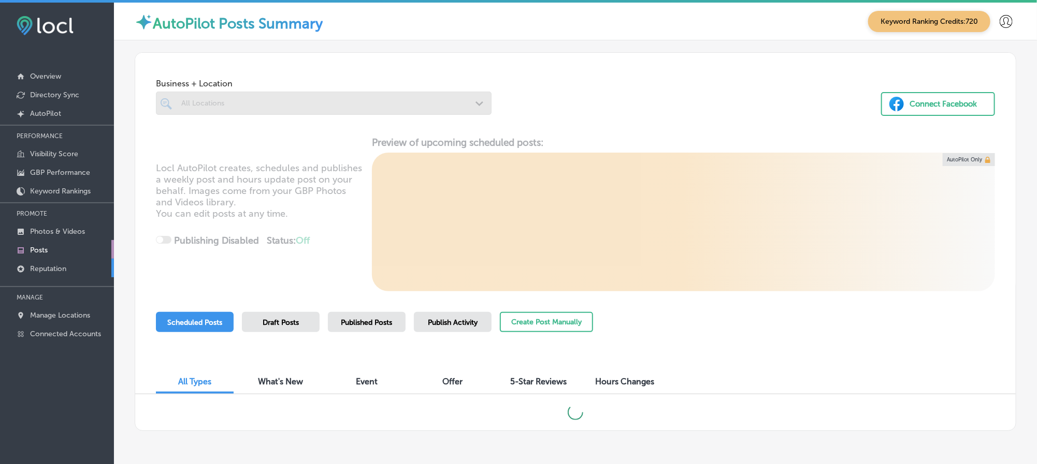
click at [58, 261] on link "Reputation" at bounding box center [57, 268] width 114 height 19
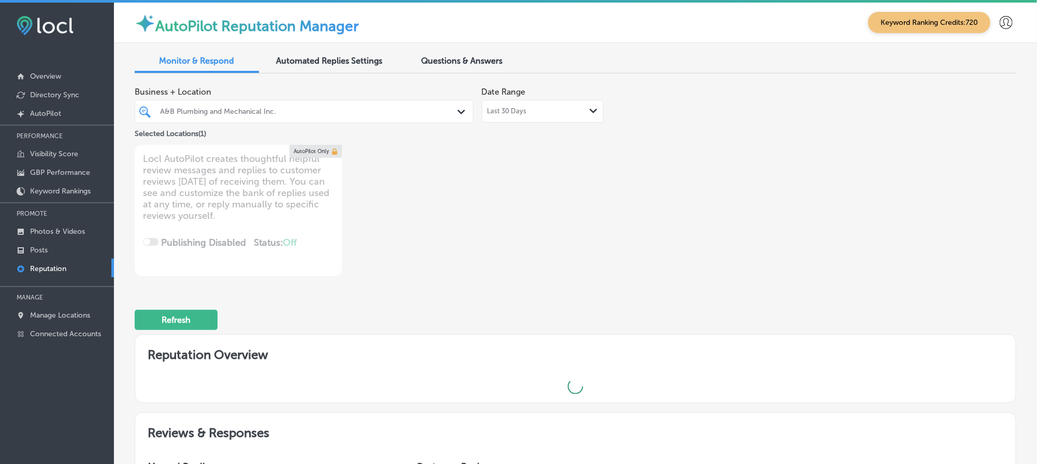
click at [389, 117] on div at bounding box center [289, 112] width 261 height 14
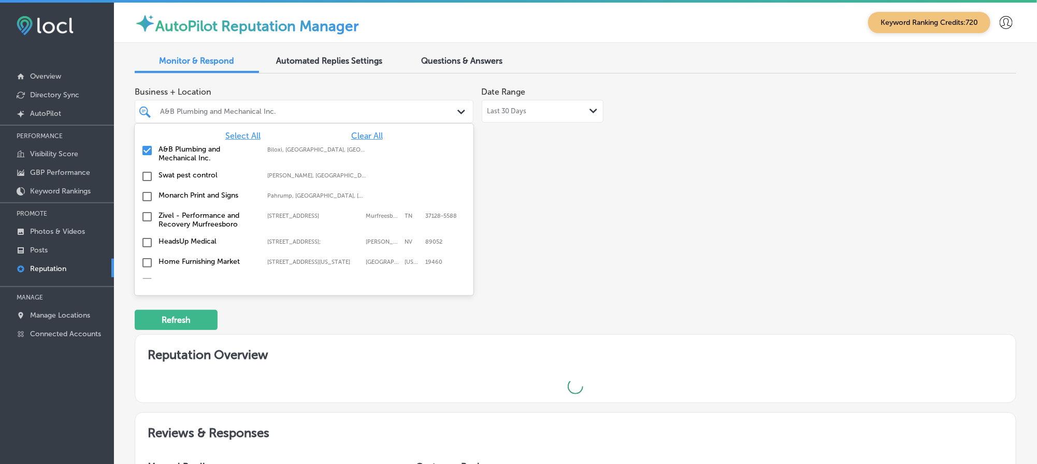
click at [360, 134] on span "Clear All" at bounding box center [367, 136] width 32 height 10
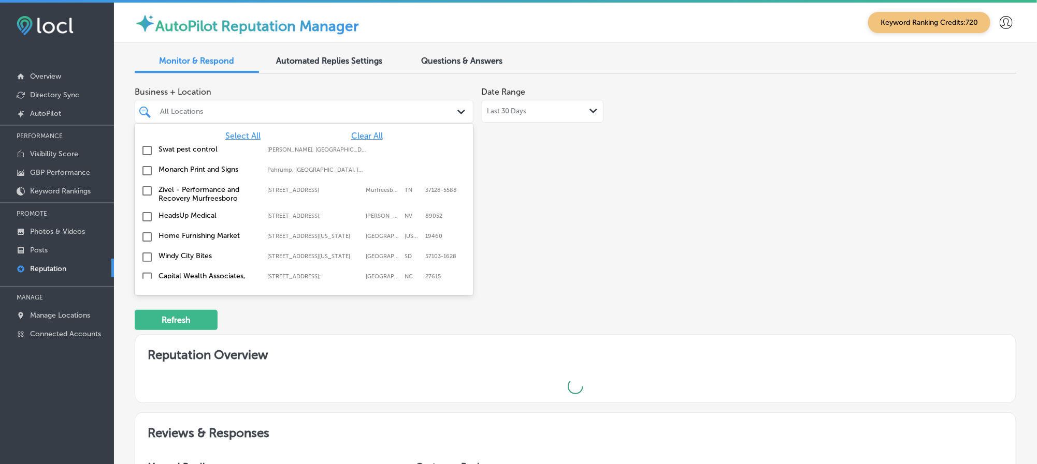
type textarea "x"
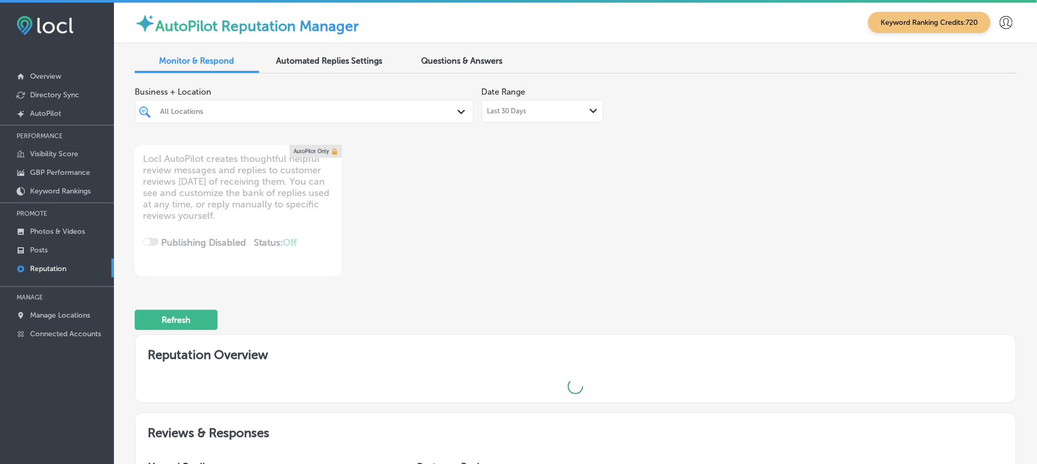
click at [353, 111] on div "All Locations" at bounding box center [309, 111] width 298 height 9
type input "s"
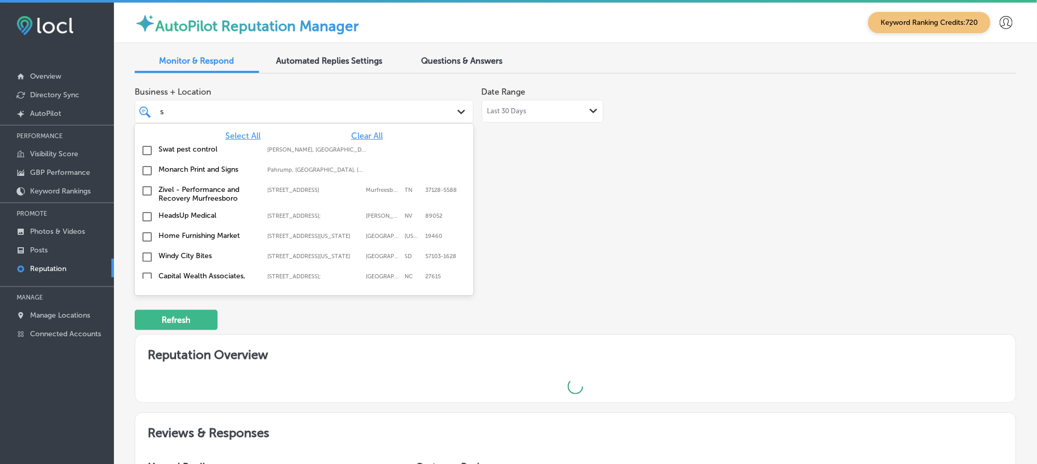
type textarea "x"
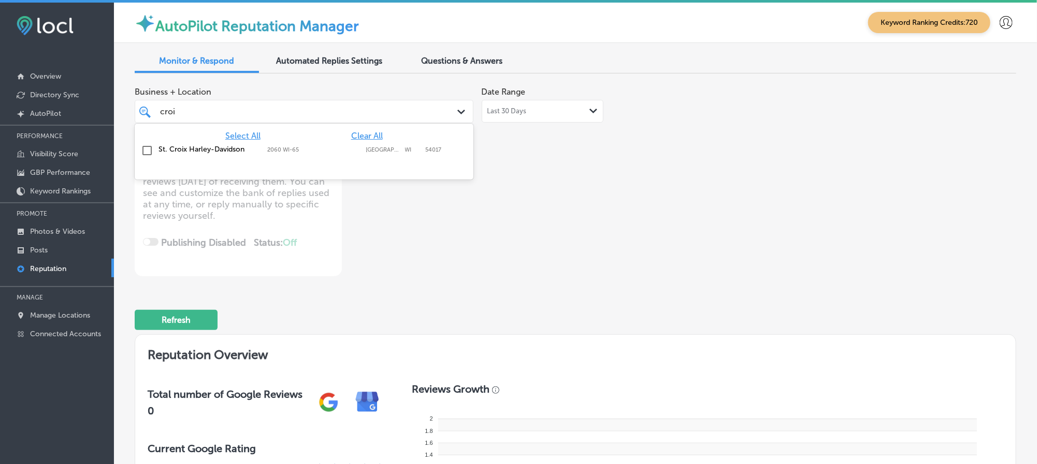
type input "croix"
click at [143, 151] on input "checkbox" at bounding box center [147, 150] width 12 height 12
type textarea "x"
type input "croix"
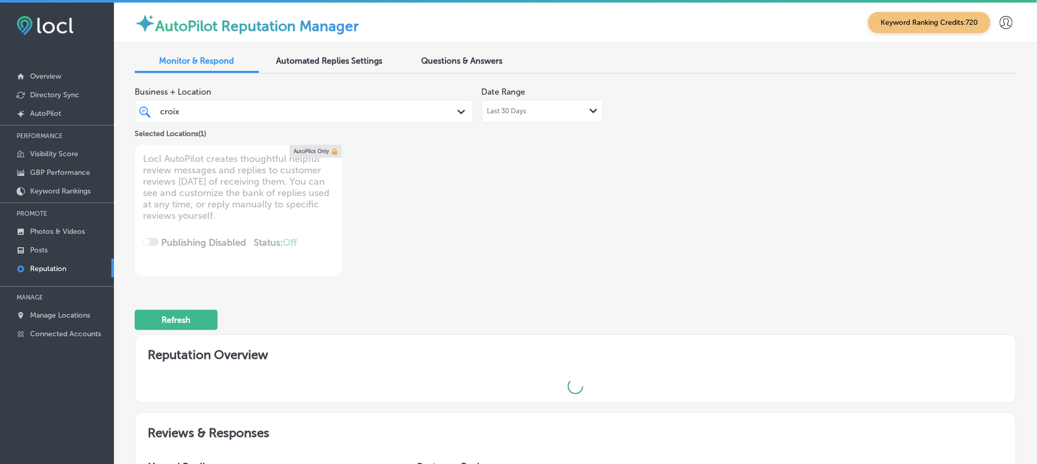
click at [668, 261] on div "Business + Location croix croix Path Created with Sketch. Selected Locations ( …" at bounding box center [575, 179] width 881 height 195
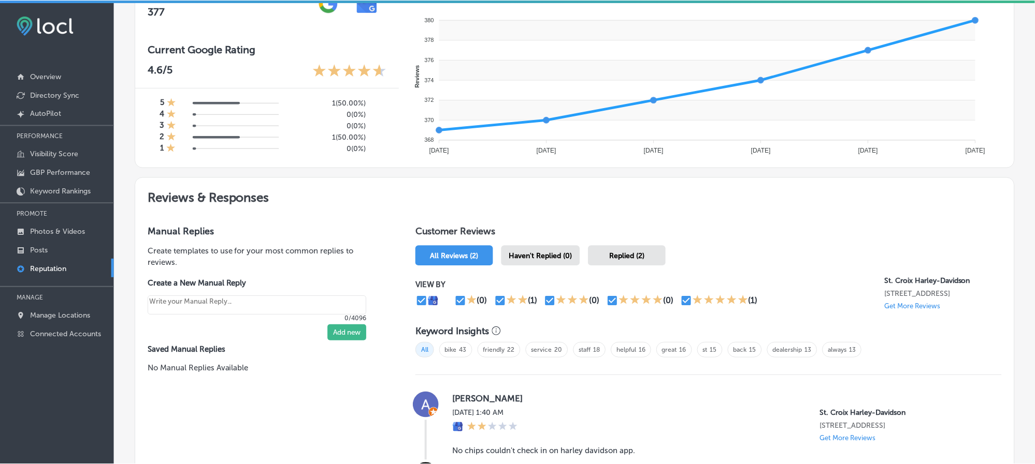
scroll to position [388, 0]
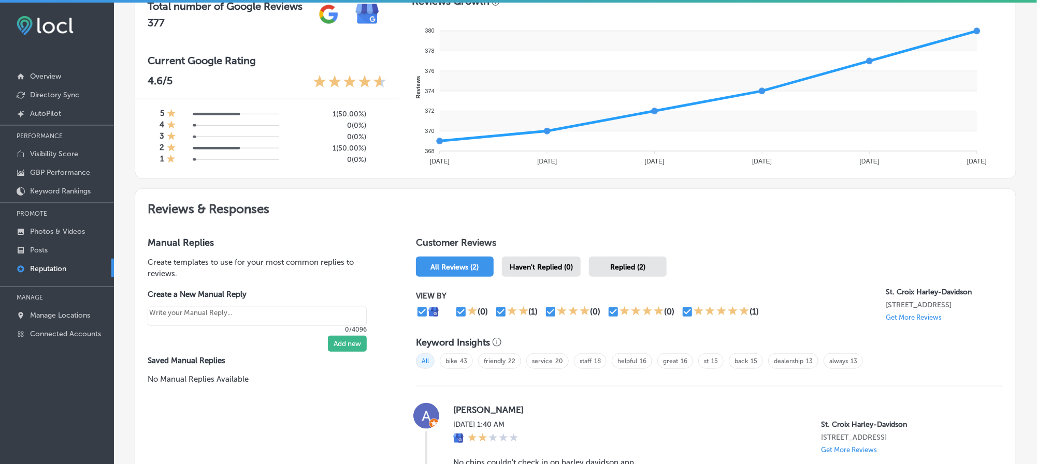
type textarea "x"
click at [44, 312] on p "Manage Locations" at bounding box center [60, 315] width 60 height 9
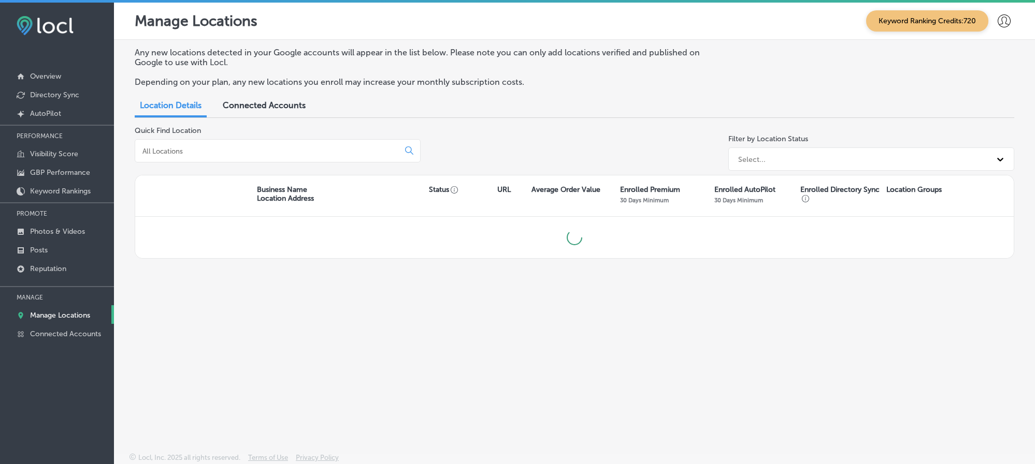
click at [269, 155] on input at bounding box center [268, 151] width 255 height 9
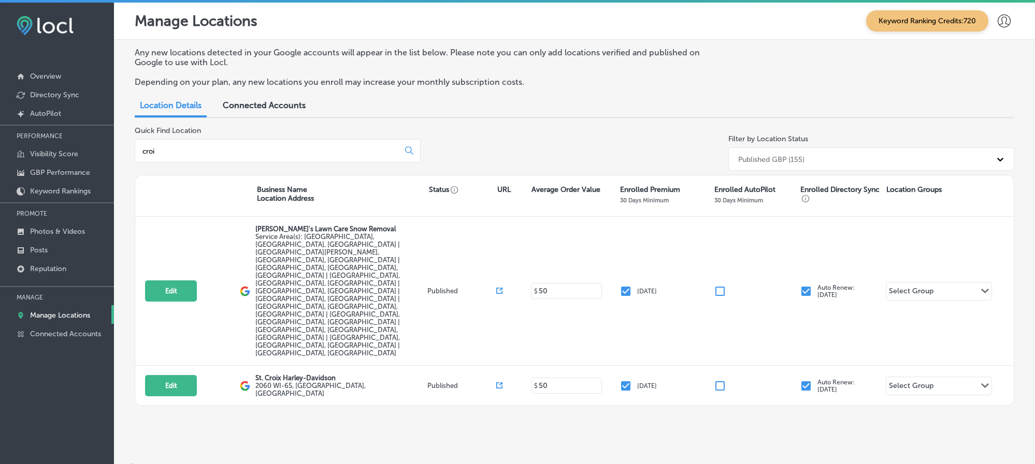
type input "croix"
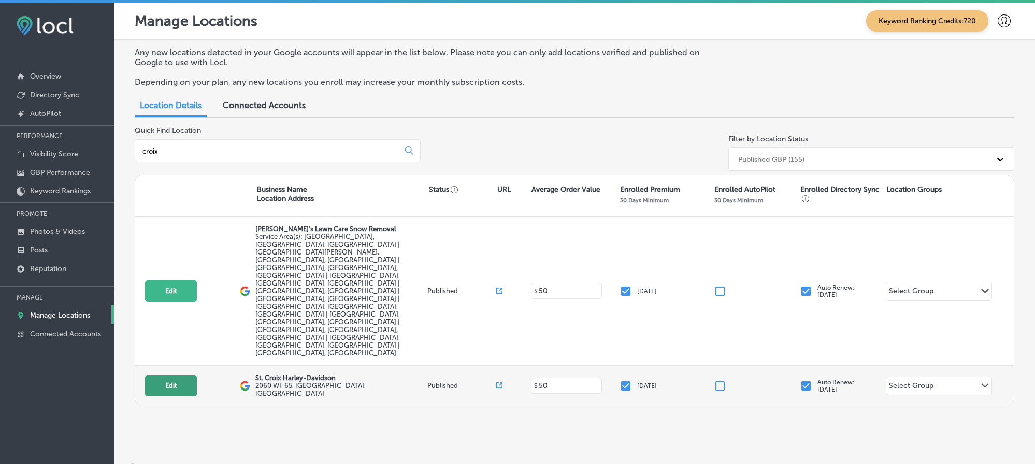
click at [184, 375] on button "Edit" at bounding box center [171, 385] width 52 height 21
select select "US"
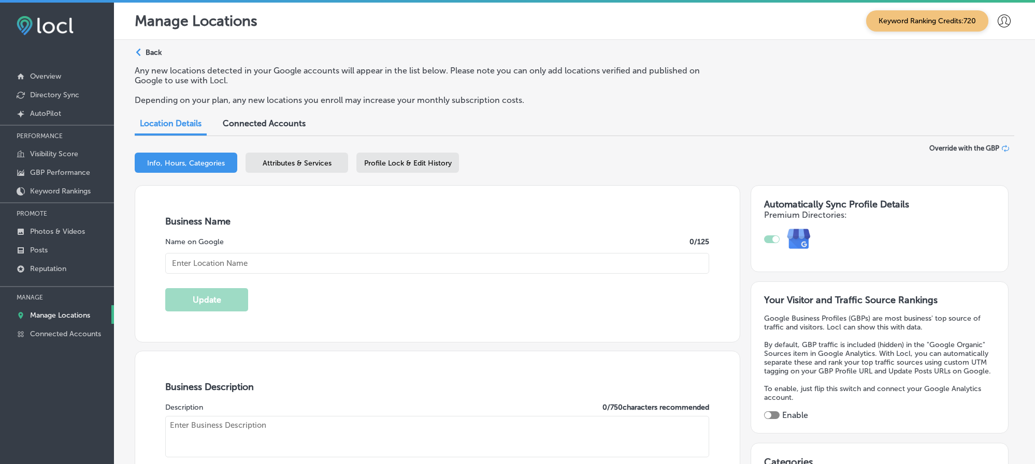
checkbox input "true"
type input "St. Croix Harley-Davidson"
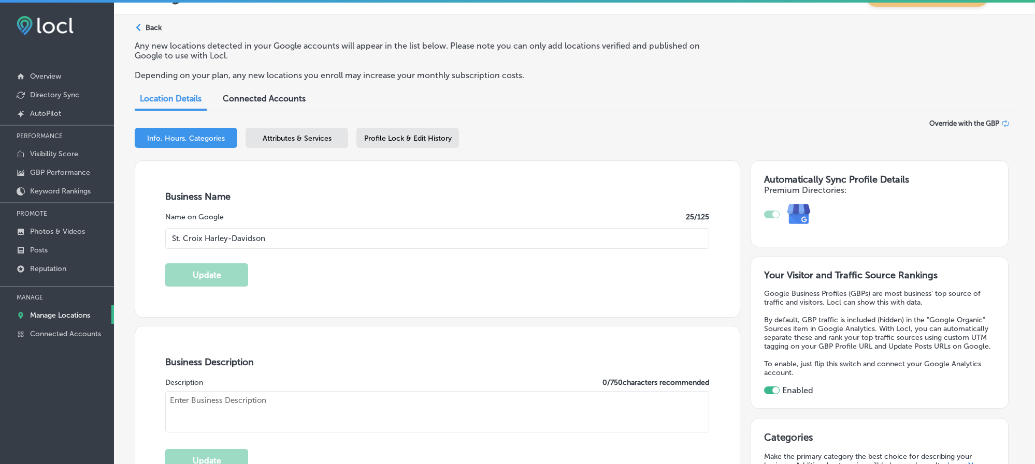
type input "2060 WI-65"
type input "[GEOGRAPHIC_DATA]"
type input "54017"
type input "US"
type input "[URL][DOMAIN_NAME]"
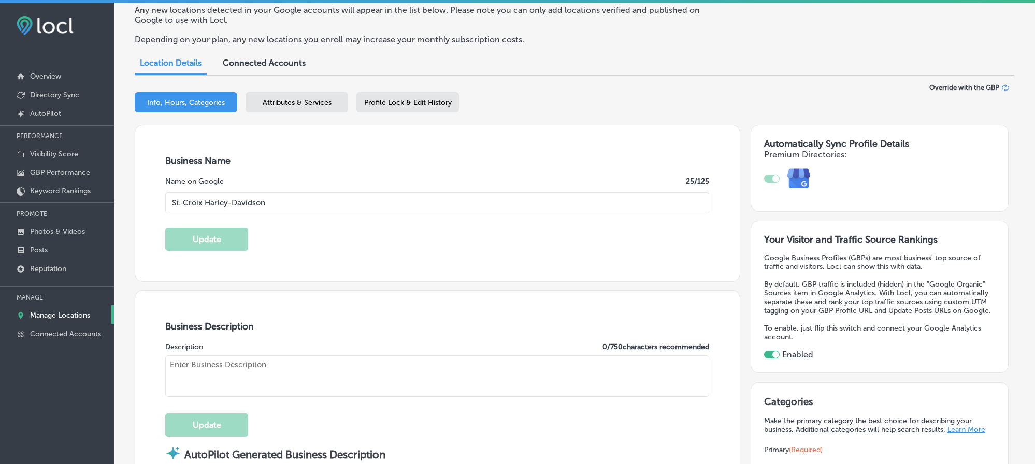
type textarea "Serving the [GEOGRAPHIC_DATA] since [DATE], the BEST rides start at [GEOGRAPHIC…"
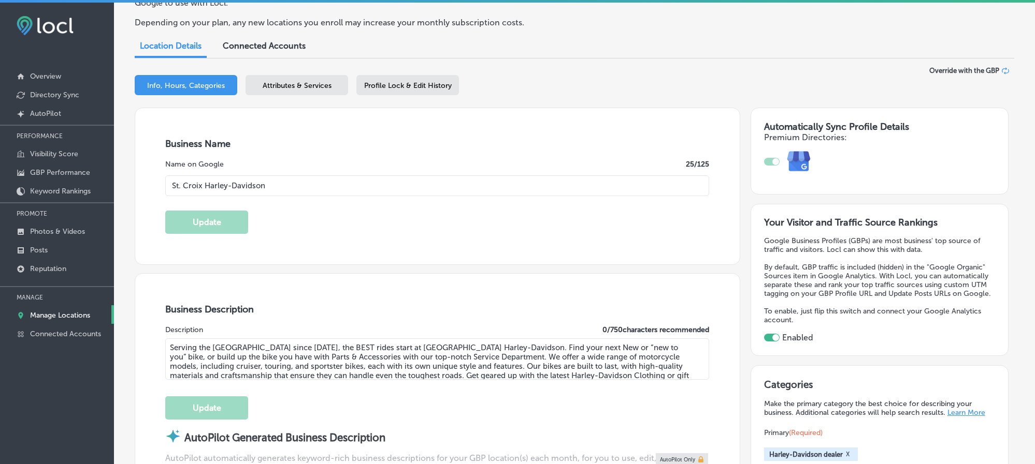
type input "[PHONE_NUMBER]"
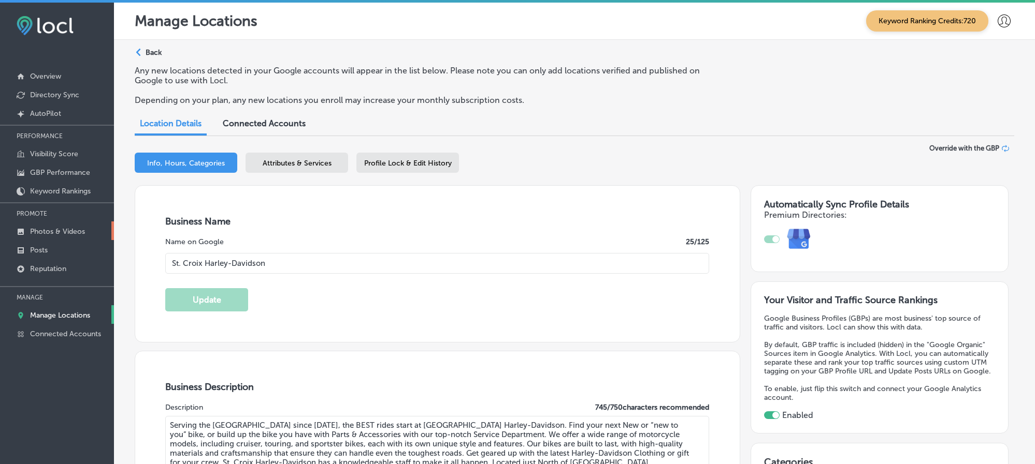
click at [65, 228] on p "Photos & Videos" at bounding box center [57, 231] width 55 height 9
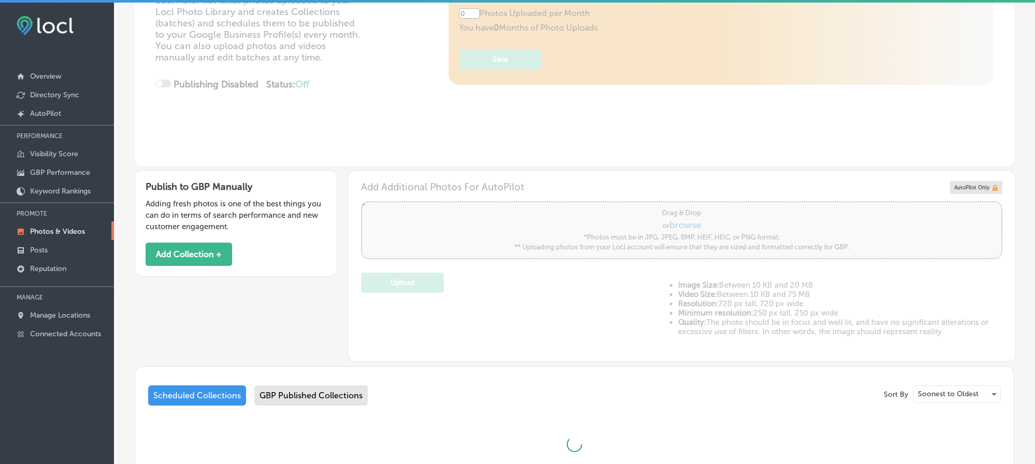
type input "5"
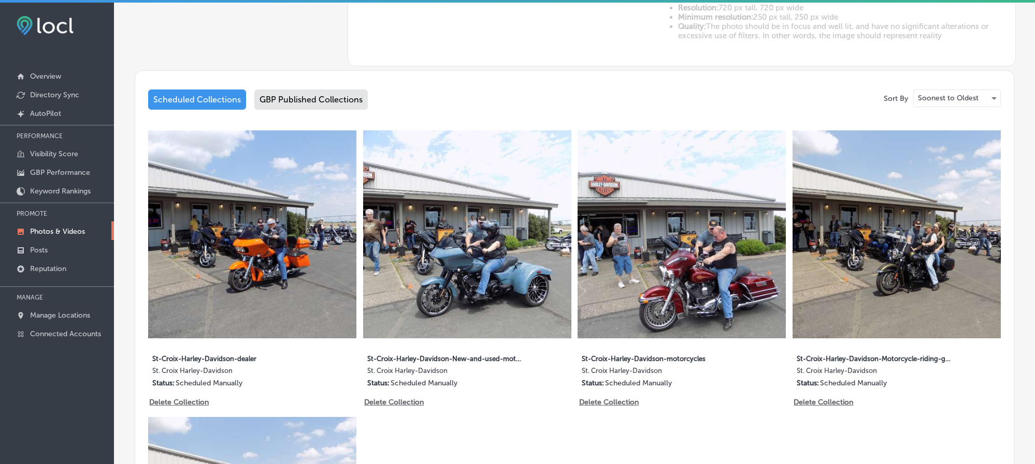
scroll to position [466, 0]
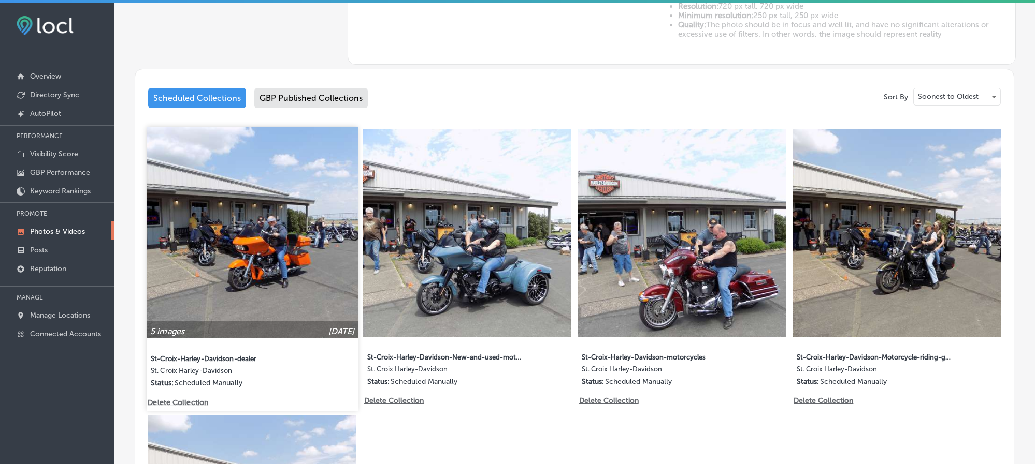
click at [283, 233] on img at bounding box center [252, 232] width 211 height 211
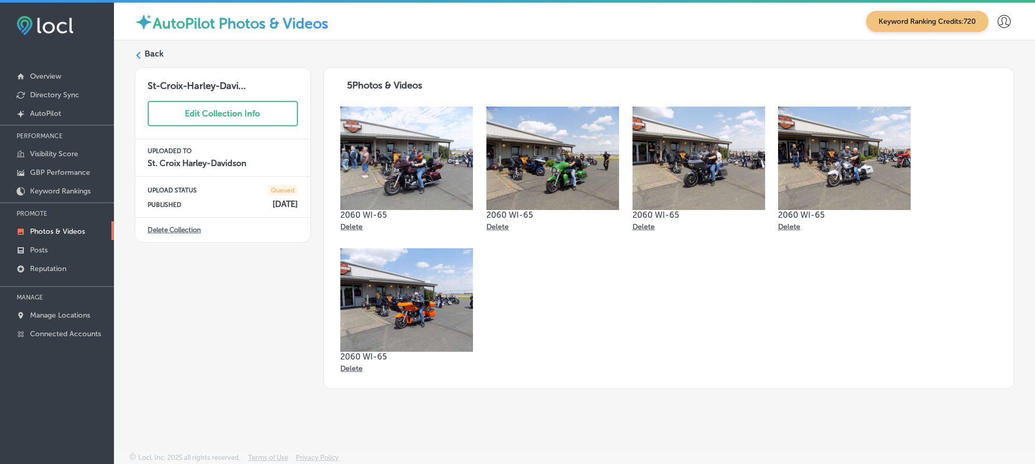
click at [155, 53] on label "Back" at bounding box center [153, 53] width 19 height 11
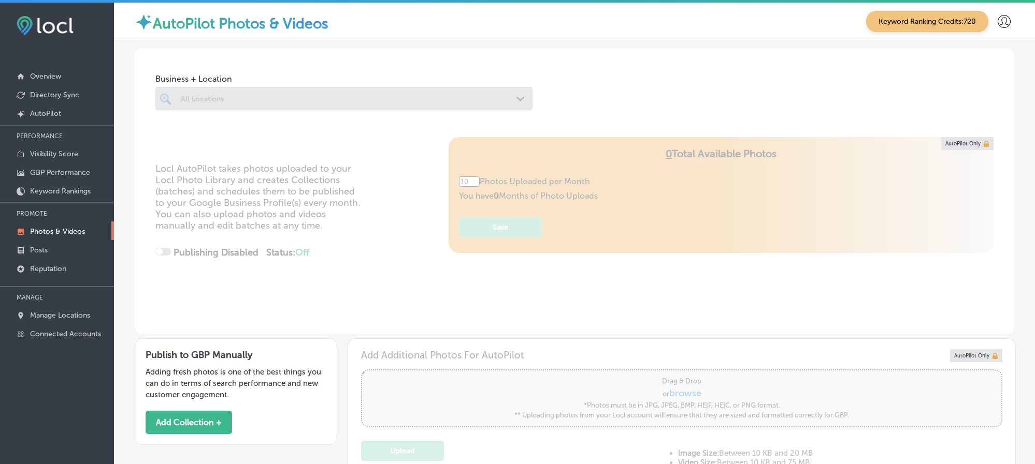
type input "5"
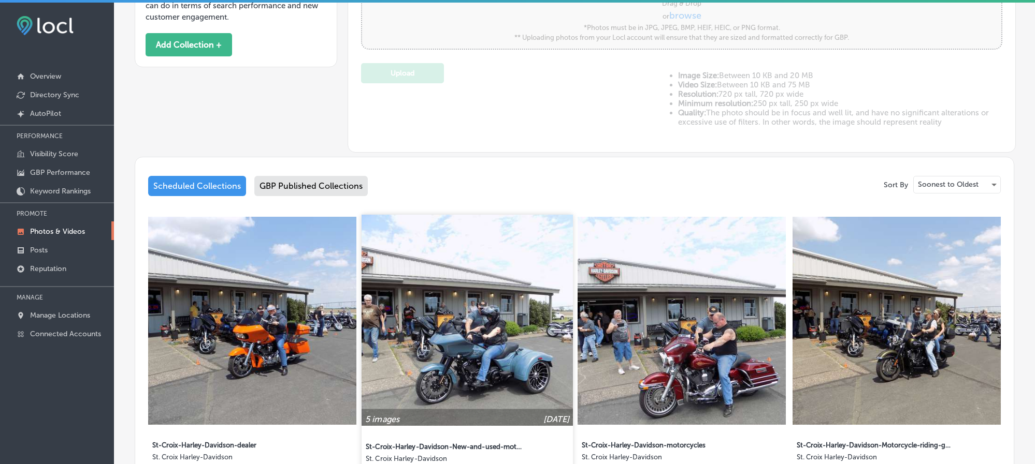
scroll to position [388, 0]
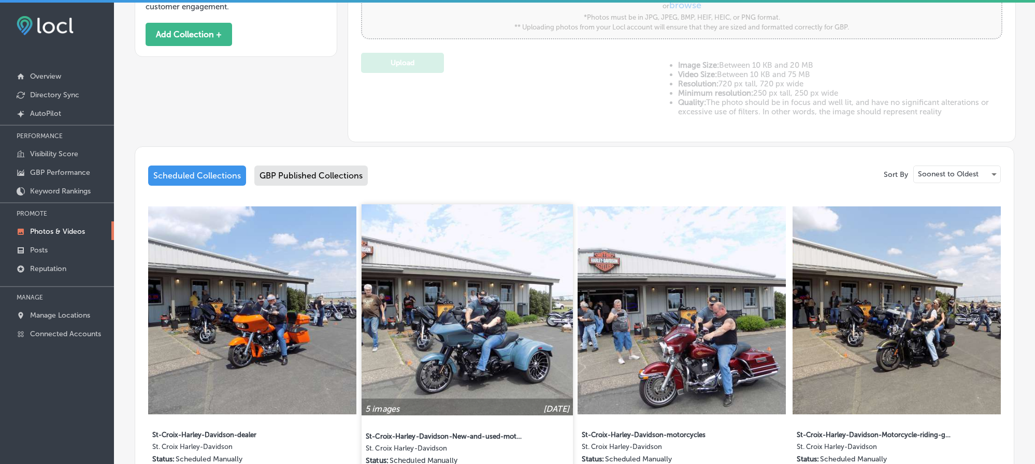
click at [488, 350] on img at bounding box center [466, 310] width 211 height 211
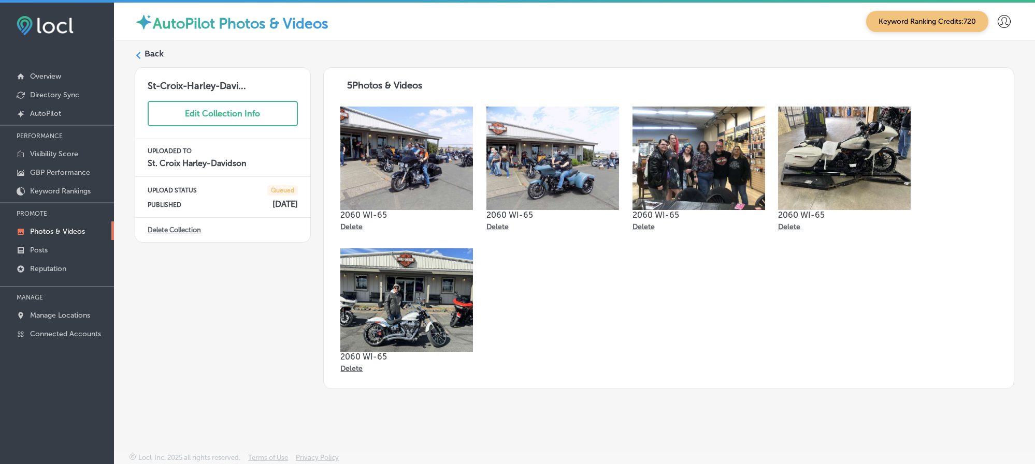
click at [149, 51] on label "Back" at bounding box center [153, 53] width 19 height 11
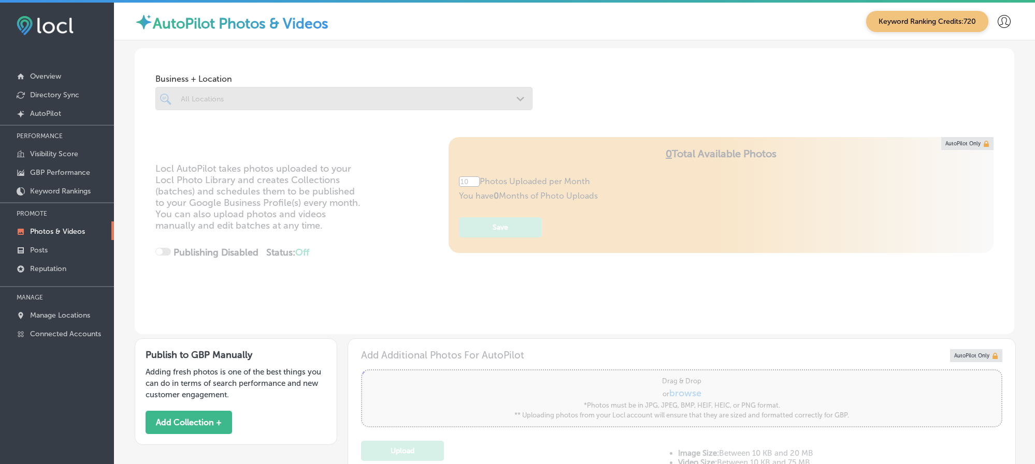
type input "5"
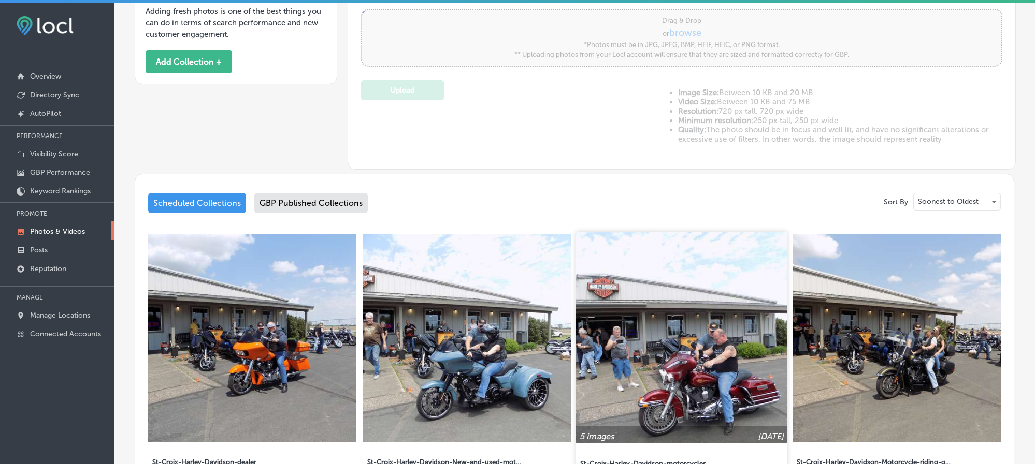
scroll to position [362, 0]
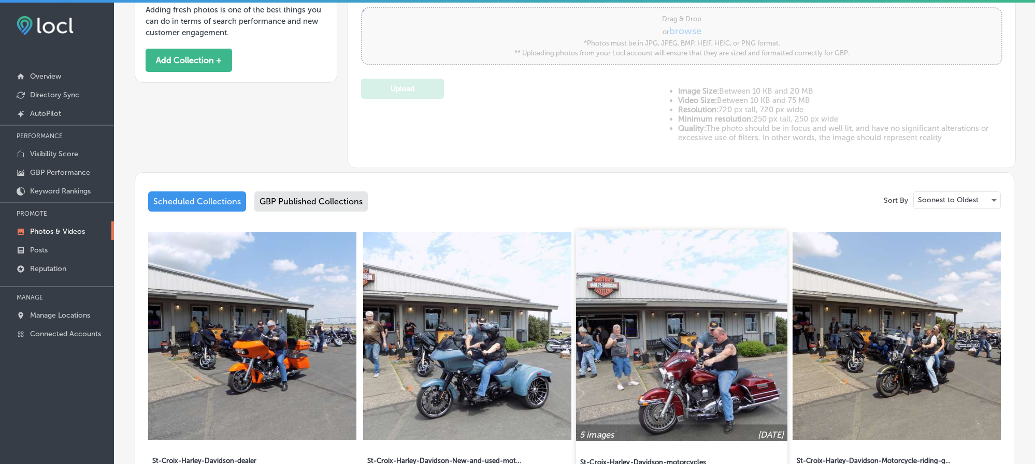
click at [737, 374] on img at bounding box center [681, 335] width 211 height 211
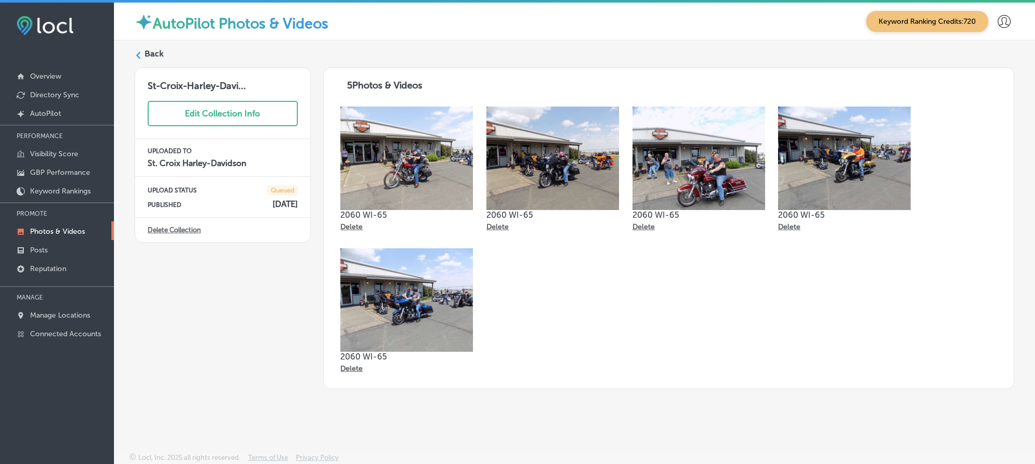
click at [140, 57] on icon at bounding box center [138, 55] width 7 height 7
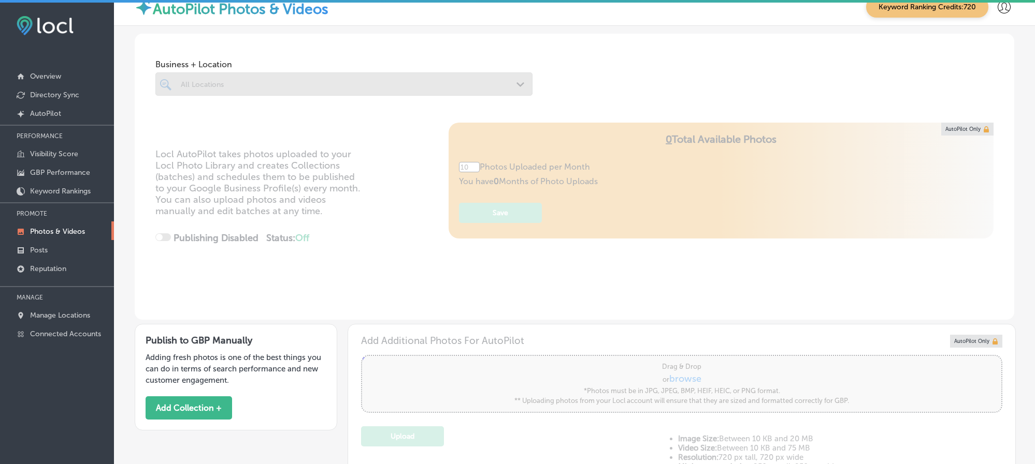
type input "5"
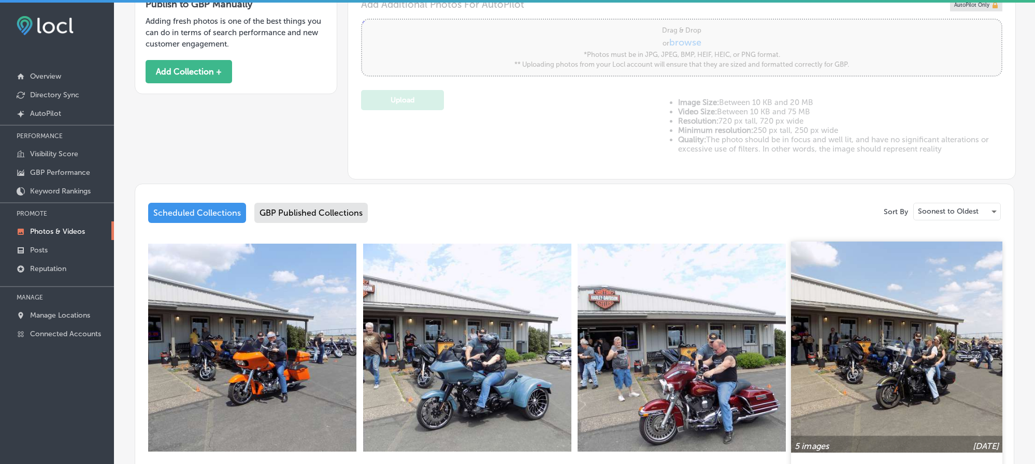
scroll to position [388, 0]
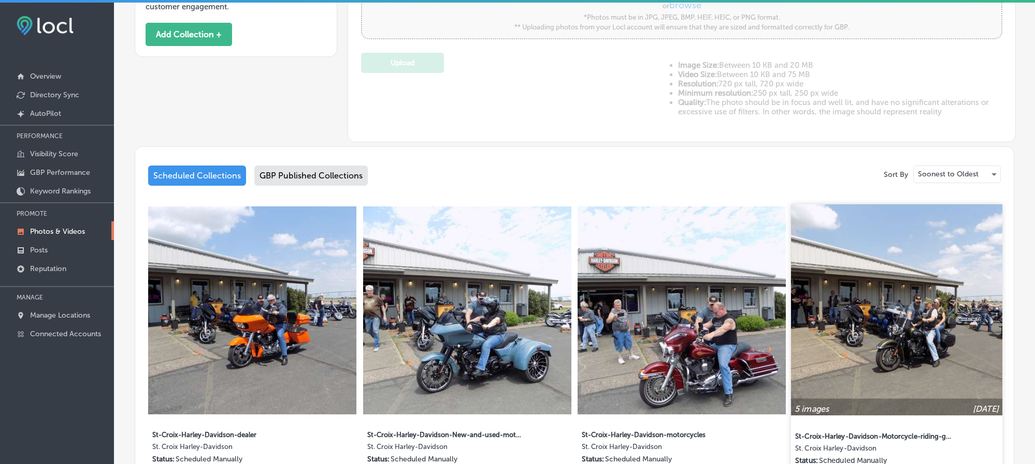
click at [877, 337] on img at bounding box center [896, 310] width 211 height 211
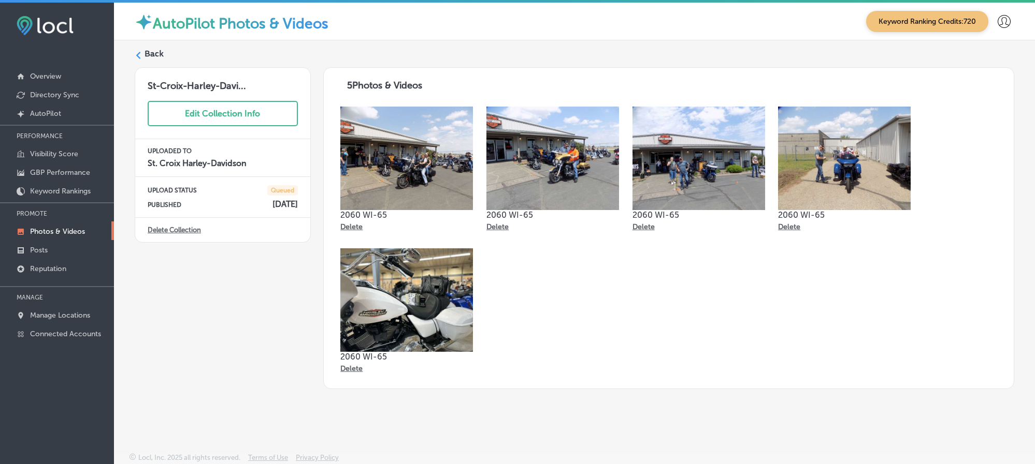
click at [143, 47] on div "Back St-Croix-Harley-Davi... Edit Collection Info UPLOADED TO [GEOGRAPHIC_DATA]…" at bounding box center [574, 222] width 921 height 364
click at [156, 56] on label "Back" at bounding box center [153, 53] width 19 height 11
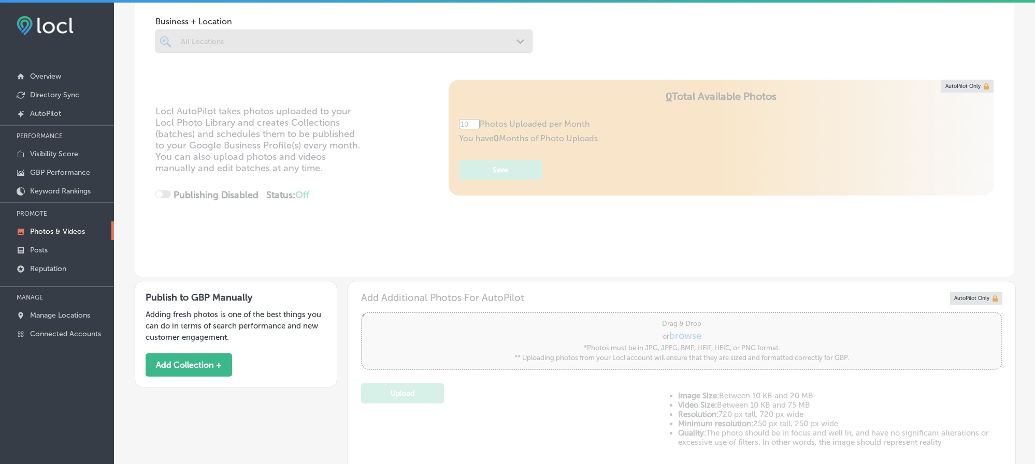
type input "5"
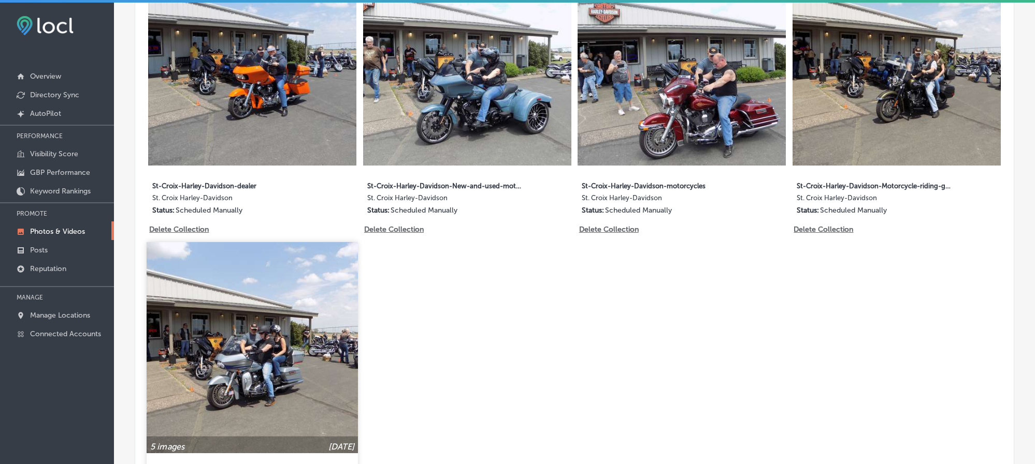
scroll to position [647, 0]
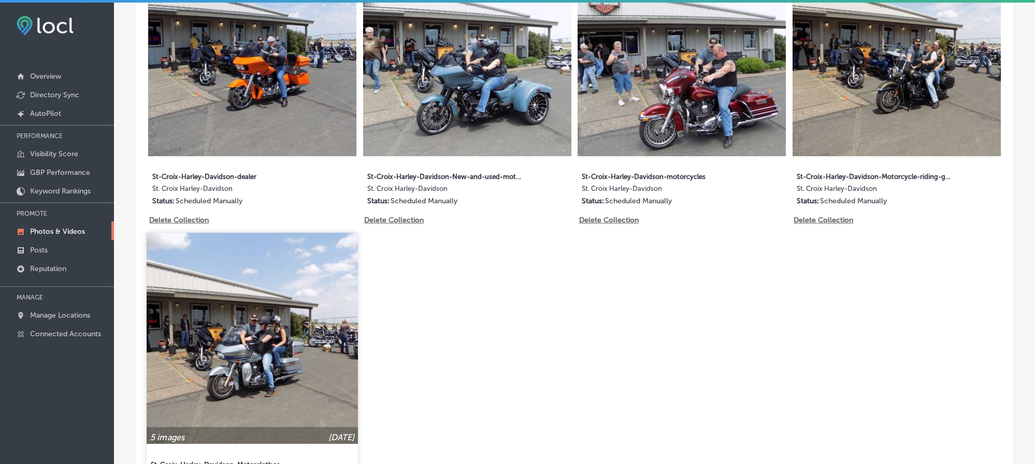
click at [280, 324] on img at bounding box center [252, 338] width 211 height 211
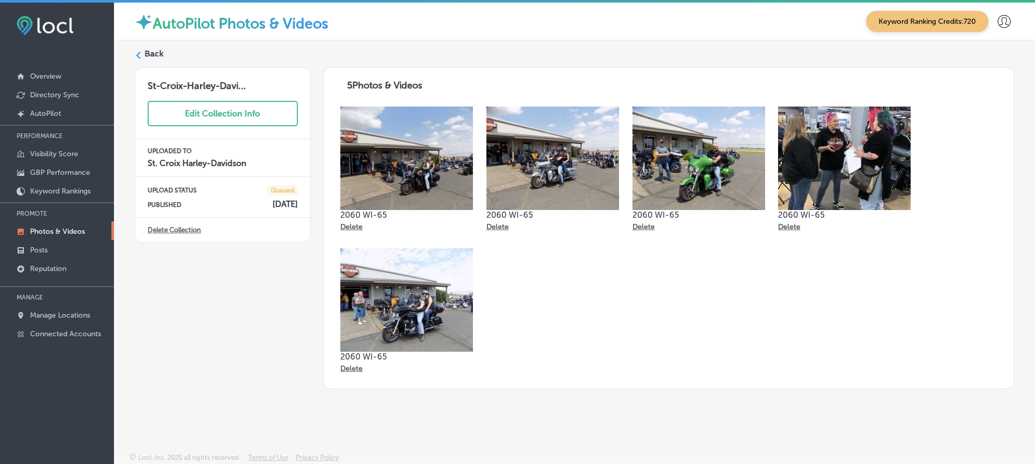
click at [140, 57] on icon at bounding box center [138, 55] width 7 height 7
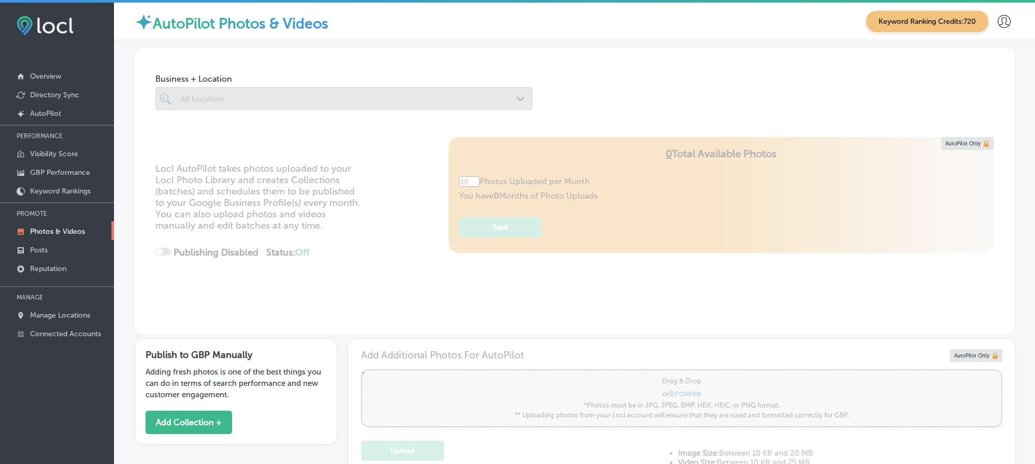
type input "5"
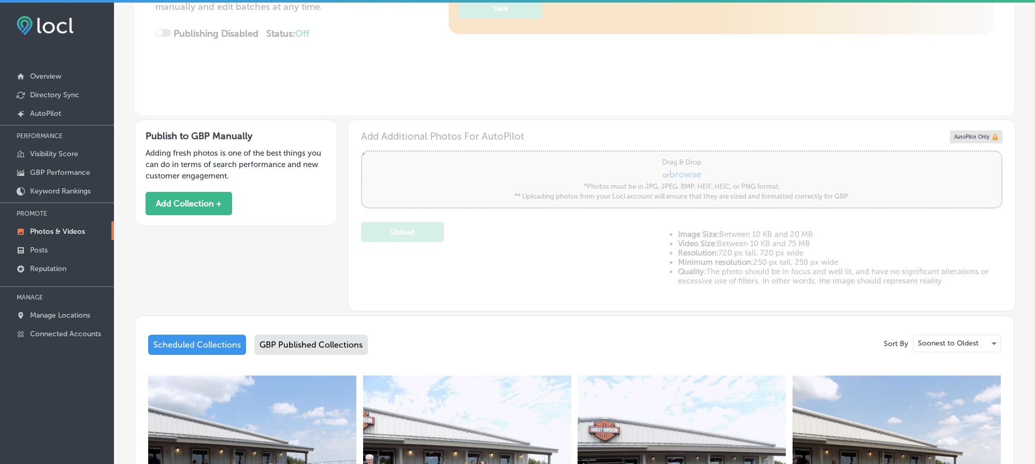
scroll to position [233, 0]
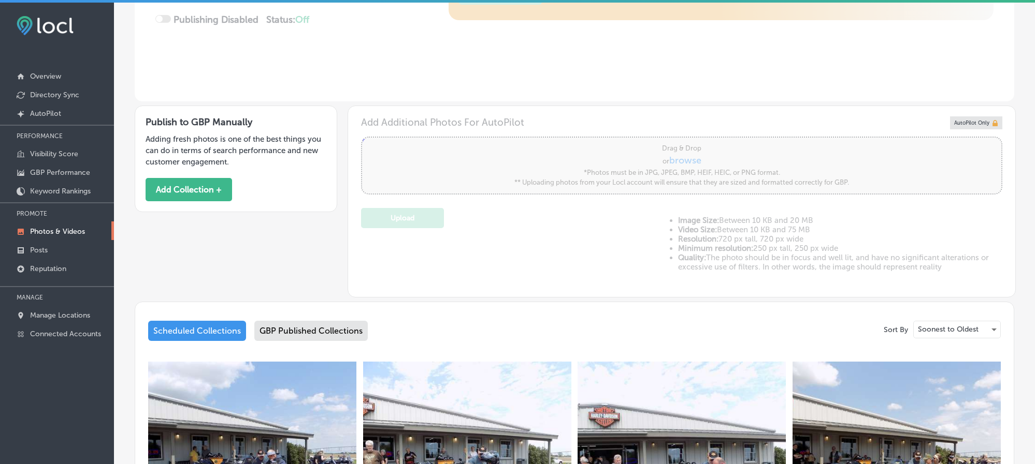
click at [321, 336] on div "GBP Published Collections" at bounding box center [310, 331] width 113 height 20
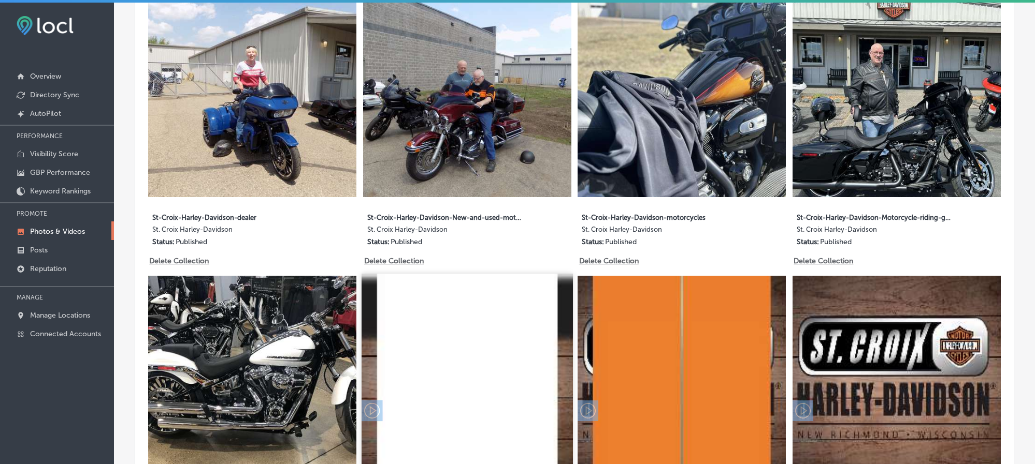
scroll to position [634, 0]
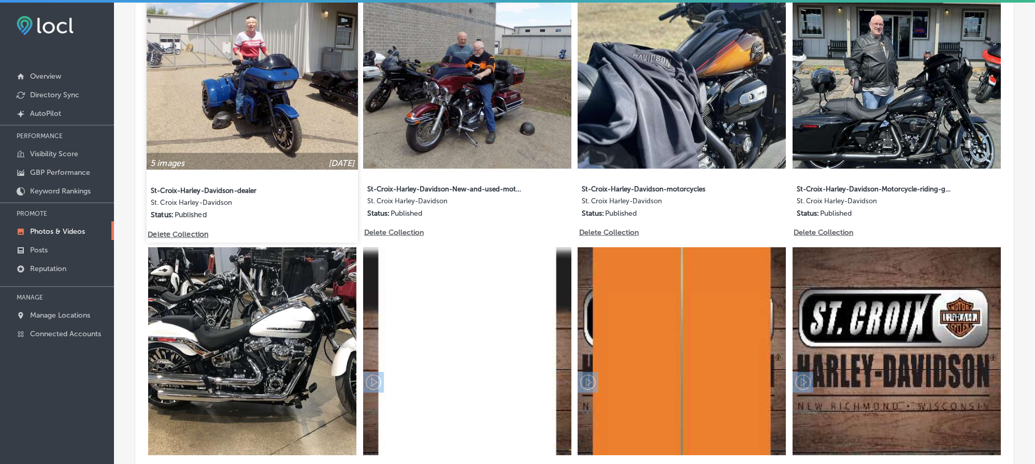
click at [210, 99] on img at bounding box center [252, 64] width 211 height 211
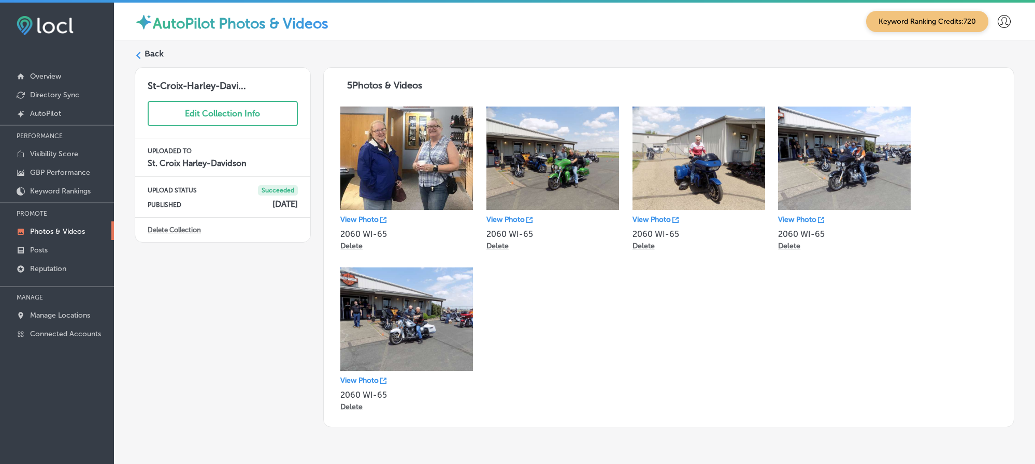
click at [147, 53] on label "Back" at bounding box center [153, 53] width 19 height 11
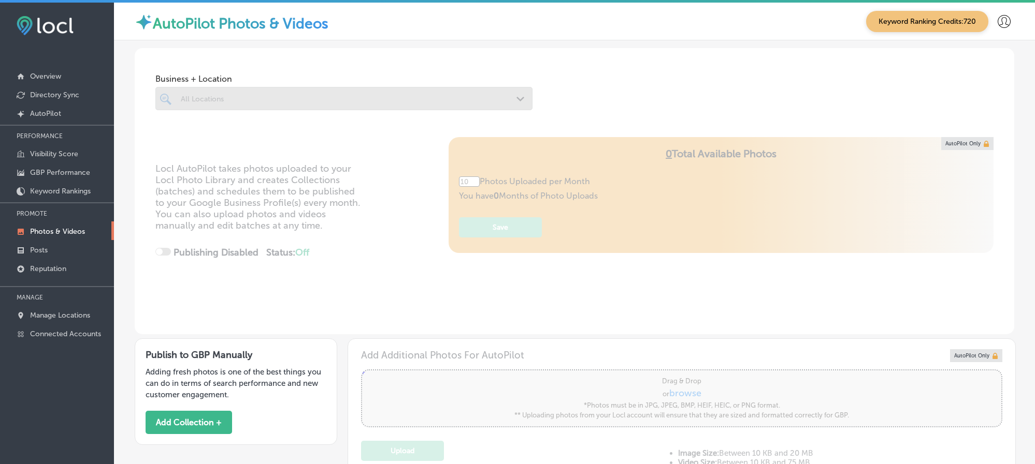
type input "5"
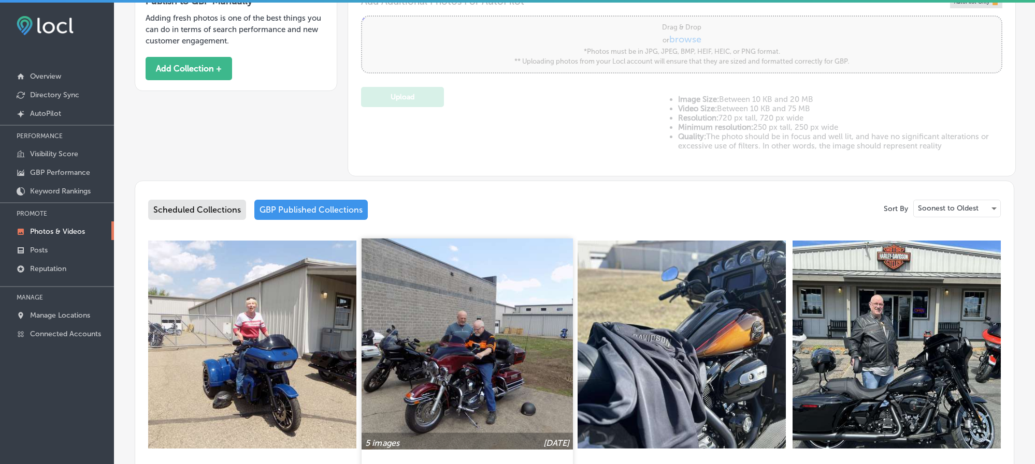
scroll to position [362, 0]
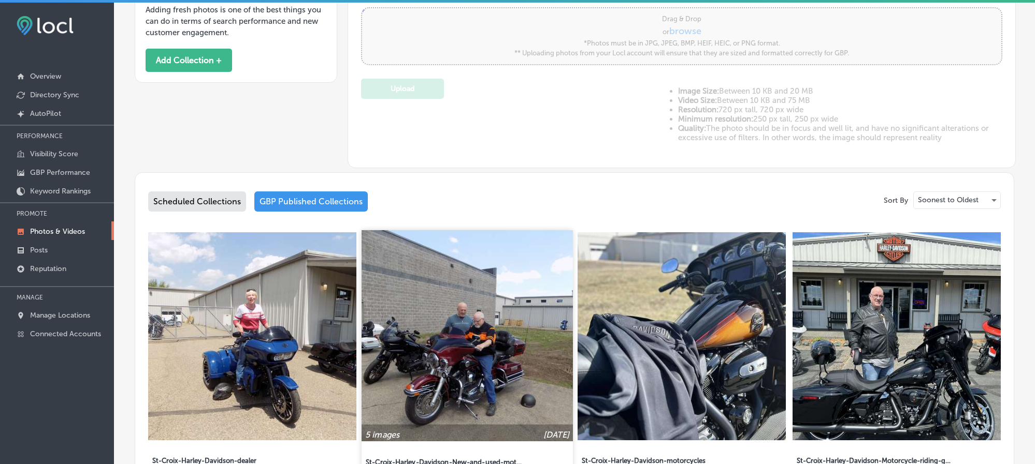
click at [472, 323] on img at bounding box center [466, 335] width 211 height 211
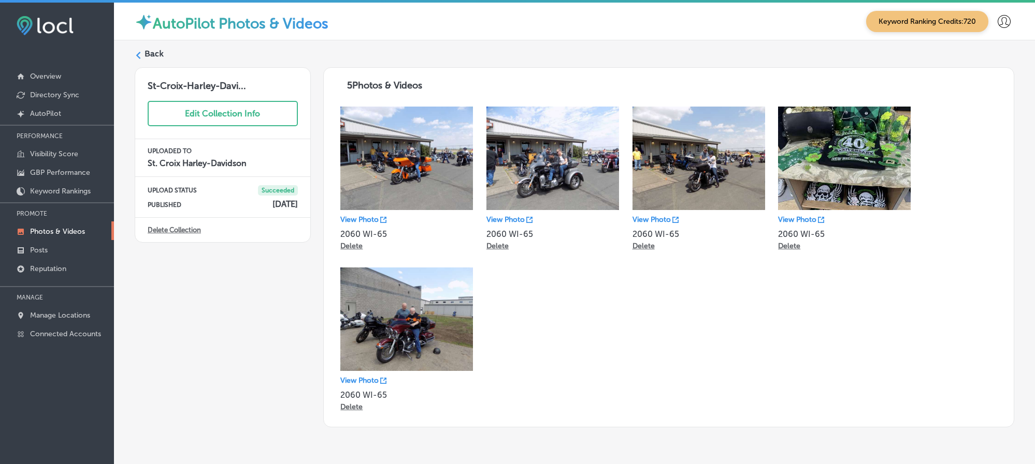
click at [148, 59] on label "Back" at bounding box center [153, 53] width 19 height 11
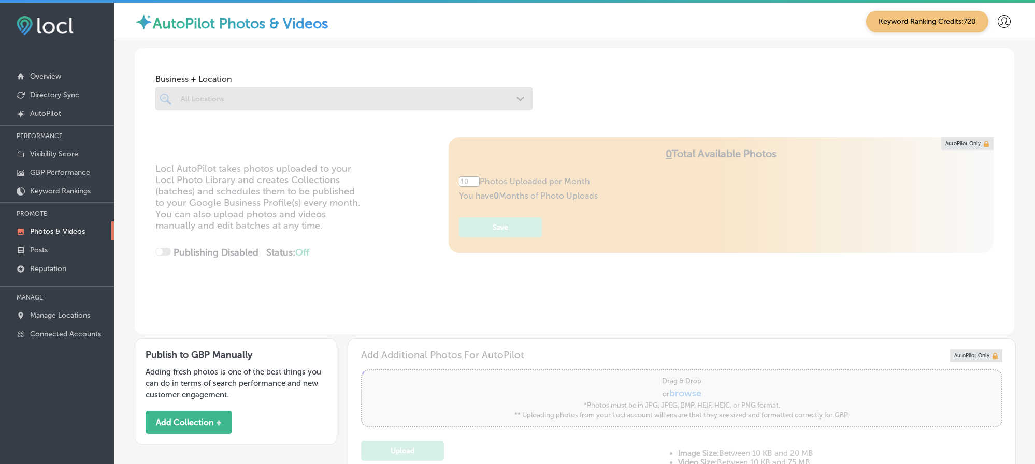
type input "5"
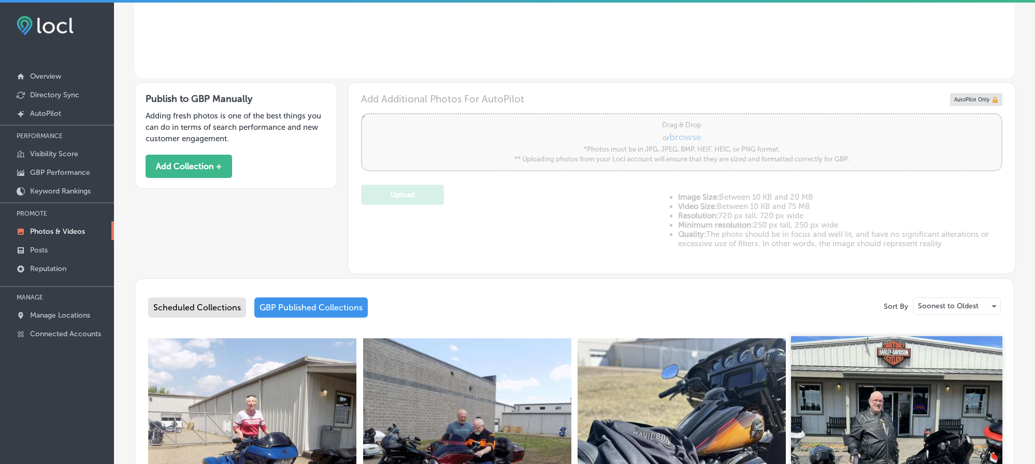
scroll to position [258, 0]
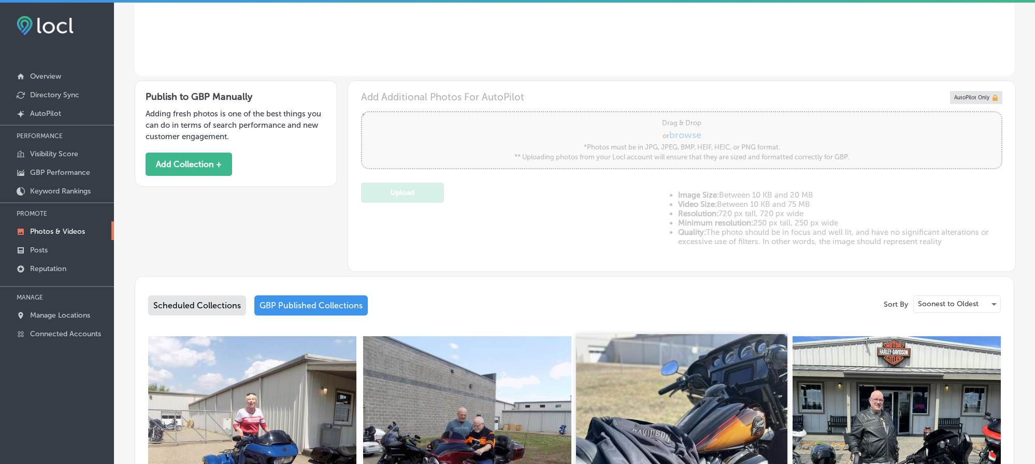
click at [732, 387] on img at bounding box center [681, 439] width 211 height 211
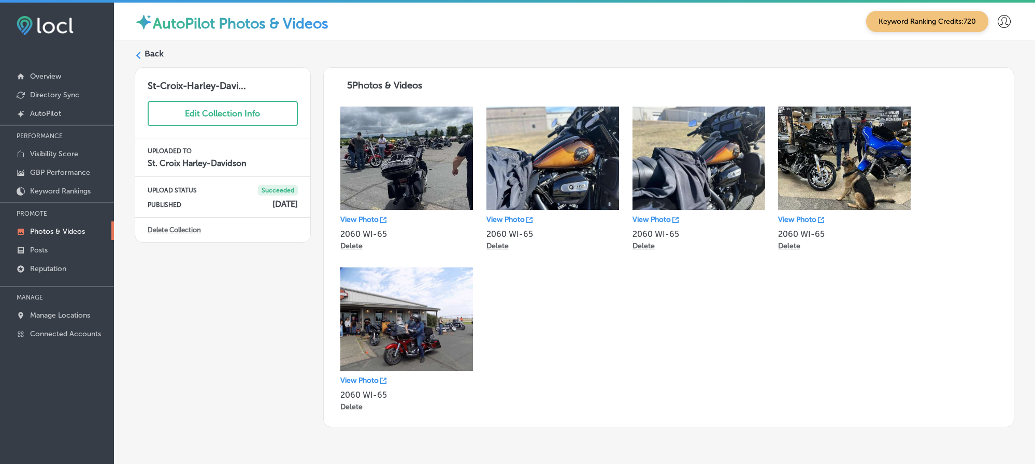
click at [142, 50] on div "Back" at bounding box center [574, 57] width 879 height 19
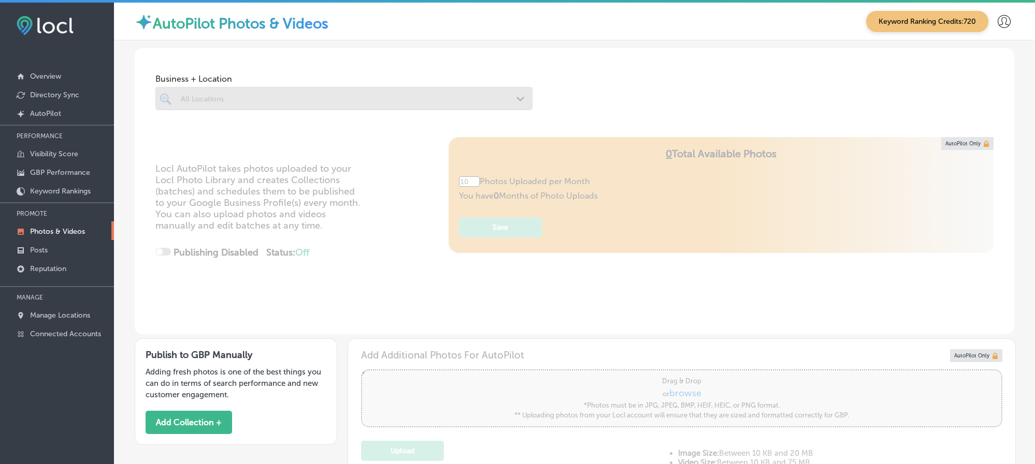
type input "5"
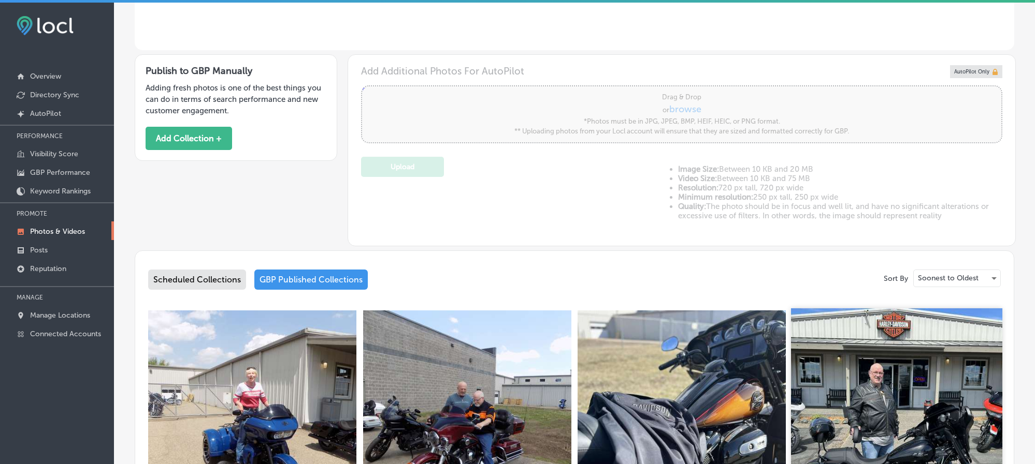
scroll to position [285, 0]
click at [847, 380] on img at bounding box center [896, 413] width 211 height 211
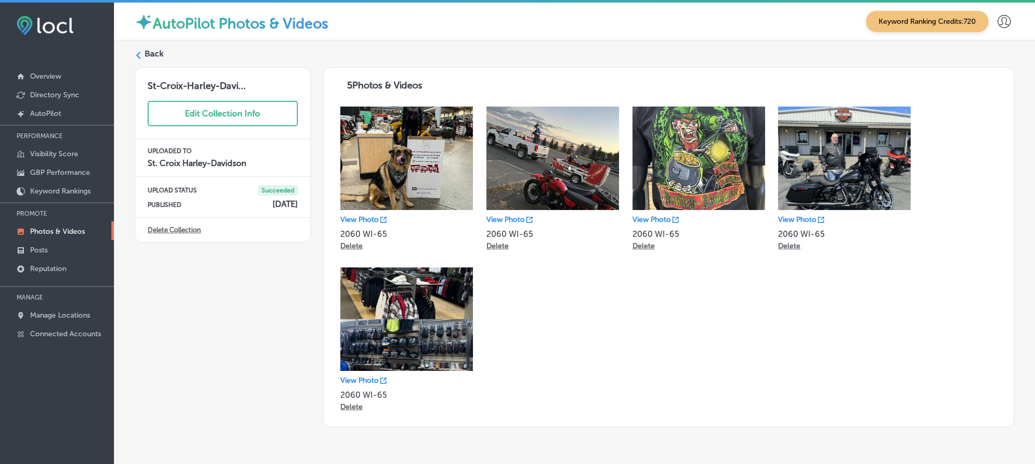
click at [140, 53] on icon at bounding box center [138, 55] width 7 height 7
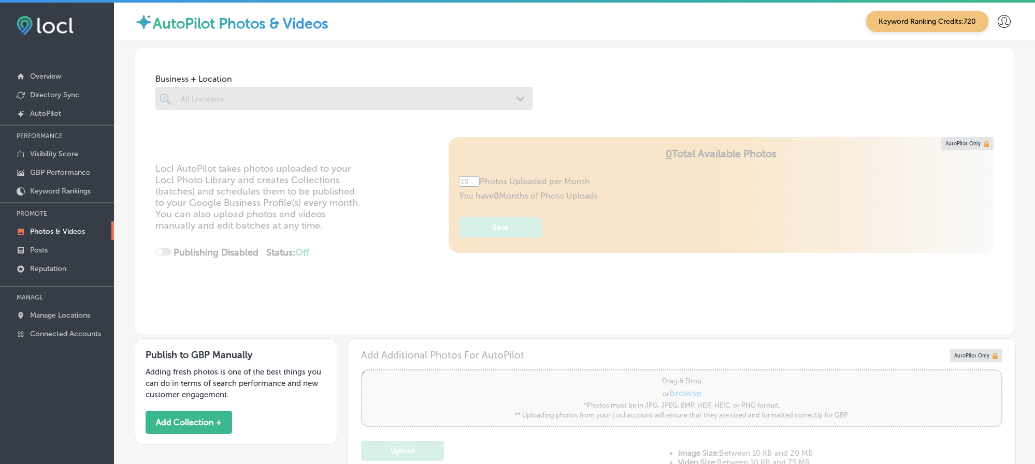
type input "5"
